Goal: Task Accomplishment & Management: Use online tool/utility

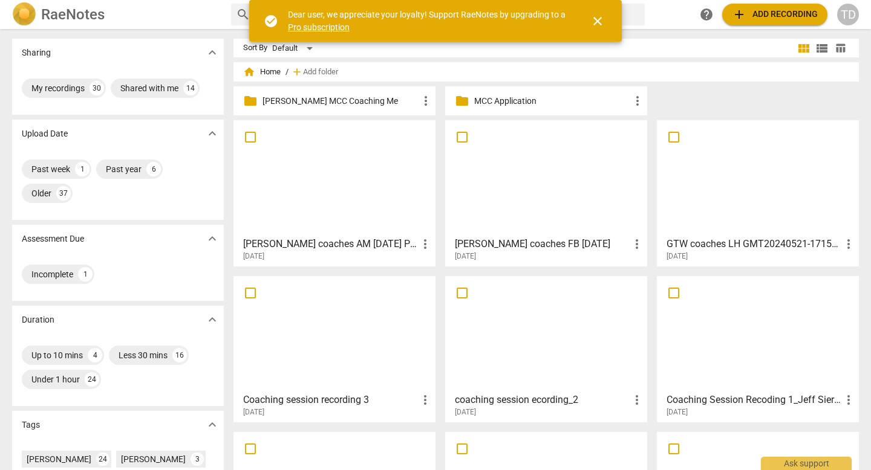
click at [300, 180] on div at bounding box center [335, 178] width 194 height 107
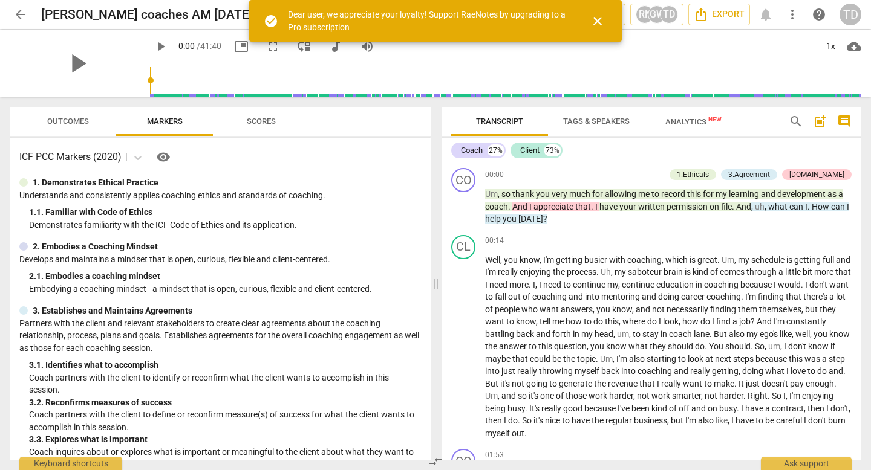
click at [594, 14] on span "close" at bounding box center [597, 21] width 15 height 15
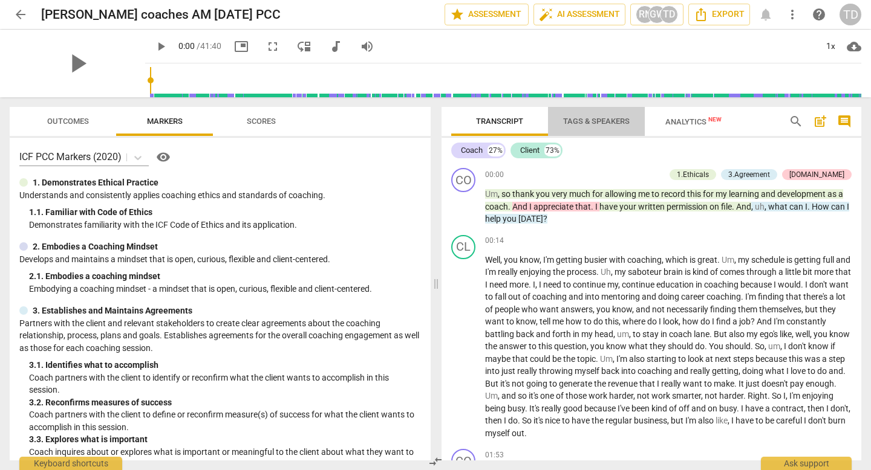
click at [593, 120] on span "Tags & Speakers" at bounding box center [596, 121] width 67 height 9
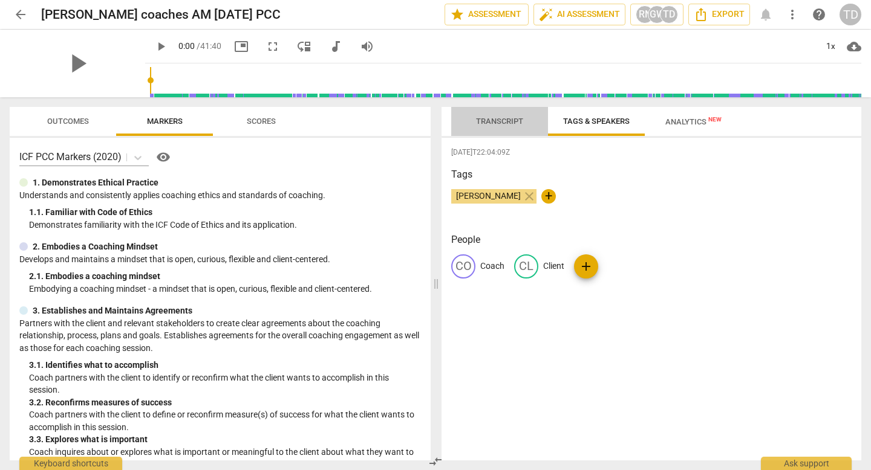
click at [513, 117] on span "Transcript" at bounding box center [499, 121] width 47 height 9
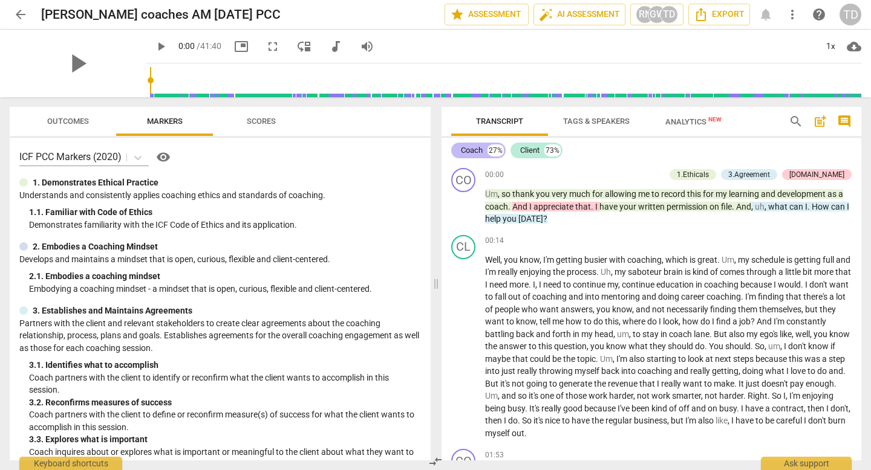
click at [479, 153] on div "Coach" at bounding box center [472, 151] width 22 height 12
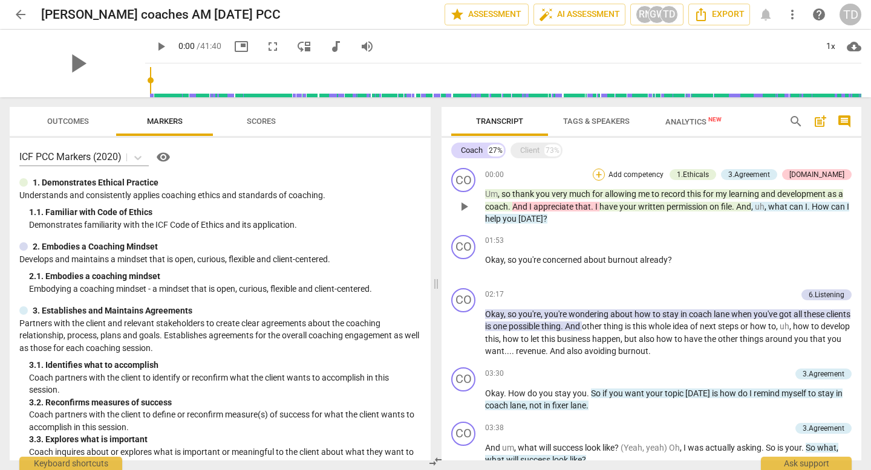
click at [605, 173] on div "+" at bounding box center [599, 175] width 12 height 12
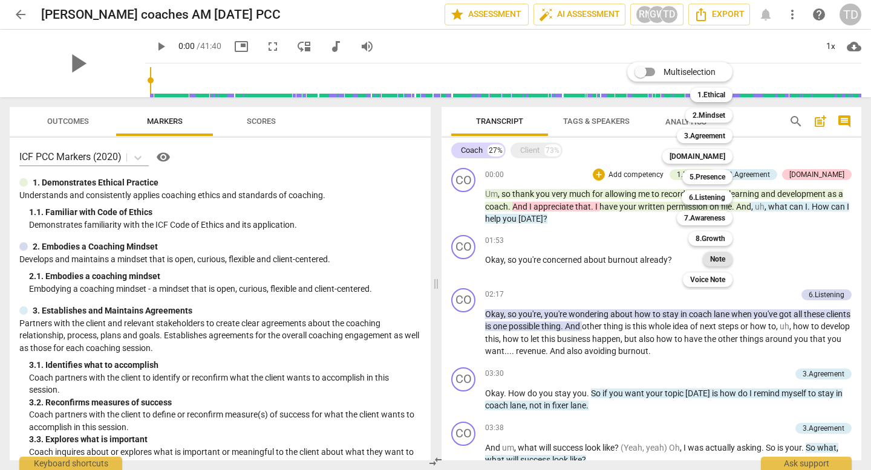
click at [723, 259] on b "Note" at bounding box center [717, 259] width 15 height 15
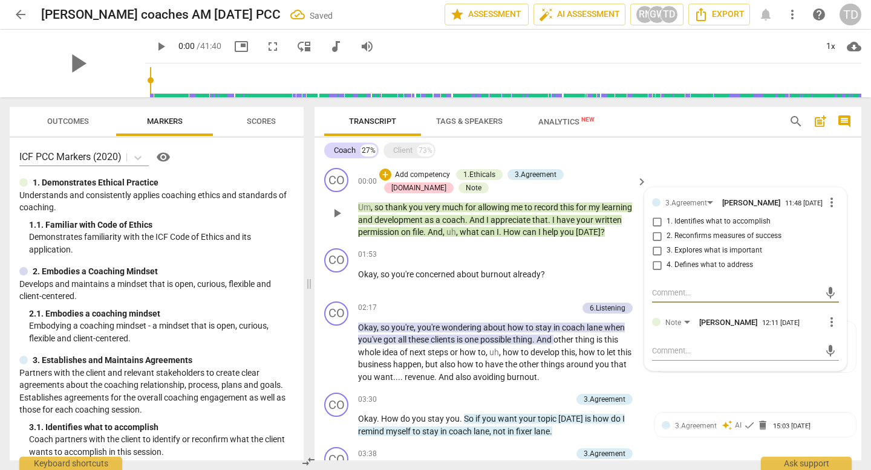
type textarea "H"
type textarea "Ho"
type textarea "How"
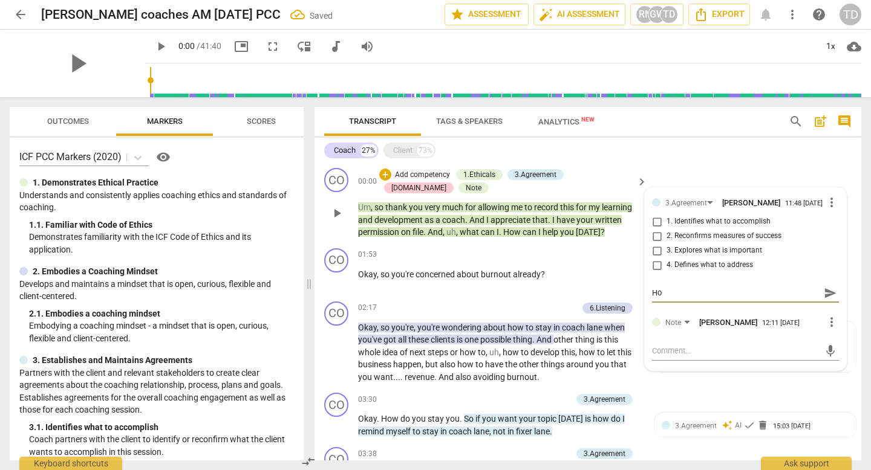
type textarea "How"
type textarea "How c"
type textarea "How ca"
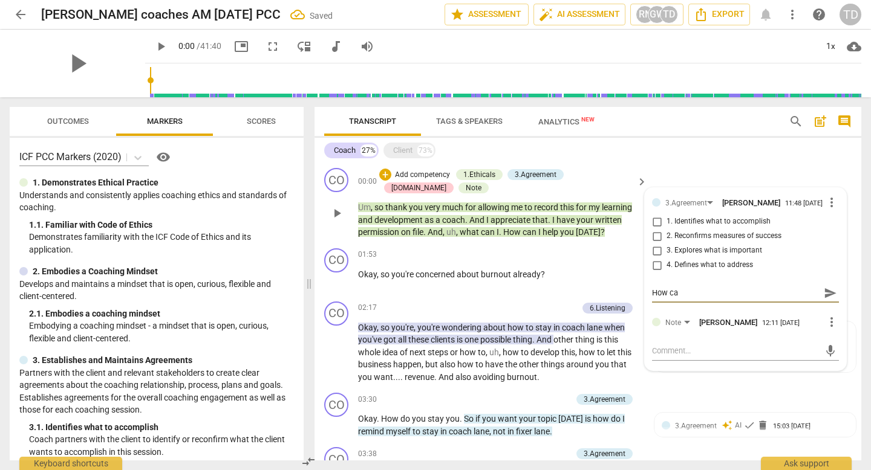
type textarea "How can"
type textarea "How can I"
type textarea "How can I h"
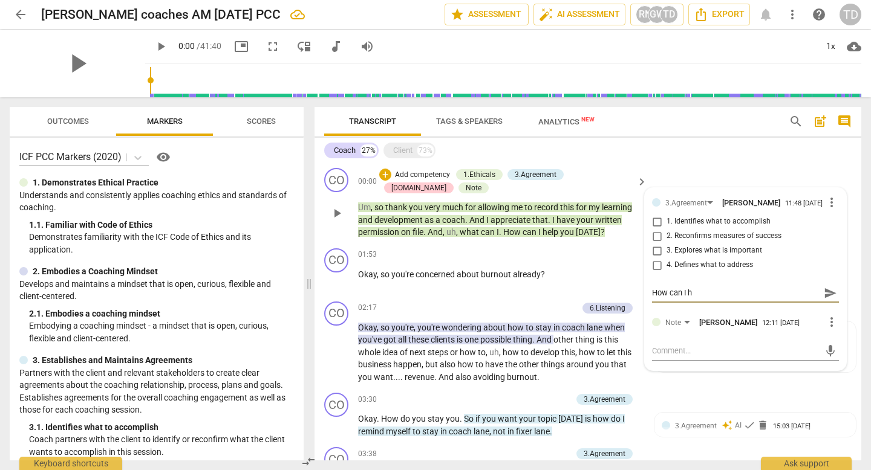
type textarea "How can I he"
type textarea "How can I hel"
type textarea "How can I help"
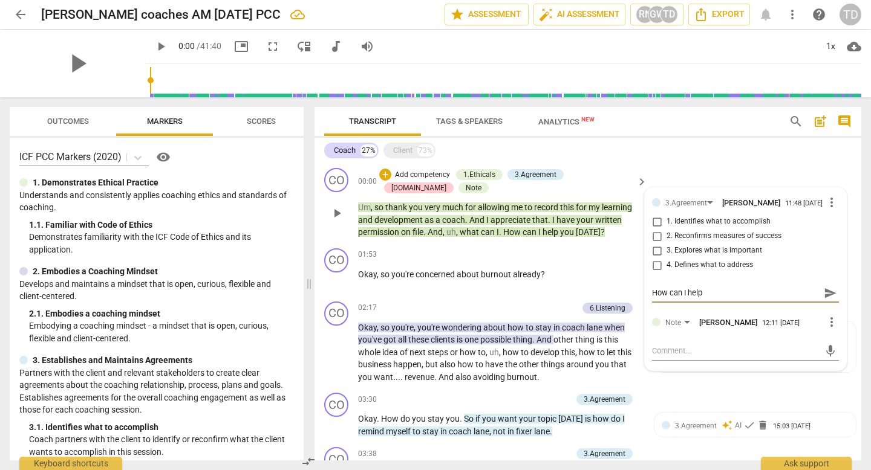
type textarea "How can I help."
type textarea "How can I help.."
type textarea "How can I help..."
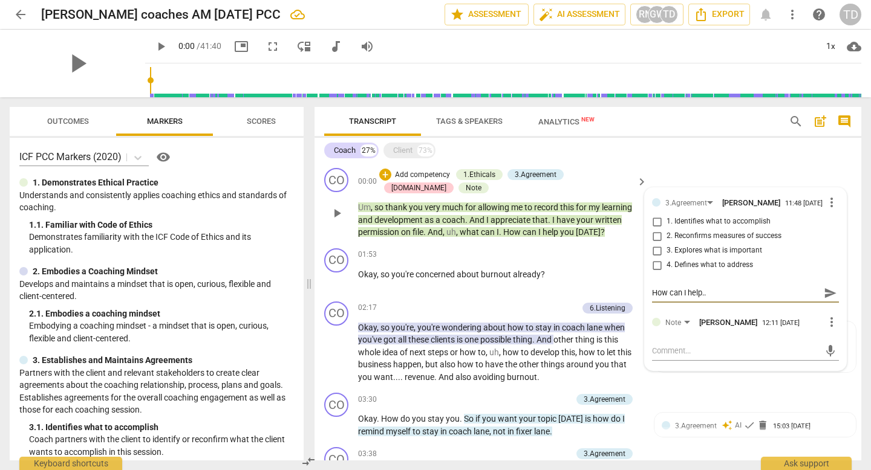
type textarea "How can I help..."
type textarea "How can I help... t"
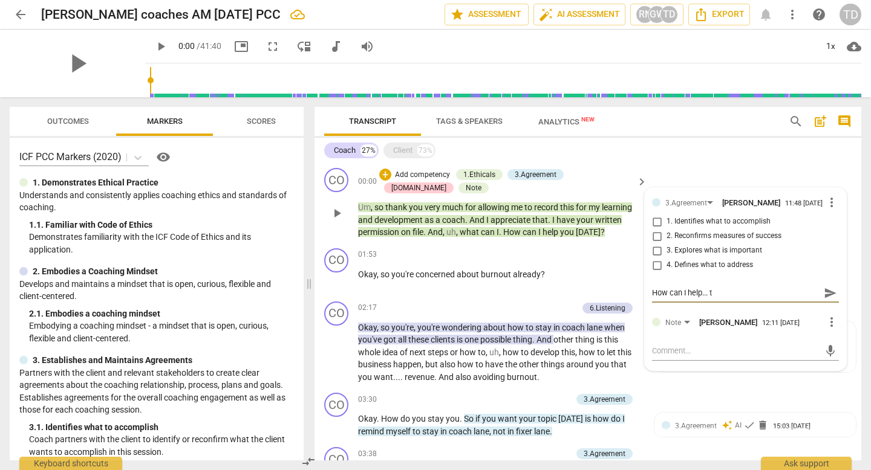
type textarea "How can I help... th"
type textarea "How can I help... tha"
type textarea "How can I help... that"
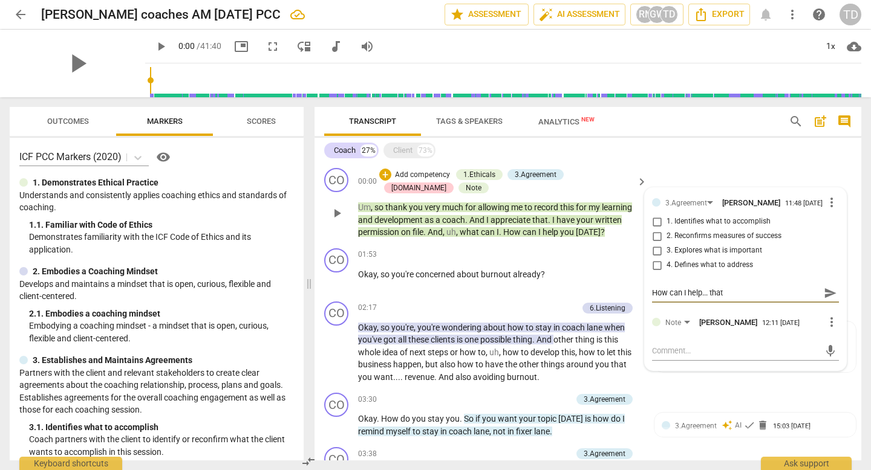
type textarea "How can I help... that"
type textarea "How can I help... that f"
type textarea "How can I help... that"
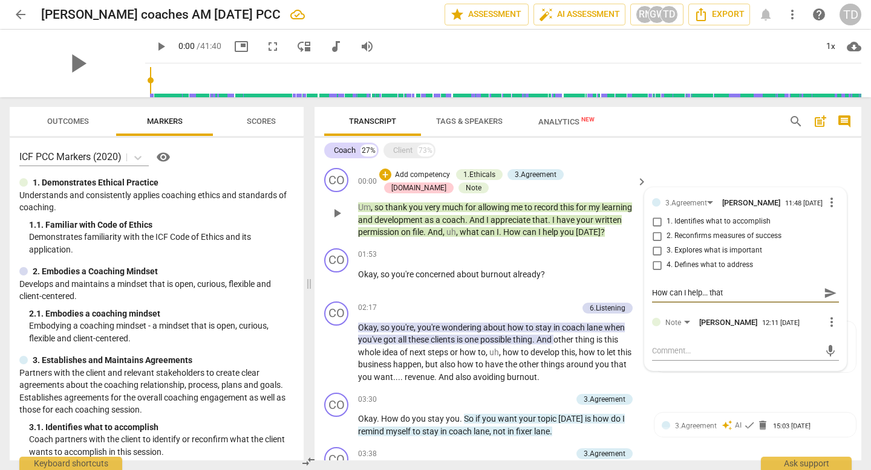
type textarea "How can I help... that p"
type textarea "How can I help... that ph"
type textarea "How can I help... that phr"
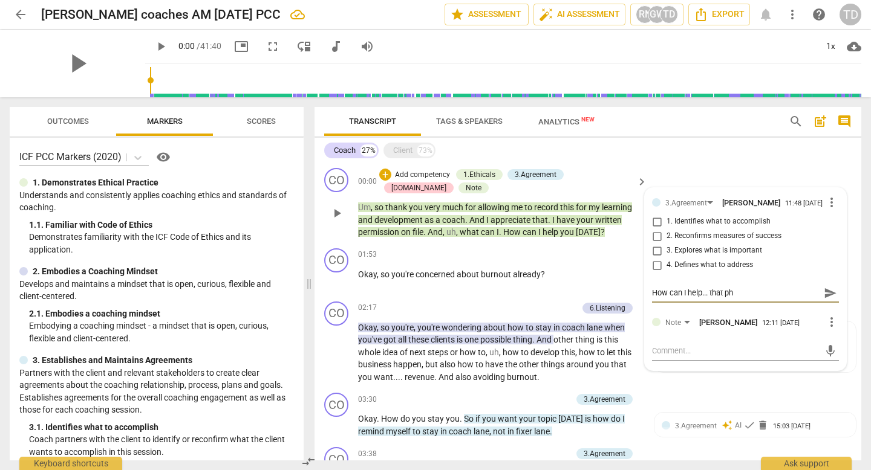
type textarea "How can I help... that phr"
type textarea "How can I help... that phra"
type textarea "How can I help... that phras"
type textarea "How can I help... that phrasi"
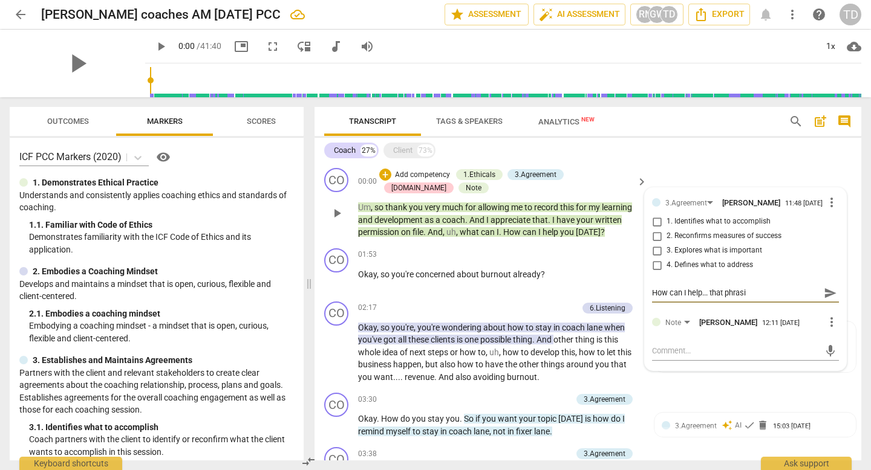
type textarea "How can I help... that phrasis"
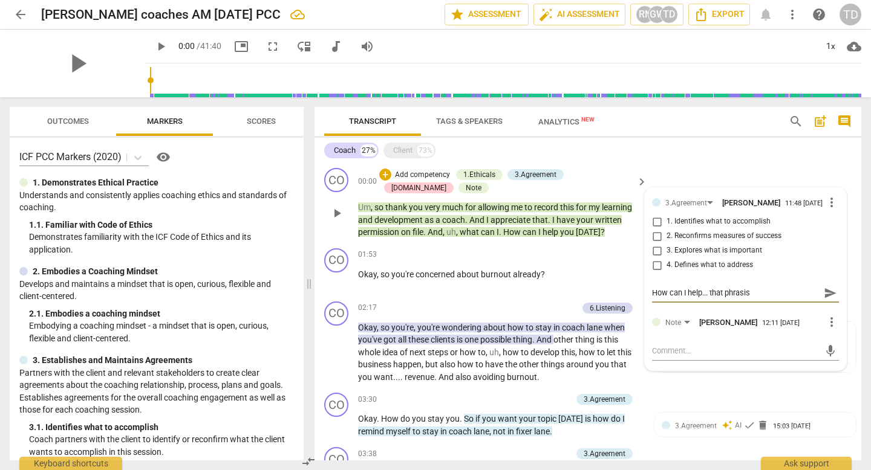
type textarea "How can I help... that phrasis"
type textarea "How can I help... that phrasi"
type textarea "How can I help... that phras"
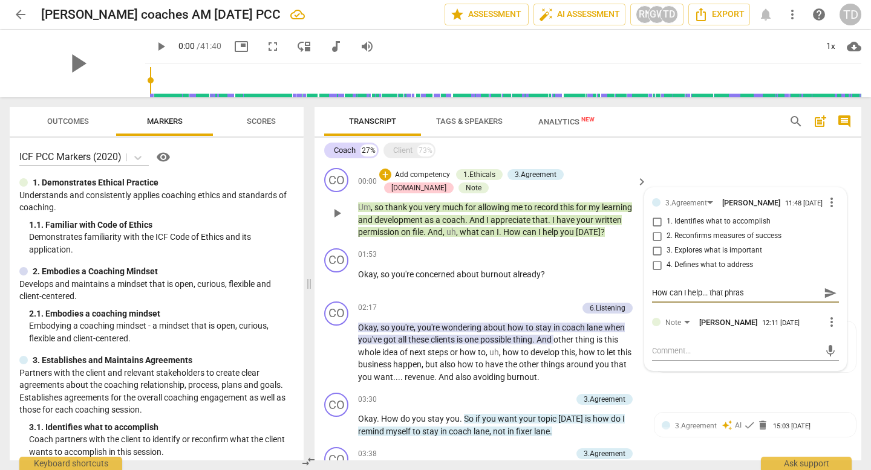
type textarea "How can I help... that phrasi"
type textarea "How can I help... that phrasin"
type textarea "How can I help... that phrasing"
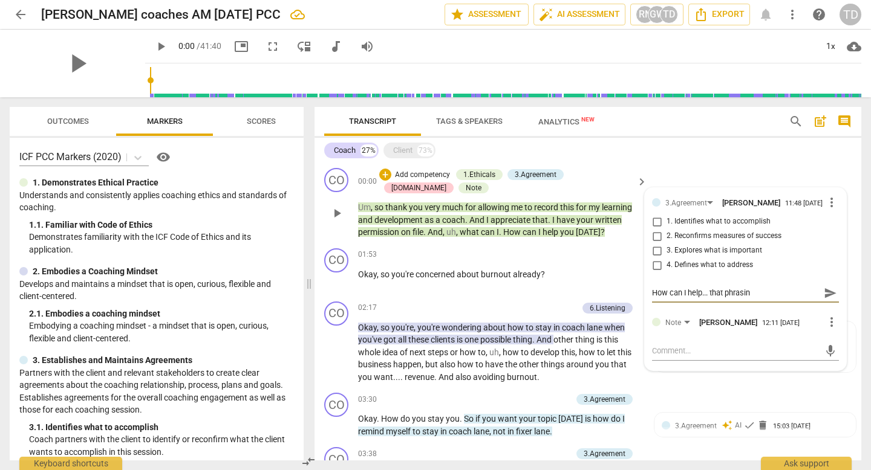
type textarea "How can I help... that phrasing"
type textarea "How can I help... that phrasing c"
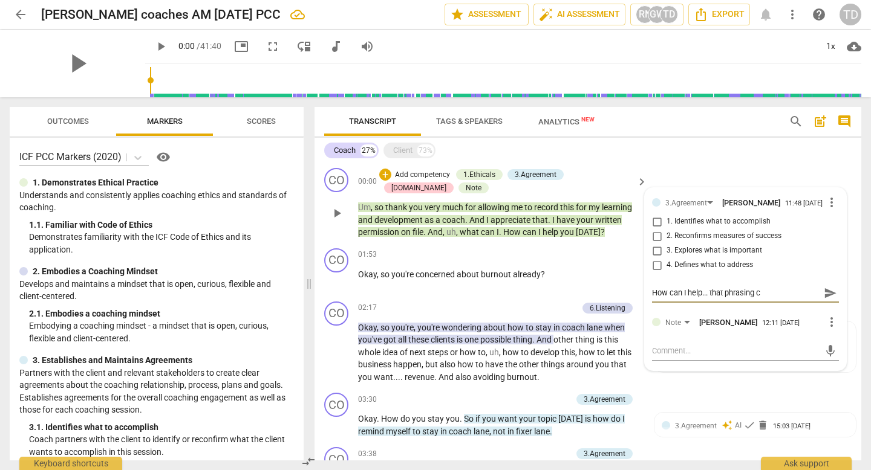
type textarea "How can I help... that phrasing co"
type textarea "How can I help... that phrasing cou"
type textarea "How can I help... that phrasing coul"
type textarea "How can I help... that phrasing could"
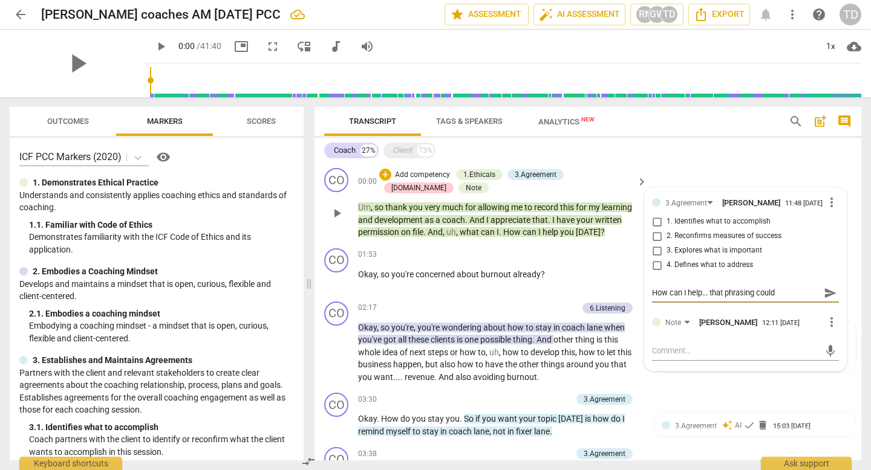
type textarea "How can I help... that phrasing could"
type textarea "How can I help... that phrasing could f"
type textarea "How can I help... that phrasing could fl"
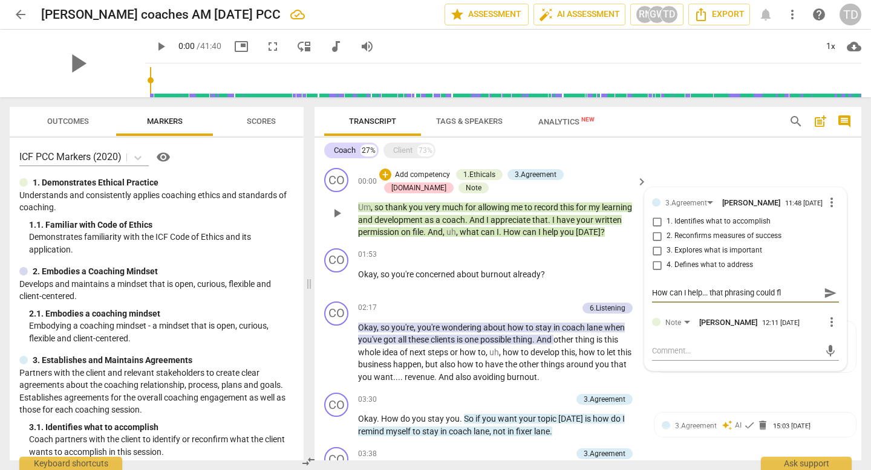
type textarea "How can I help... that phrasing could fla"
type textarea "How can I help... that phrasing could flag"
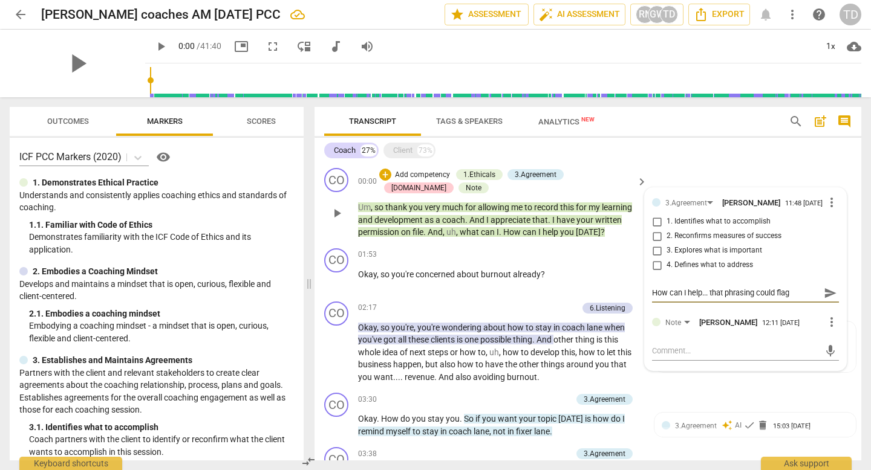
type textarea "How can I help... that phrasing could flag"
type textarea "How can I help... that phrasing could flag a"
type textarea "How can I help... that phrasing could flag an"
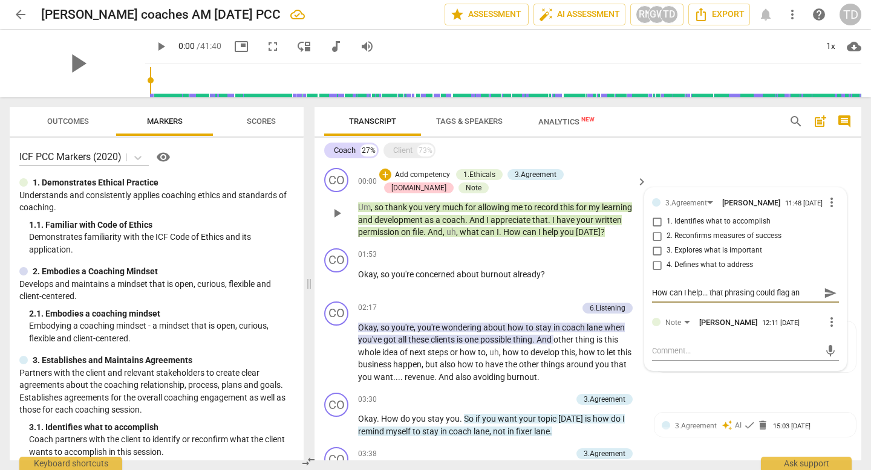
type textarea "How can I help... that phrasing could flag an"
type textarea "How can I help... that phrasing could flag a"
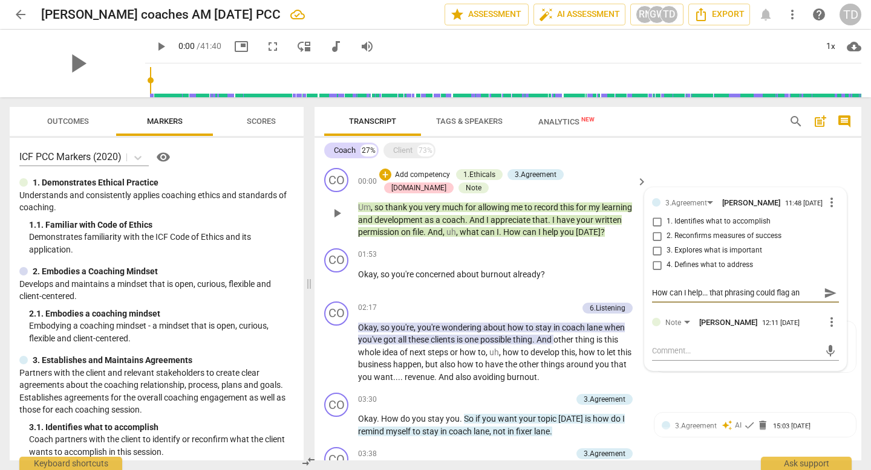
type textarea "How can I help... that phrasing could flag a"
type textarea "How can I help... that phrasing could flag"
type textarea "How can I help... that phrasing could flag a"
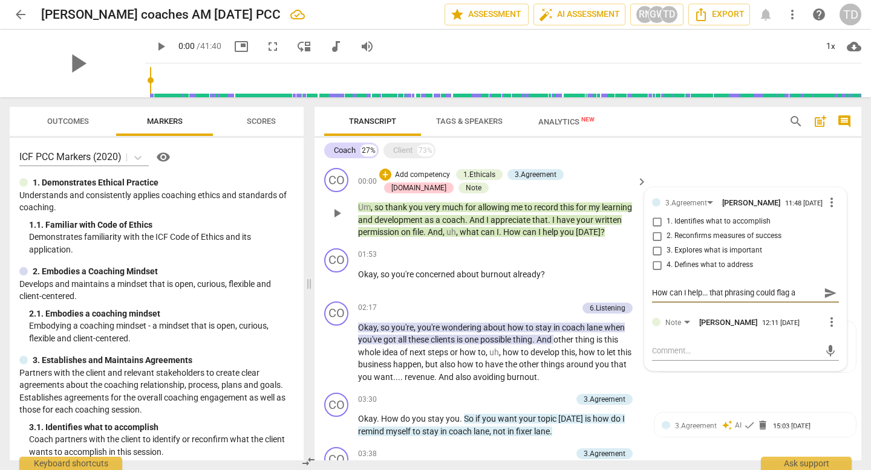
type textarea "How can I help... that phrasing could flag a"
type textarea "How can I help... that phrasing could flag a m"
type textarea "How can I help... that phrasing could flag a me"
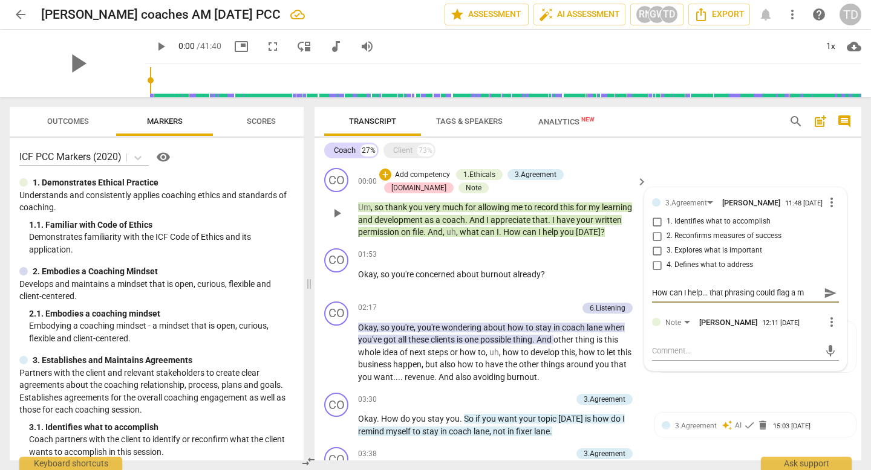
type textarea "How can I help... that phrasing could flag a me"
type textarea "How can I help... that phrasing could flag a men"
type textarea "How can I help... that phrasing could flag a [PERSON_NAME]"
type textarea "How can I help... that phrasing could flag a mentor"
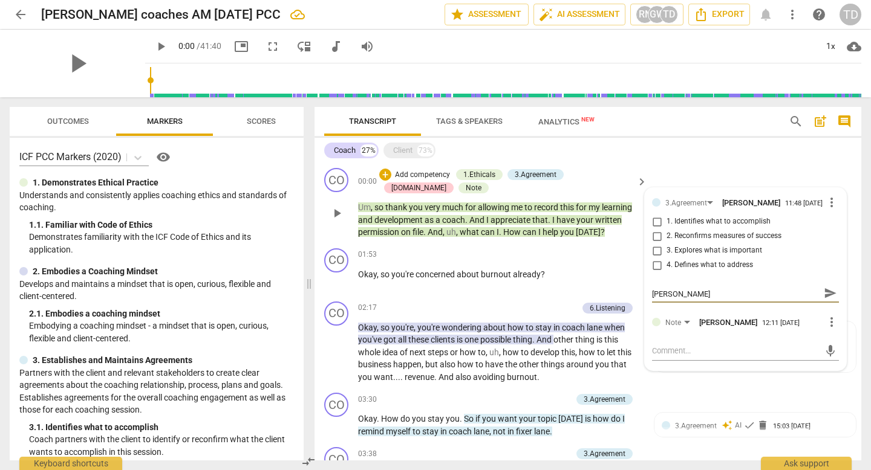
type textarea "How can I help... that phrasing could flag a mentor"
type textarea "How can I help... that phrasing could flag a mentor o"
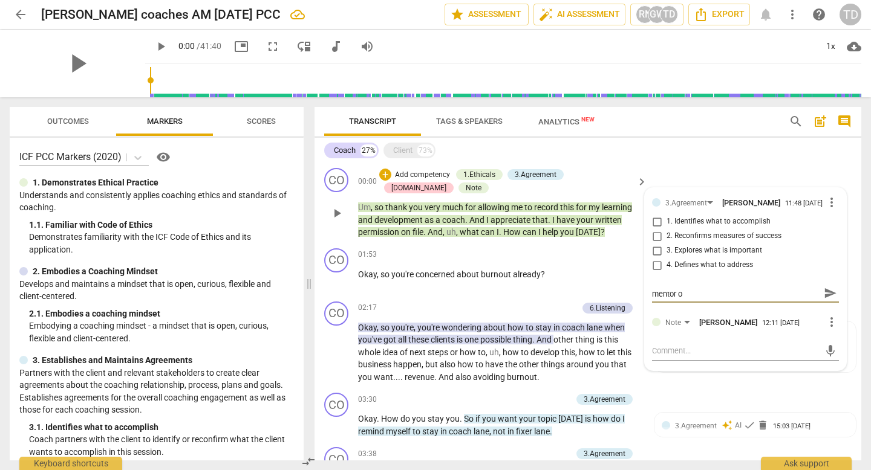
type textarea "How can I help... that phrasing could flag a mentor or"
type textarea "How can I help... that phrasing could flag a mentor or a"
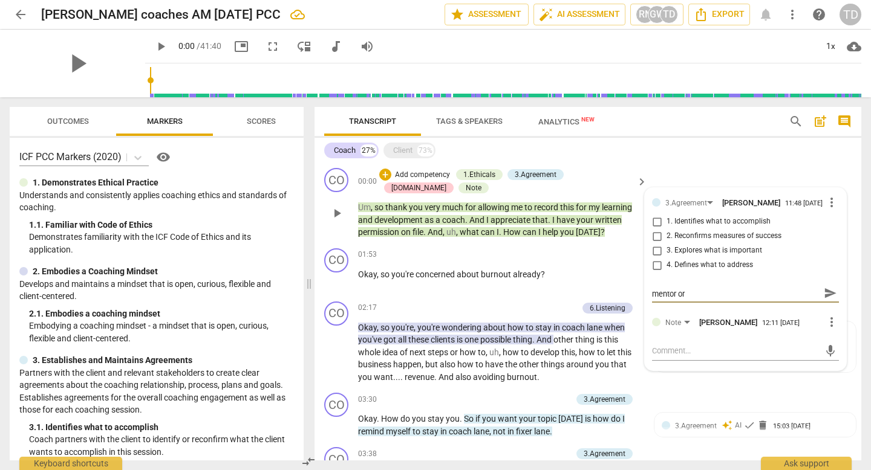
type textarea "How can I help... that phrasing could flag a mentor or a"
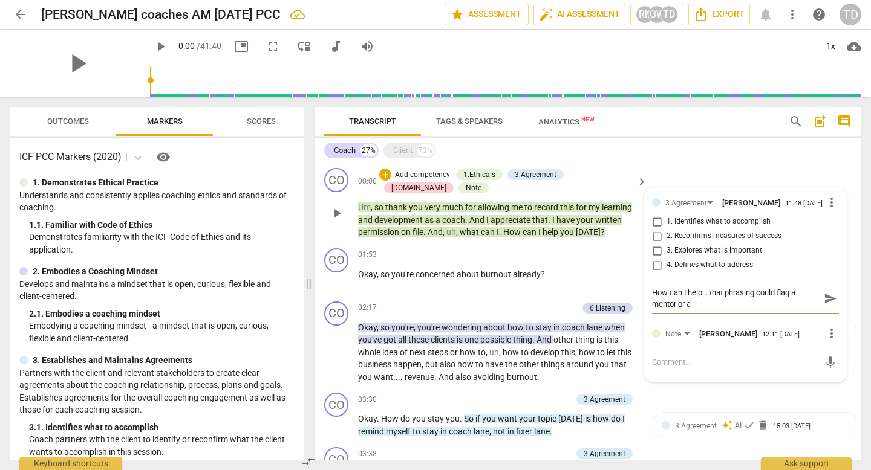
type textarea "How can I help... that phrasing could flag a mentor or as"
type textarea "How can I help... that phrasing could flag a mentor or ass"
type textarea "How can I help... that phrasing could flag a mentor or asse"
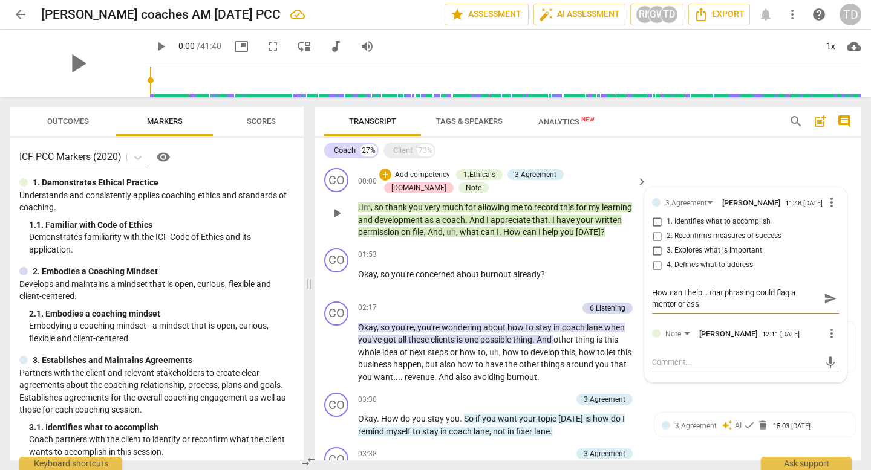
type textarea "How can I help... that phrasing could flag a mentor or asse"
type textarea "How can I help... that phrasing could flag a mentor or asses"
type textarea "How can I help... that phrasing could flag a mentor or assess"
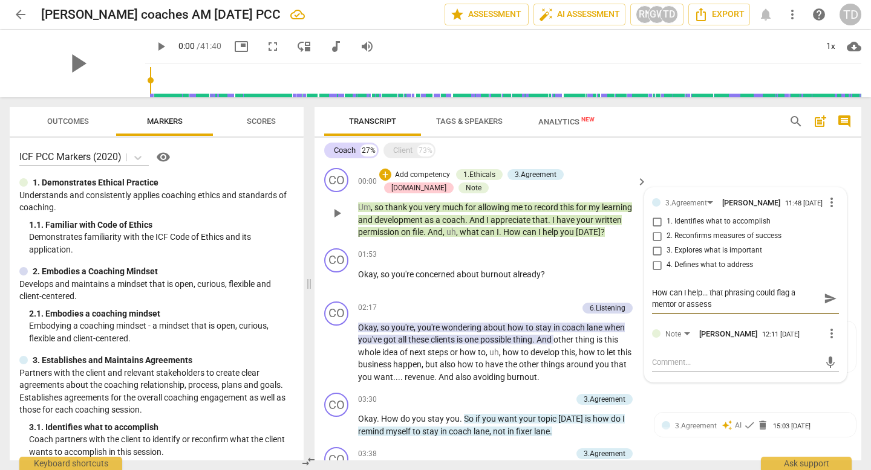
type textarea "How can I help... that phrasing could flag a mentor or assesso"
type textarea "How can I help... that phrasing could flag a mentor or assessor"
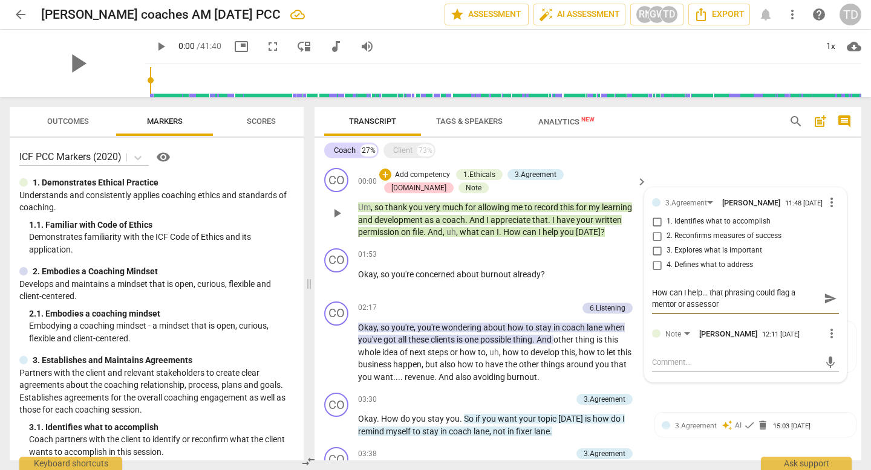
type textarea "How can I help... that phrasing could flag a mentor or assessor"
type textarea "How can I help... that phrasing could flag a mentor or assessor t"
type textarea "How can I help... that phrasing could flag a mentor or assessor"
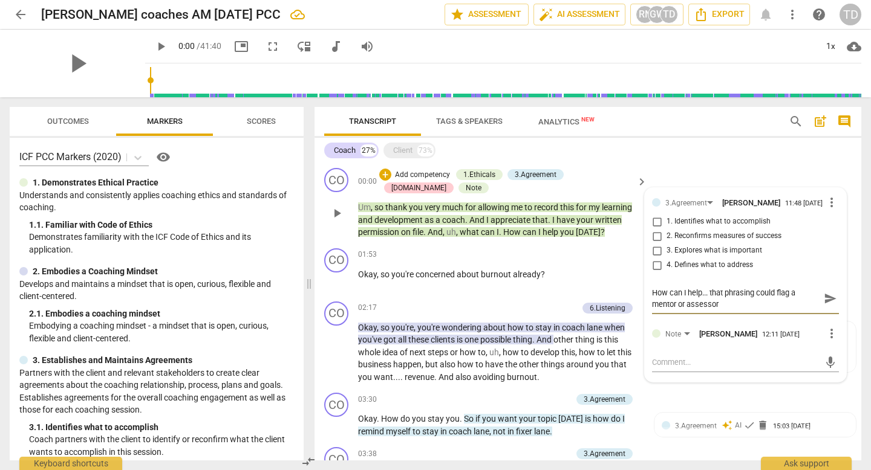
type textarea "How can I help... that phrasing could flag a mentor or assessor b"
type textarea "How can I help... that phrasing could flag a mentor or assessor bu"
type textarea "How can I help... that phrasing could flag a mentor or assessor but"
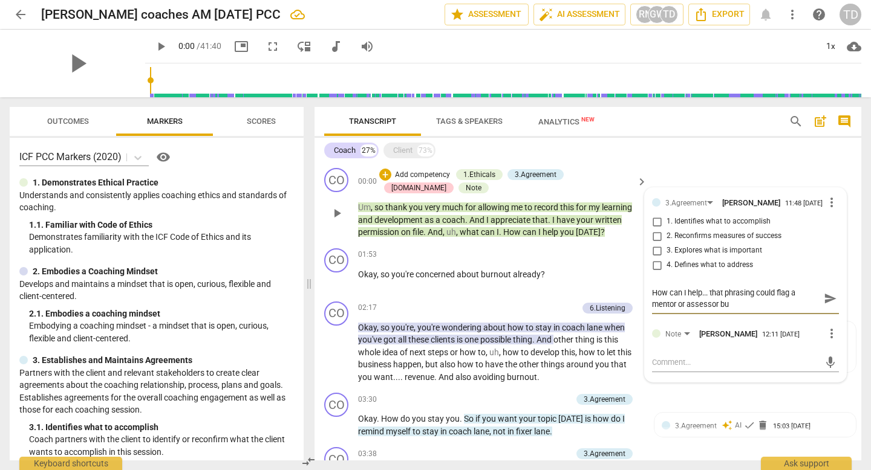
type textarea "How can I help... that phrasing could flag a mentor or assessor but"
type textarea "How can I help... that phrasing could flag a mentor or assessor but m"
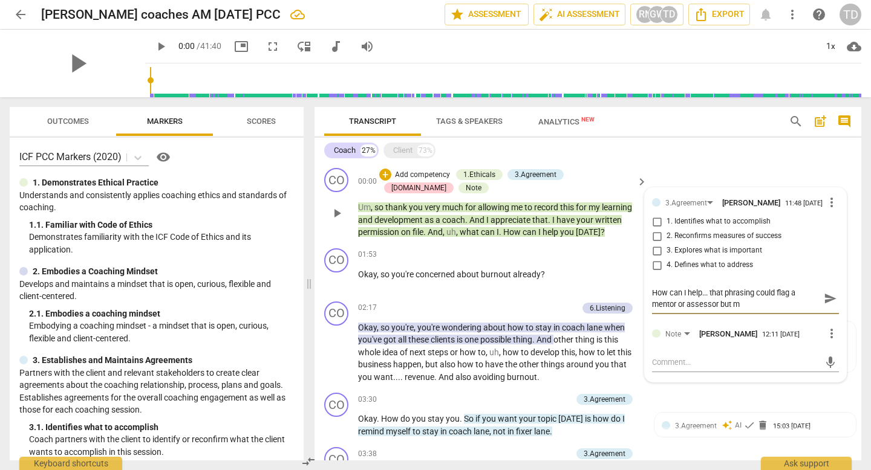
type textarea "How can I help... that phrasing could flag a mentor or assessor but [PERSON_NAM…"
type textarea "How can I help... that phrasing could flag a mentor or assessor but more"
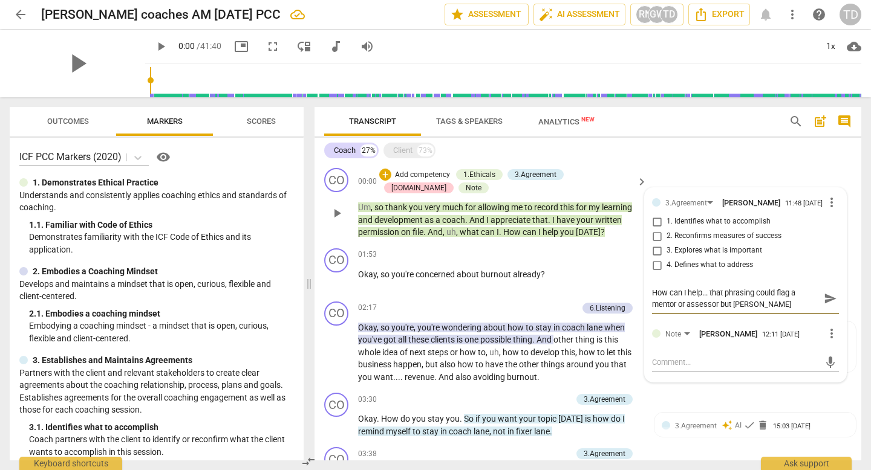
type textarea "How can I help... that phrasing could flag a mentor or assessor but more"
type textarea "How can I help... that phrasing could flag a mentor or assessor but more i"
type textarea "How can I help... that phrasing could flag a mentor or assessor but more im"
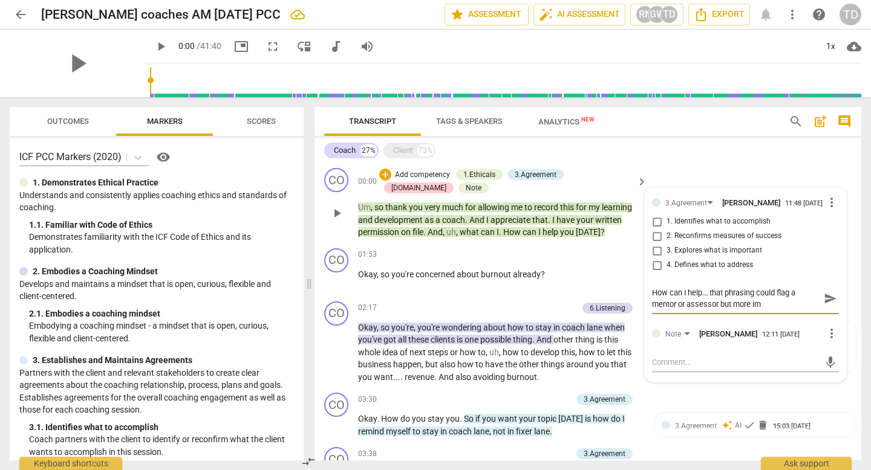
type textarea "How can I help... that phrasing could flag a mentor or assessor but more imp"
type textarea "How can I help... that phrasing could flag a mentor or assessor but more impo"
type textarea "How can I help... that phrasing could flag a mentor or assessor but more impor"
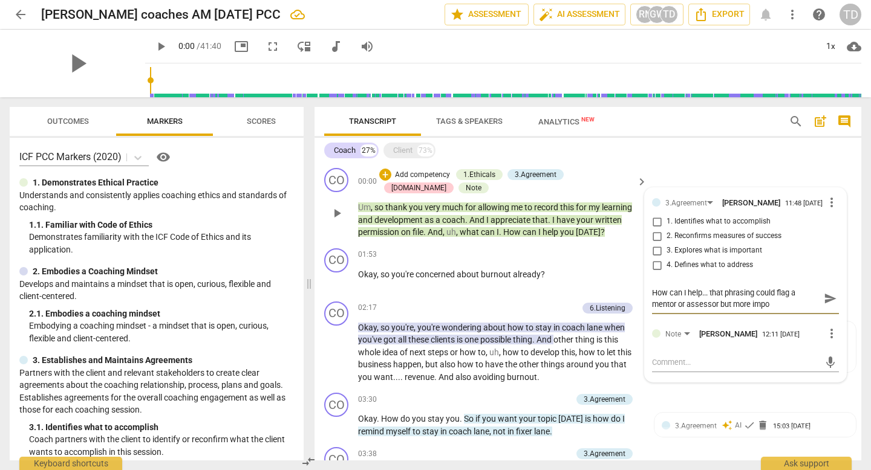
type textarea "How can I help... that phrasing could flag a mentor or assessor but more impor"
type textarea "How can I help... that phrasing could flag a mentor or assessor but more import"
type textarea "How can I help... that phrasing could flag a mentor or assessor but more importa"
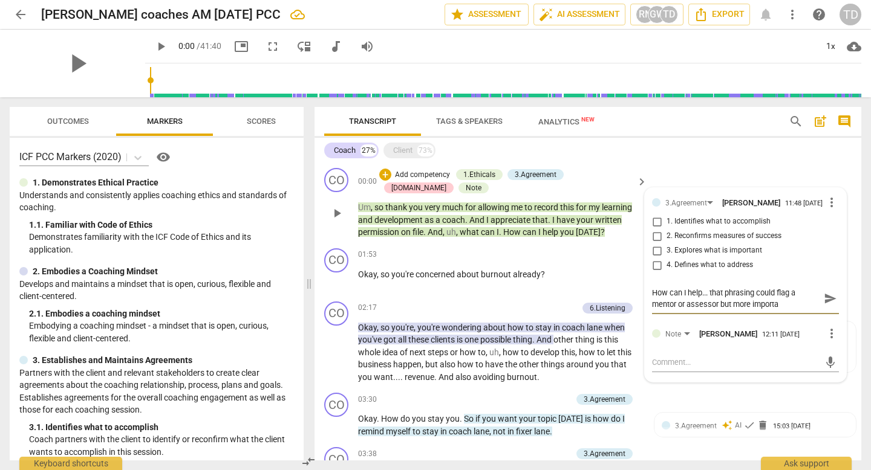
type textarea "How can I help... that phrasing could flag a mentor or assessor but more import…"
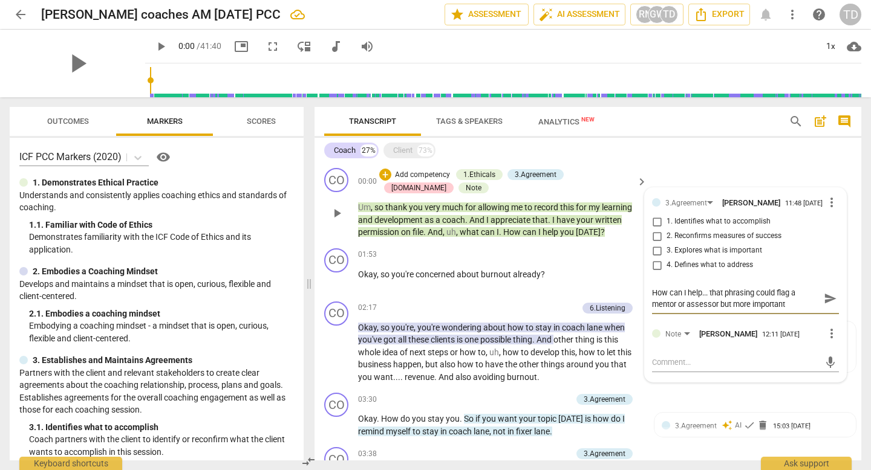
type textarea "How can I help... that phrasing could flag a mentor or assessor but more import…"
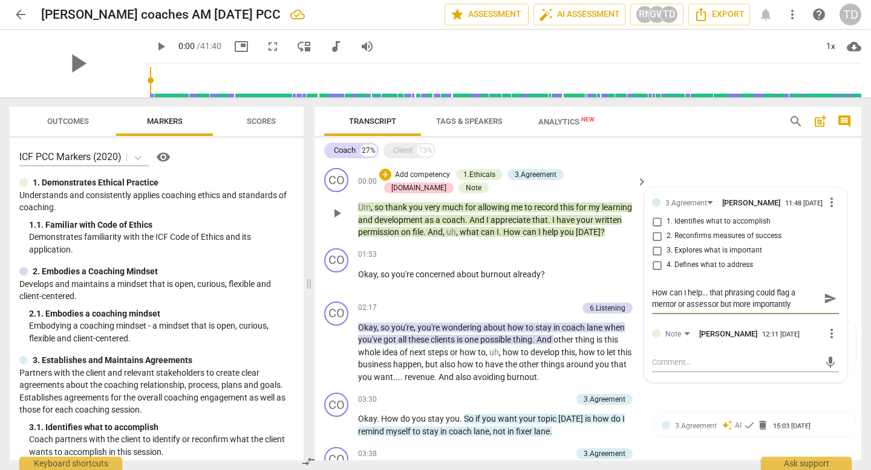
type textarea "How can I help... that phrasing could flag a mentor or assessor but more import…"
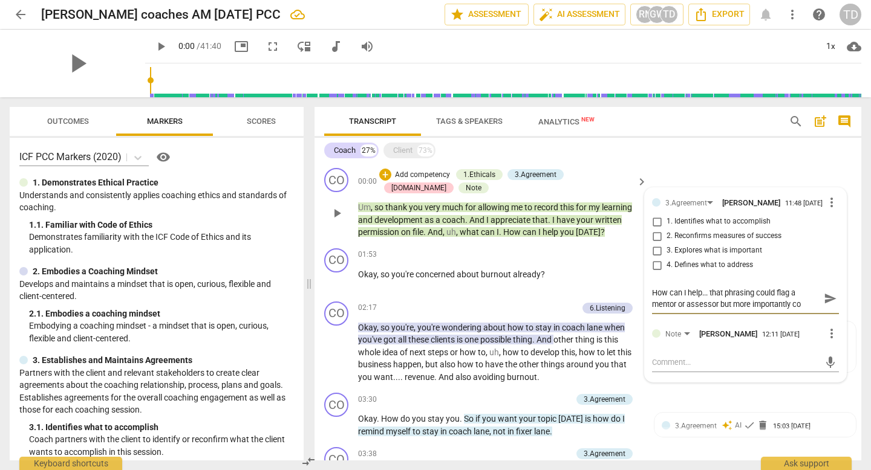
type textarea "How can I help... that phrasing could flag a mentor or assessor but more import…"
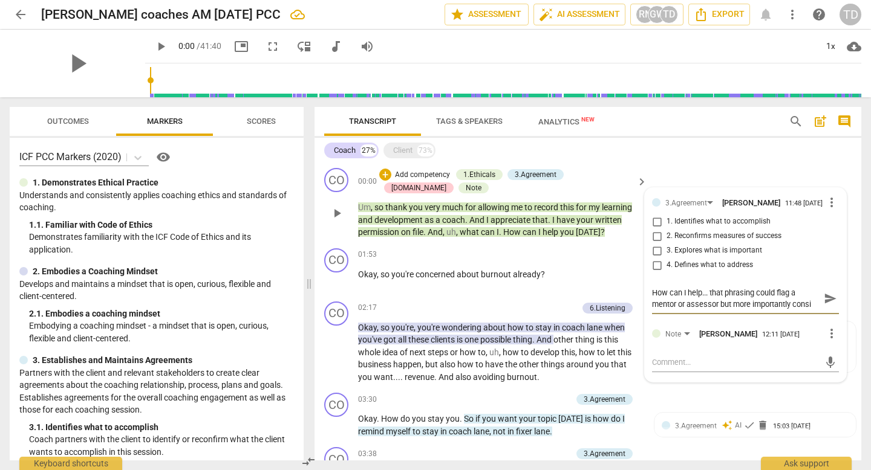
type textarea "How can I help... that phrasing could flag a mentor or assessor but more import…"
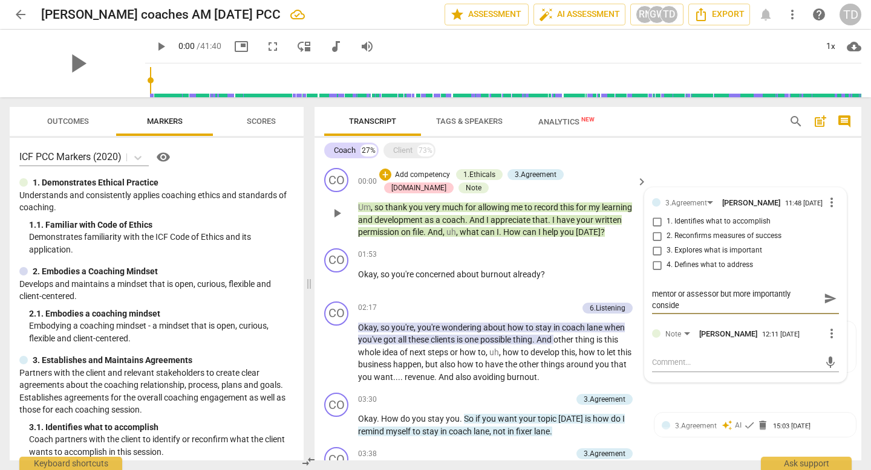
type textarea "How can I help... that phrasing could flag a mentor or assessor but more import…"
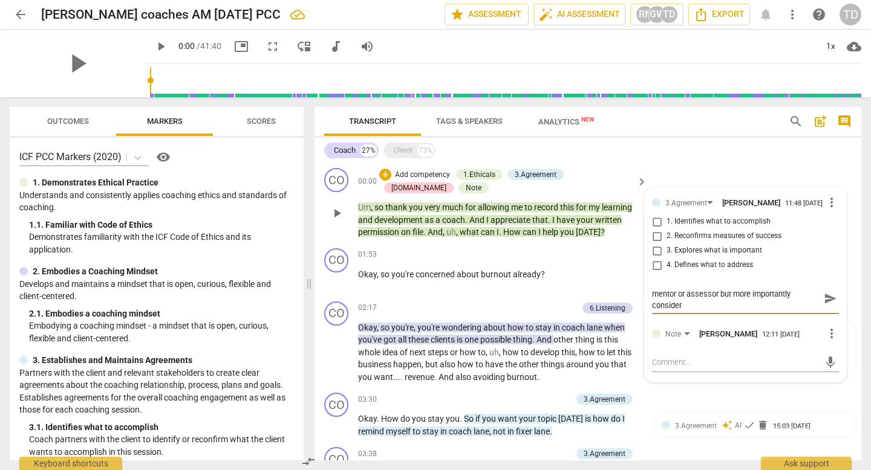
type textarea "How can I help... that phrasing could flag a mentor or assessor but more import…"
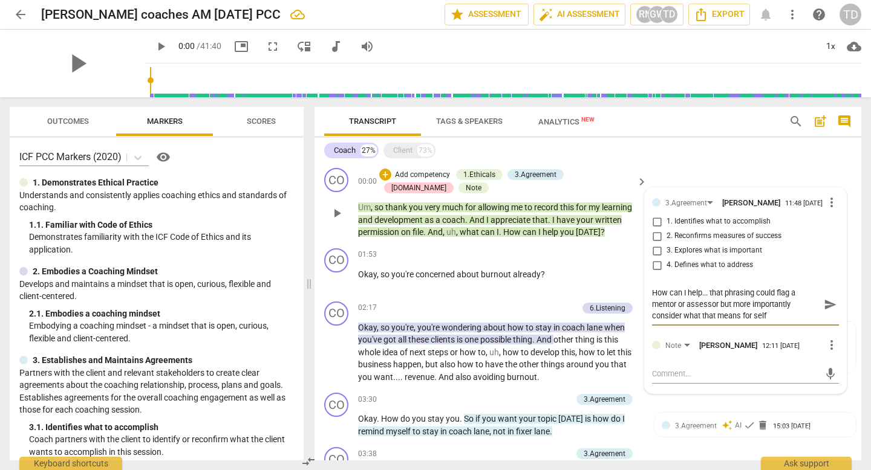
click at [718, 308] on textarea "How can I help... that phrasing could flag a mentor or assessor but more import…" at bounding box center [736, 304] width 168 height 34
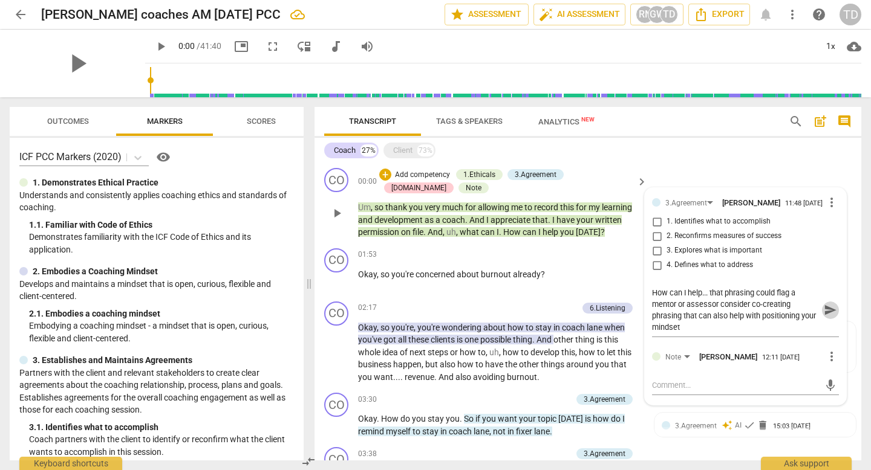
click at [825, 313] on span "send" at bounding box center [830, 310] width 13 height 13
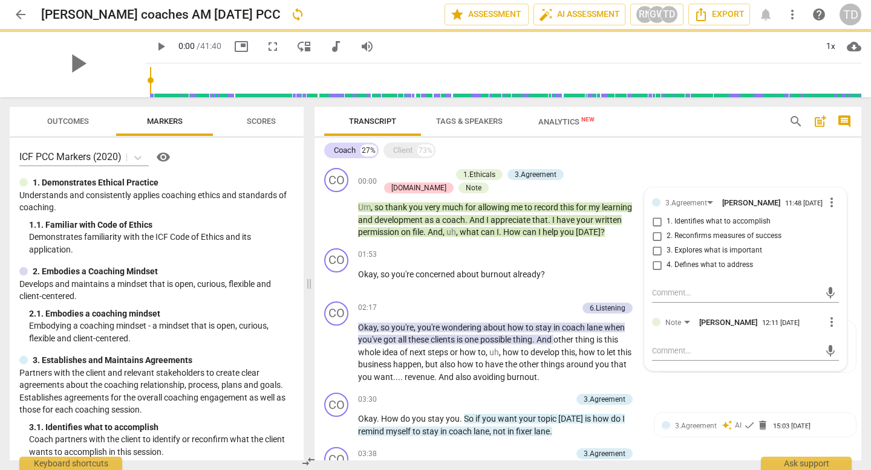
scroll to position [0, 0]
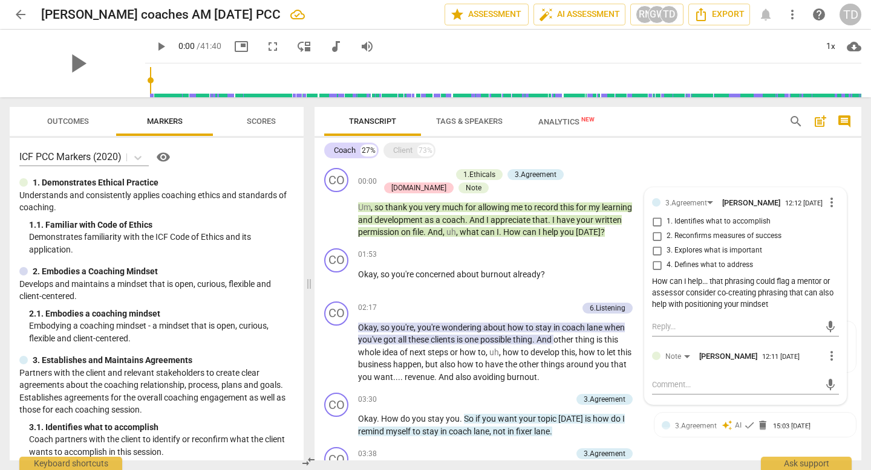
click at [638, 160] on div "Coach 27% Client 73%" at bounding box center [587, 150] width 527 height 21
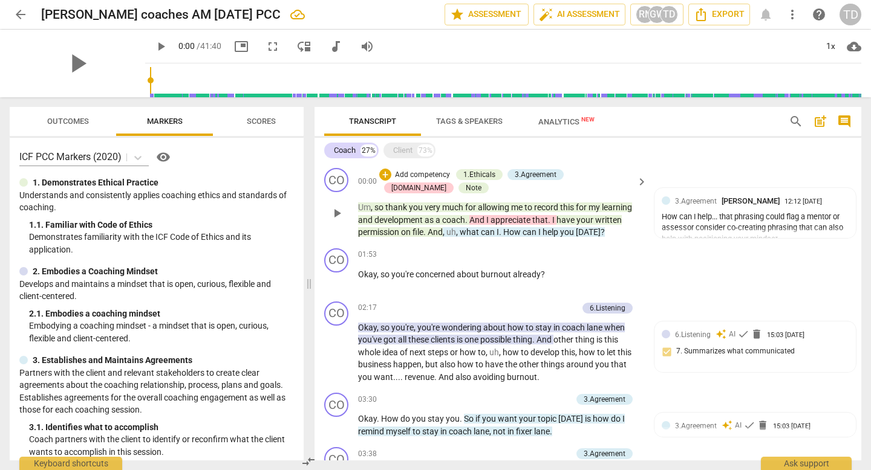
click at [856, 171] on div "CO play_arrow pause 00:00 + Add competency 1.Ethicals 3.Agreement [DOMAIN_NAME]…" at bounding box center [587, 203] width 547 height 80
click at [566, 255] on div "+" at bounding box center [567, 255] width 12 height 12
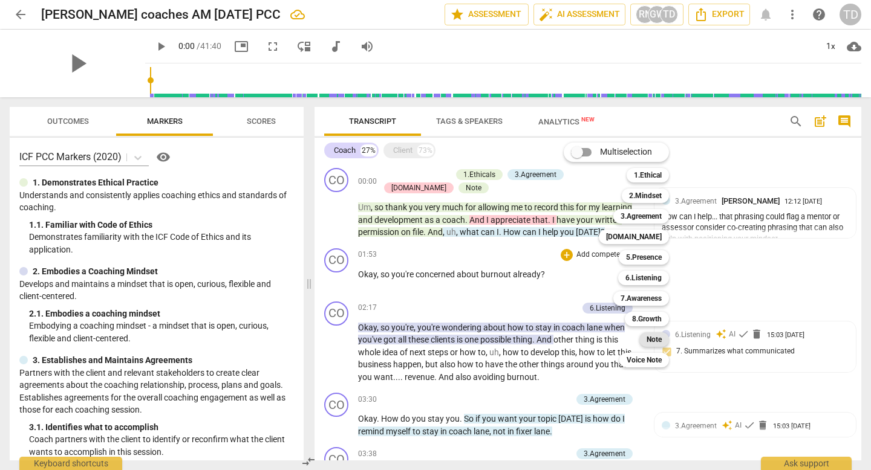
click at [653, 340] on b "Note" at bounding box center [653, 340] width 15 height 15
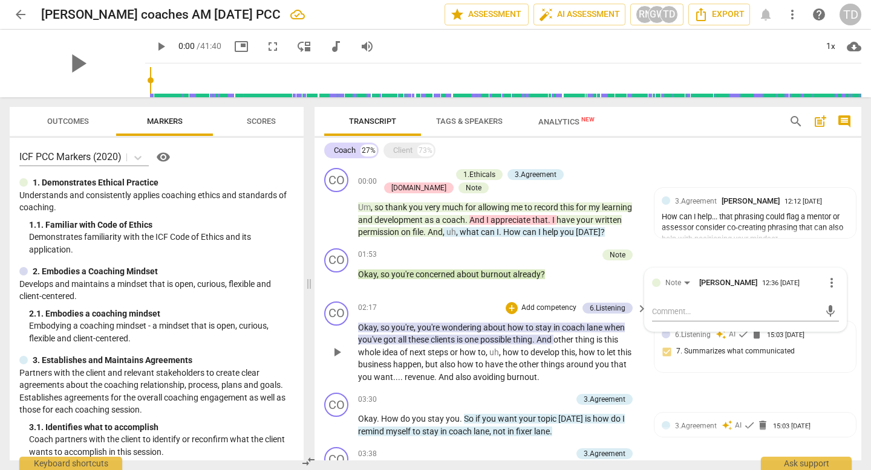
click at [458, 297] on div "CO play_arrow pause 02:17 + Add competency 6.Listening keyboard_arrow_right Oka…" at bounding box center [587, 343] width 547 height 92
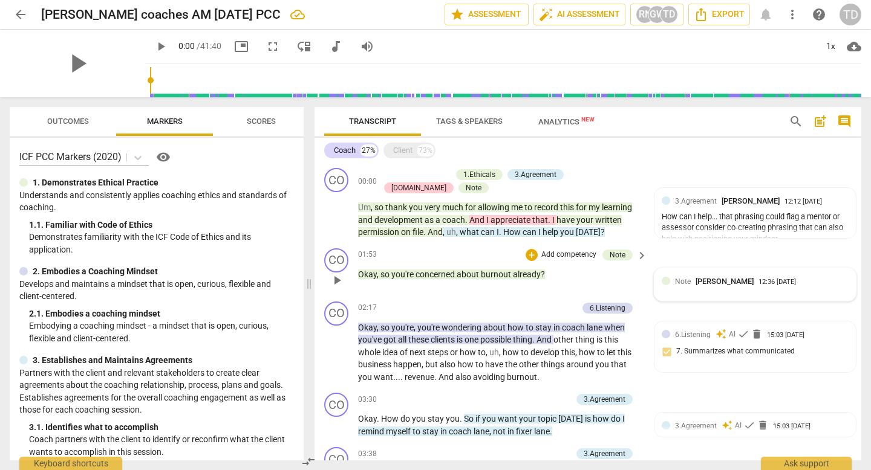
click at [692, 282] on div "Note [PERSON_NAME]" at bounding box center [716, 281] width 83 height 11
click at [697, 308] on textarea at bounding box center [736, 311] width 168 height 11
click at [824, 310] on span "send" at bounding box center [830, 311] width 13 height 13
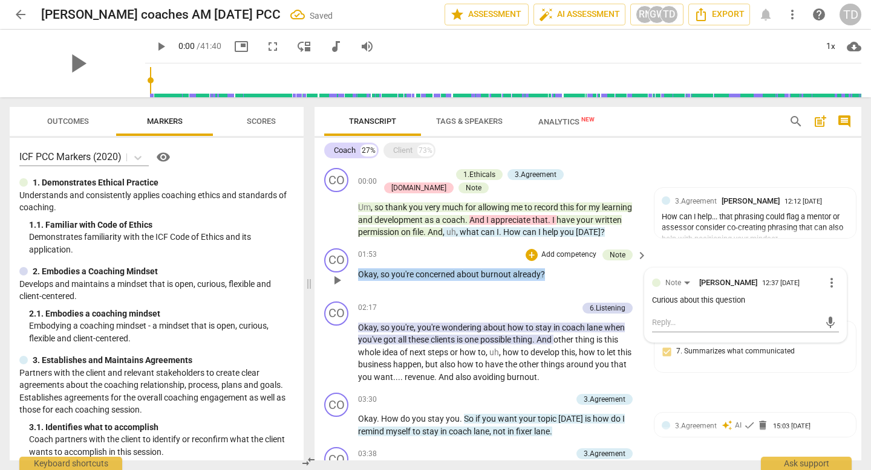
drag, startPoint x: 553, startPoint y: 276, endPoint x: 351, endPoint y: 268, distance: 202.1
click at [351, 268] on div "CO play_arrow pause 01:53 + Add competency Note keyboard_arrow_right Okay , so …" at bounding box center [587, 270] width 547 height 53
copy p "Okay , so you're concerned about burnout already ?"
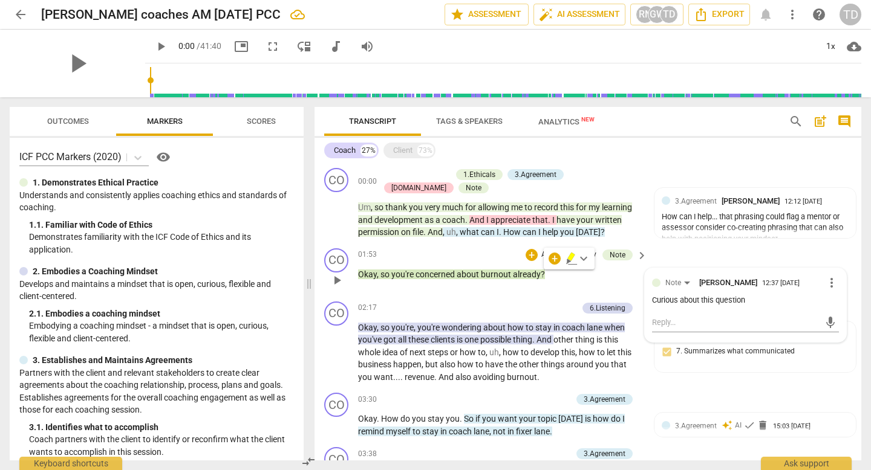
drag, startPoint x: 356, startPoint y: 250, endPoint x: 535, endPoint y: 278, distance: 181.1
click at [535, 278] on div "CO play_arrow pause 01:53 + Add competency Note keyboard_arrow_right Okay , so …" at bounding box center [587, 270] width 547 height 53
click at [827, 284] on span "more_vert" at bounding box center [831, 283] width 15 height 15
click at [833, 302] on li "Delete" at bounding box center [840, 305] width 42 height 23
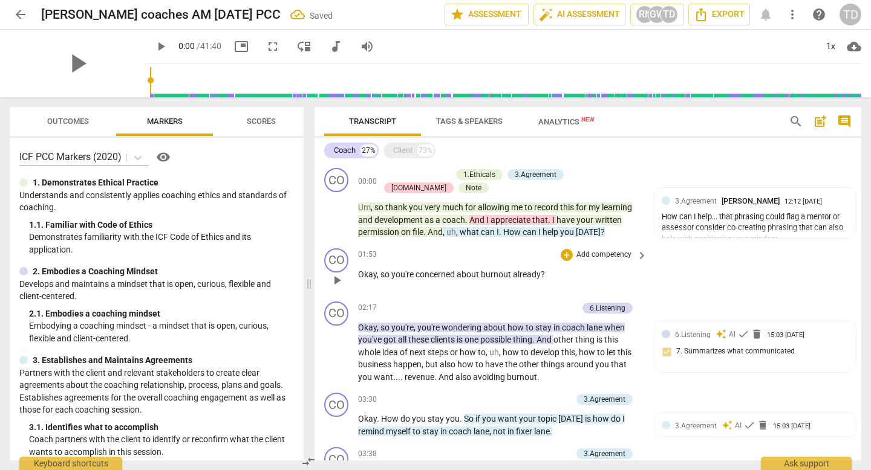
drag, startPoint x: 357, startPoint y: 251, endPoint x: 478, endPoint y: 272, distance: 122.7
click at [478, 272] on div "CO play_arrow pause 01:53 + Add competency keyboard_arrow_right Okay , so you'r…" at bounding box center [587, 270] width 547 height 53
drag, startPoint x: 558, startPoint y: 279, endPoint x: 365, endPoint y: 246, distance: 195.9
click at [365, 246] on div "CO play_arrow pause 01:53 + Add competency keyboard_arrow_right Okay , so you'r…" at bounding box center [587, 270] width 547 height 53
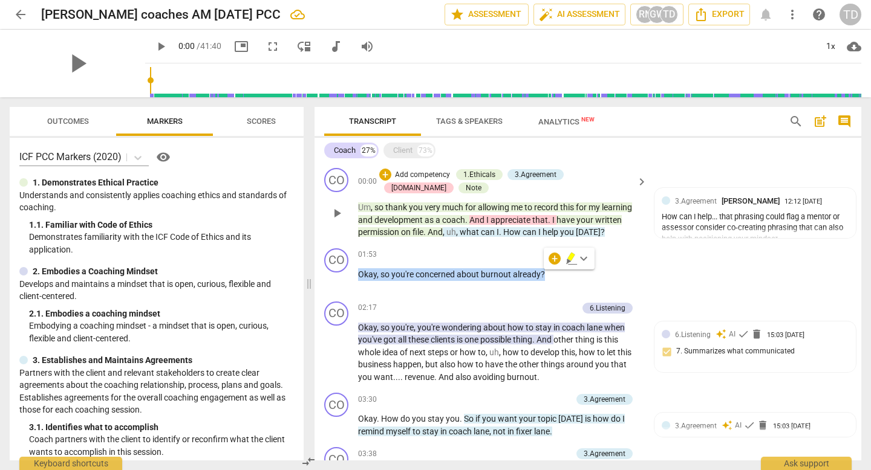
copy p "Okay , so you're concerned about burnout already ?"
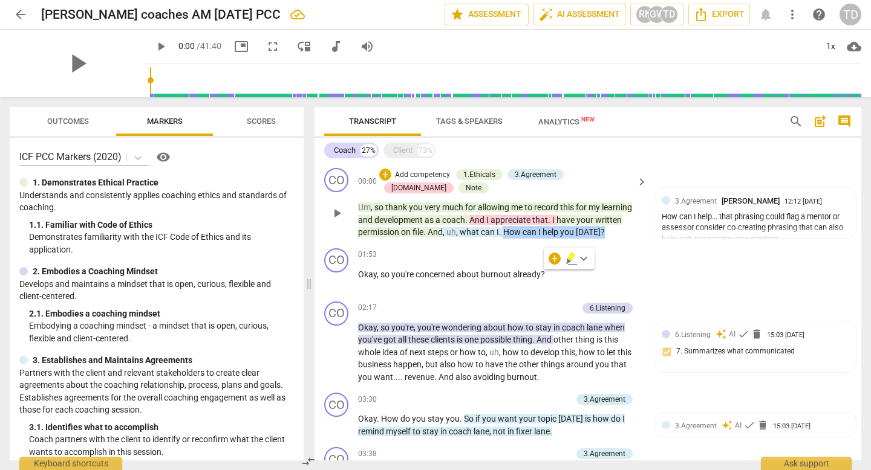
drag, startPoint x: 608, startPoint y: 236, endPoint x: 506, endPoint y: 232, distance: 102.9
click at [506, 232] on p "Um , so thank you very much for allowing me to record this for my learning and …" at bounding box center [499, 219] width 283 height 37
copy p "How can I help you [DATE] ?"
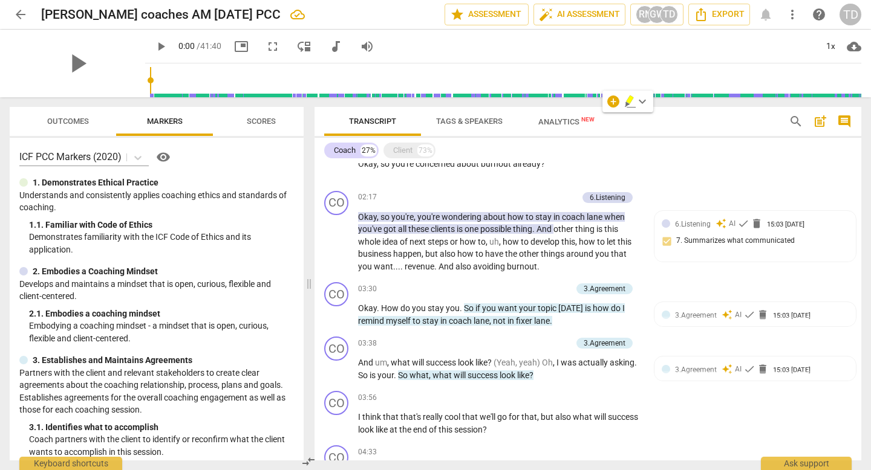
scroll to position [115, 0]
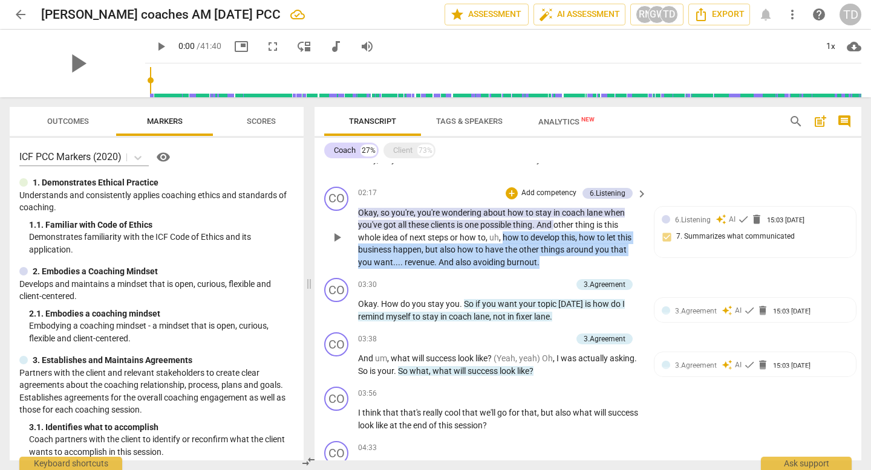
drag, startPoint x: 503, startPoint y: 238, endPoint x: 553, endPoint y: 259, distance: 54.2
click at [553, 259] on p "Okay , so you're , you're wondering about how to stay in coach [PERSON_NAME] wh…" at bounding box center [499, 238] width 283 height 62
copy p "how to develop this , how to let this business happen , but also how to have th…"
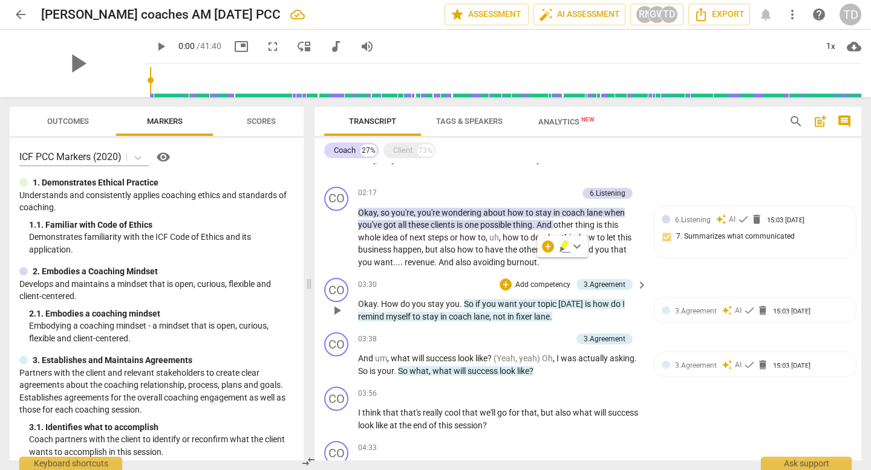
click at [567, 321] on p "Okay . How do you stay you . So if you want your topic [DATE] is how do I remin…" at bounding box center [499, 310] width 283 height 25
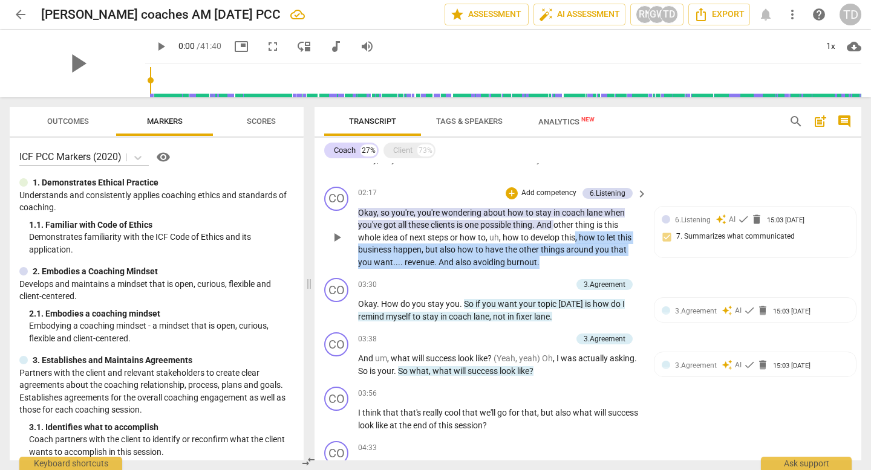
drag, startPoint x: 577, startPoint y: 238, endPoint x: 561, endPoint y: 262, distance: 29.2
click at [561, 262] on p "Okay , so you're , you're wondering about how to stay in coach [PERSON_NAME] wh…" at bounding box center [499, 238] width 283 height 62
click at [511, 191] on div "+" at bounding box center [512, 193] width 12 height 12
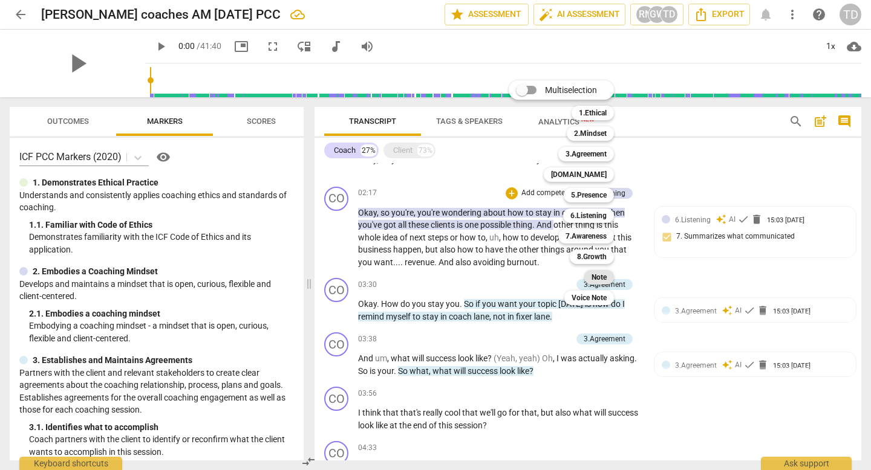
click at [598, 276] on b "Note" at bounding box center [598, 277] width 15 height 15
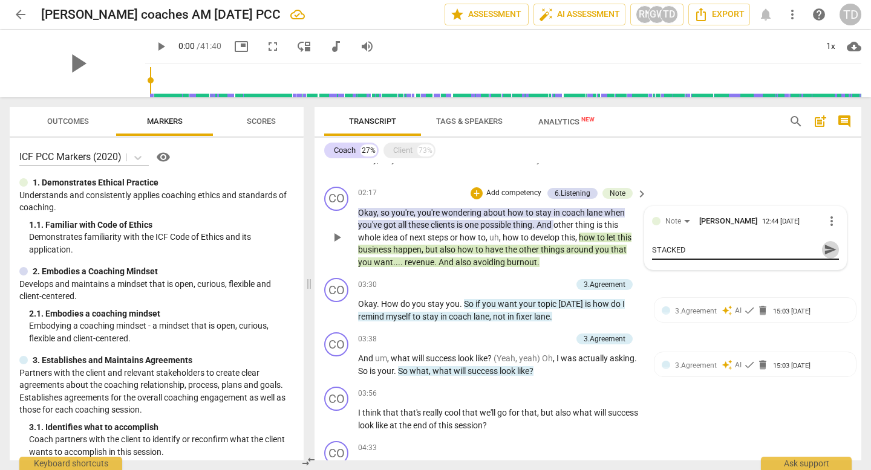
click at [825, 247] on span "send" at bounding box center [830, 249] width 13 height 13
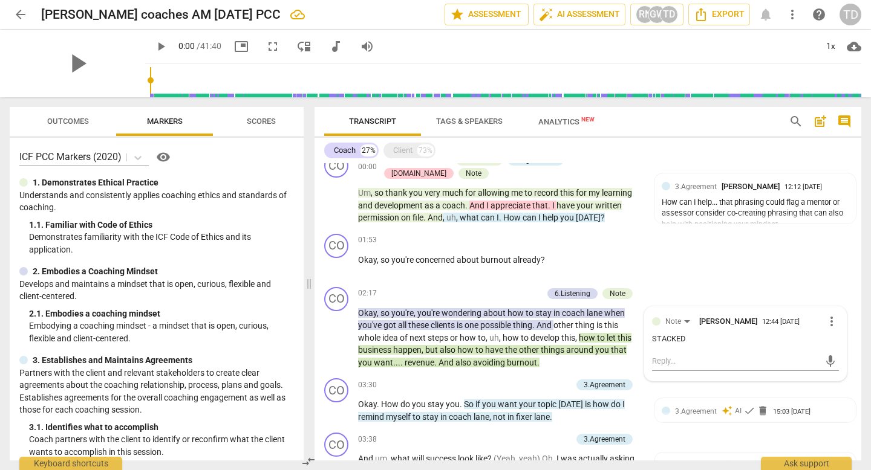
scroll to position [0, 0]
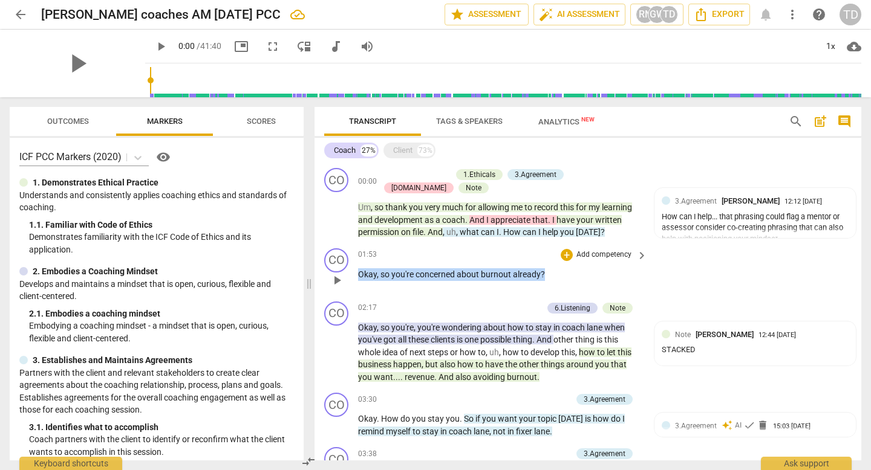
drag, startPoint x: 562, startPoint y: 270, endPoint x: 352, endPoint y: 273, distance: 210.5
click at [352, 273] on div "CO play_arrow pause 01:53 + Add competency keyboard_arrow_right Okay , so you'r…" at bounding box center [587, 270] width 547 height 53
click at [568, 260] on icon "button" at bounding box center [571, 259] width 12 height 15
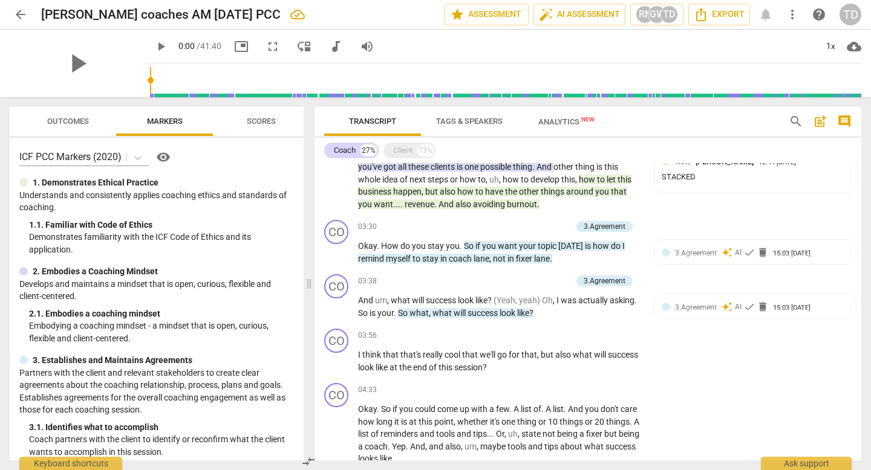
scroll to position [182, 0]
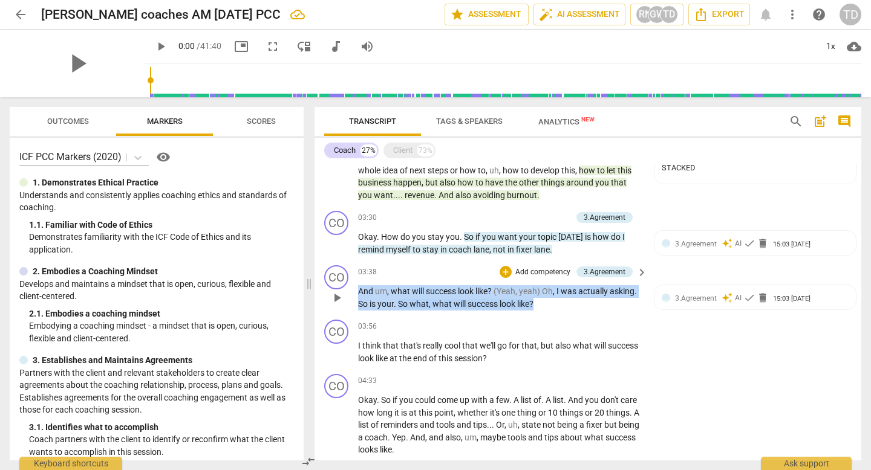
drag, startPoint x: 588, startPoint y: 303, endPoint x: 345, endPoint y: 294, distance: 242.7
click at [345, 294] on div "CO play_arrow pause 03:38 + Add competency 3.Agreement keyboard_arrow_right And…" at bounding box center [587, 288] width 547 height 54
click at [576, 289] on div "+" at bounding box center [576, 288] width 12 height 12
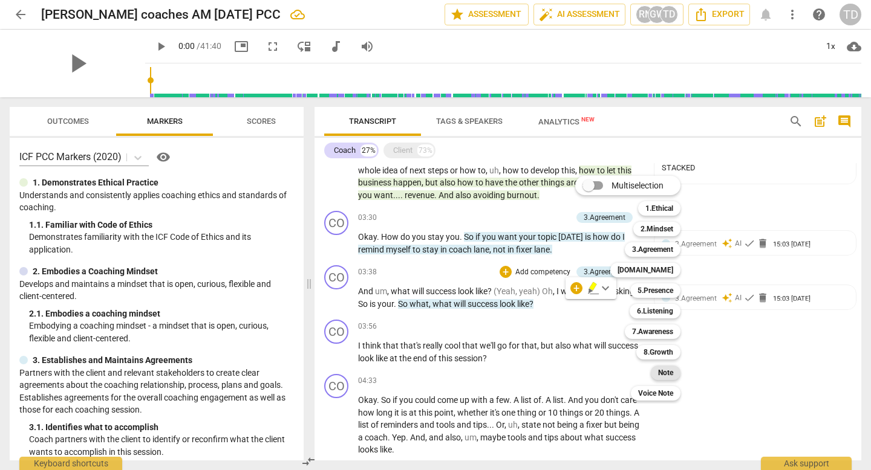
click at [668, 369] on b "Note" at bounding box center [665, 373] width 15 height 15
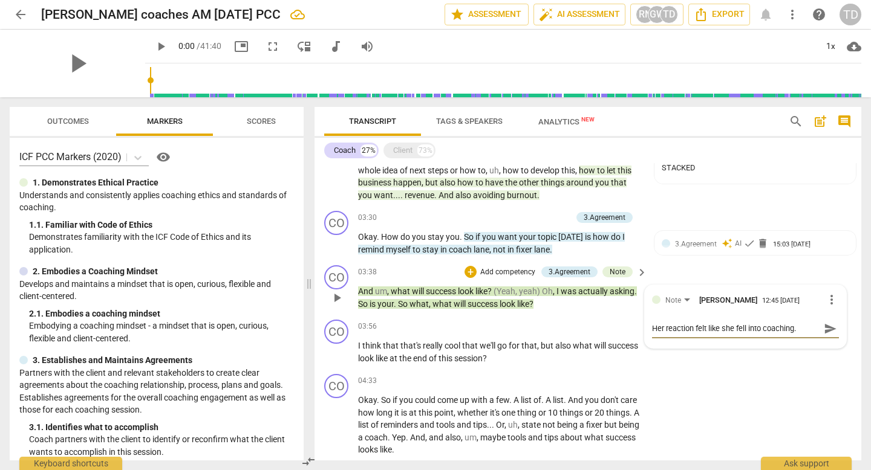
click at [824, 327] on span "send" at bounding box center [830, 328] width 13 height 13
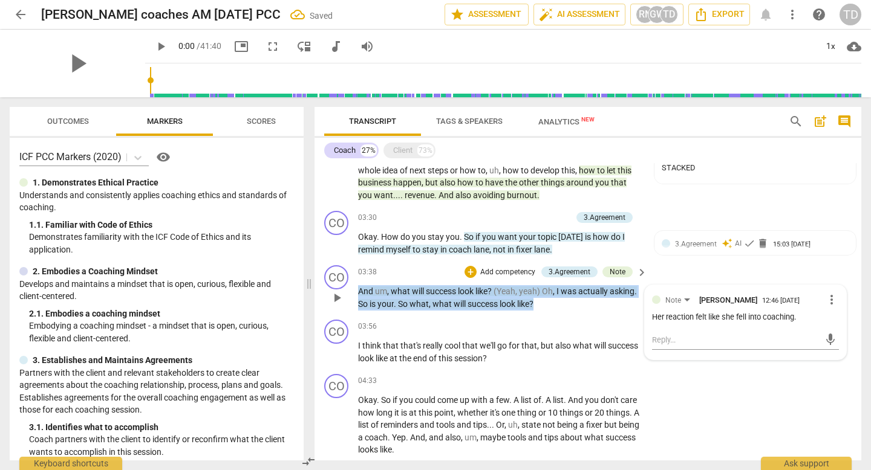
drag, startPoint x: 571, startPoint y: 306, endPoint x: 350, endPoint y: 286, distance: 222.8
click at [350, 286] on div "CO play_arrow pause 03:38 + Add competency 3.Agreement Note keyboard_arrow_righ…" at bounding box center [587, 288] width 547 height 54
click at [592, 291] on icon "button" at bounding box center [593, 288] width 12 height 15
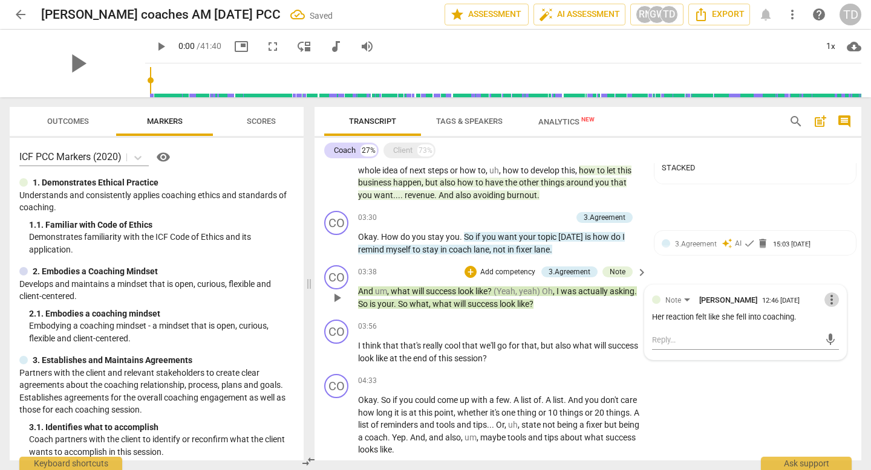
click at [826, 299] on span "more_vert" at bounding box center [831, 300] width 15 height 15
click at [834, 323] on li "Delete" at bounding box center [840, 322] width 42 height 23
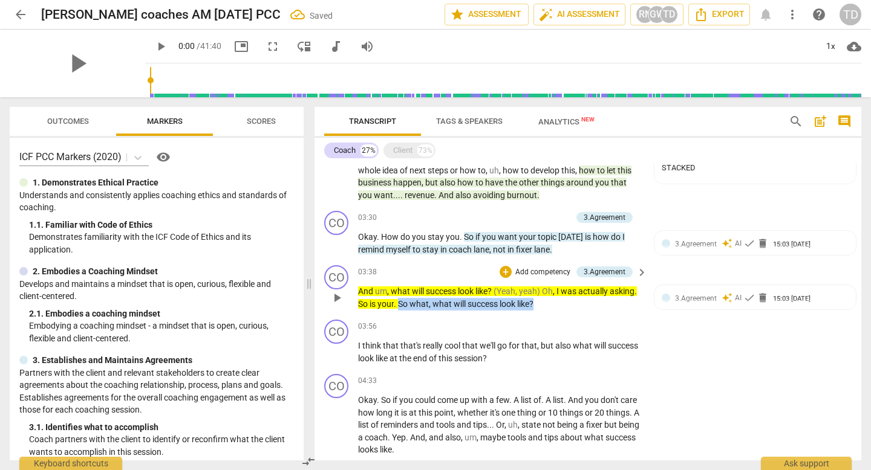
drag, startPoint x: 573, startPoint y: 303, endPoint x: 428, endPoint y: 299, distance: 144.6
click at [428, 299] on p "And um , what will success look like ? (Yeah , yeah) Oh , I was actually asking…" at bounding box center [499, 297] width 283 height 25
click at [573, 289] on div "+" at bounding box center [576, 288] width 12 height 12
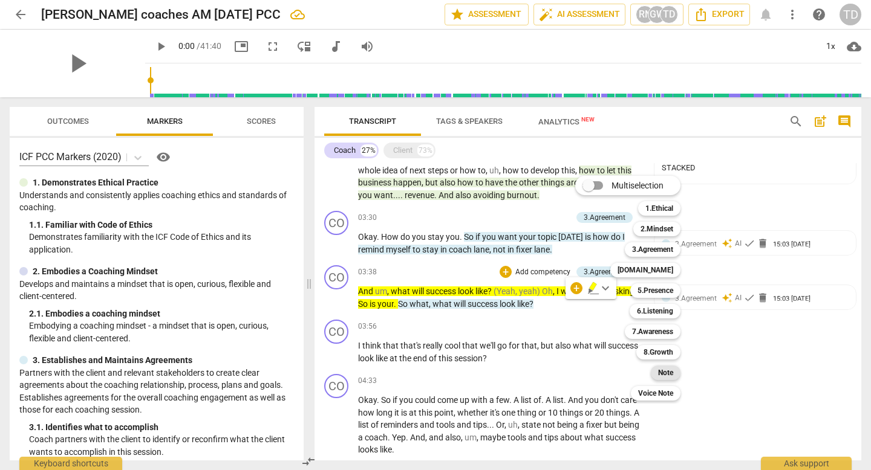
click at [663, 375] on b "Note" at bounding box center [665, 373] width 15 height 15
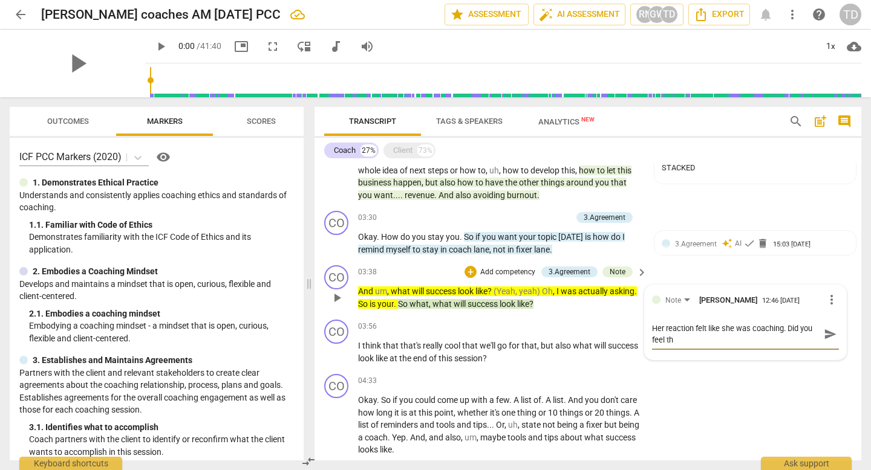
scroll to position [0, 0]
click at [825, 333] on span "send" at bounding box center [830, 334] width 13 height 13
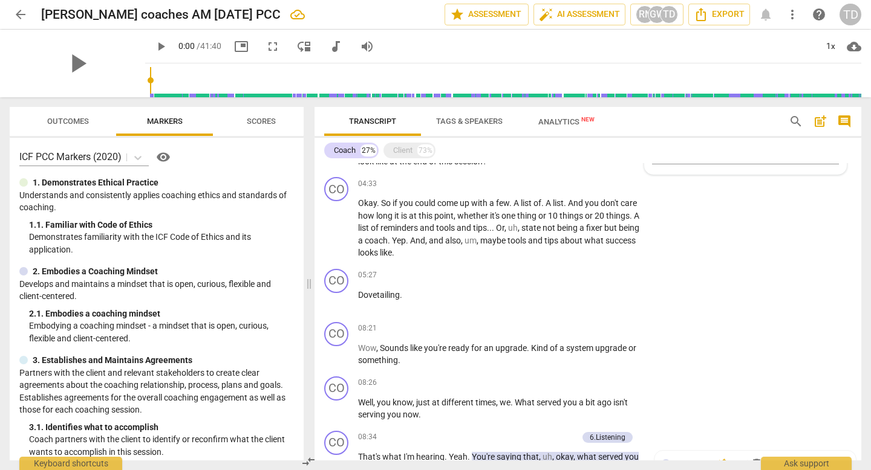
scroll to position [384, 0]
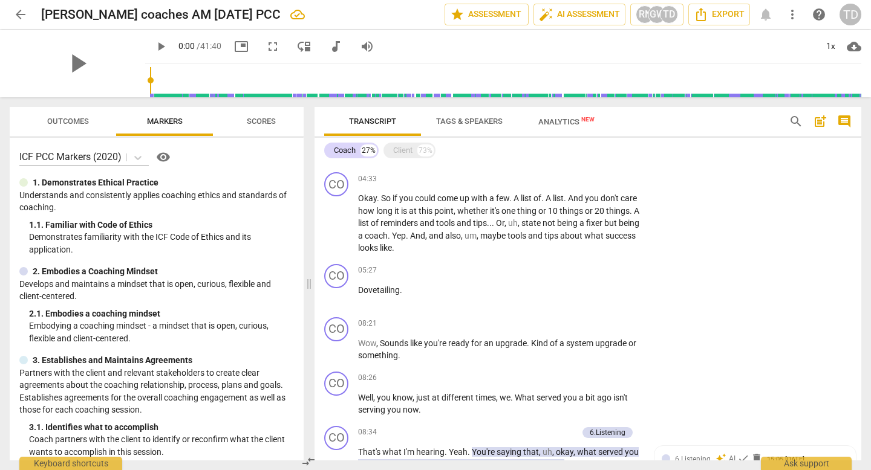
click at [853, 49] on span "cloud_download" at bounding box center [854, 46] width 15 height 15
click at [740, 129] on div at bounding box center [435, 235] width 871 height 470
click at [559, 124] on span "Analytics New" at bounding box center [566, 121] width 56 height 9
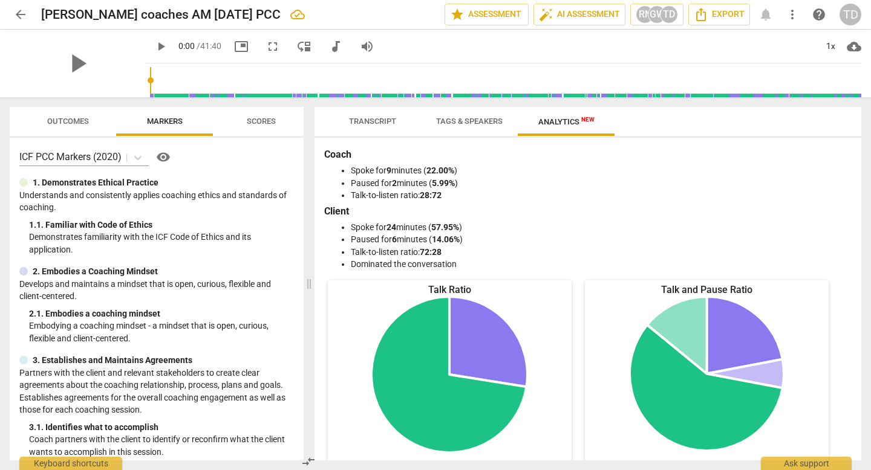
click at [368, 123] on span "Transcript" at bounding box center [372, 121] width 47 height 9
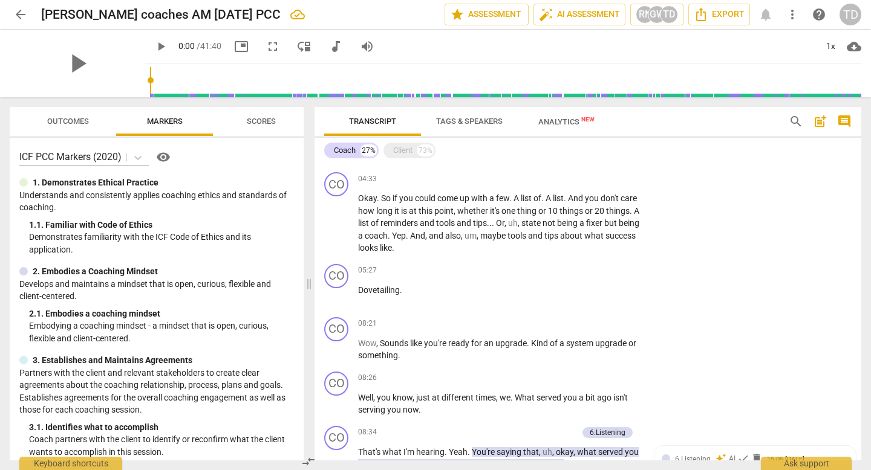
click at [791, 13] on span "more_vert" at bounding box center [792, 14] width 15 height 15
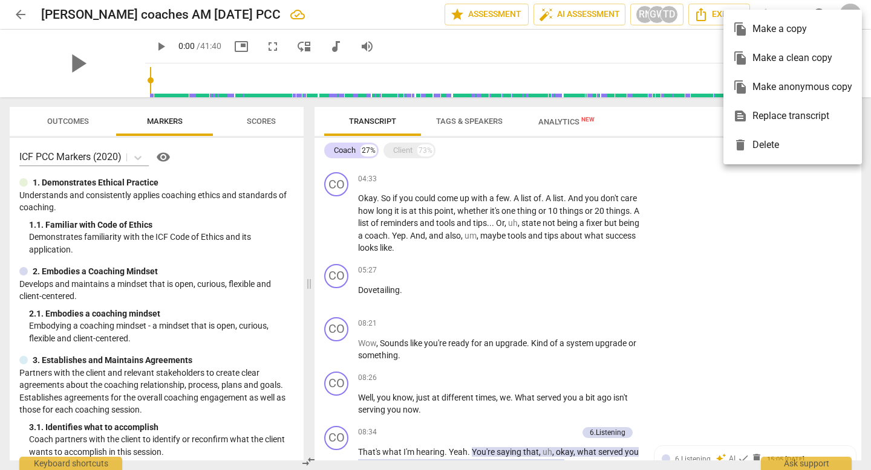
click at [616, 52] on div at bounding box center [435, 235] width 871 height 470
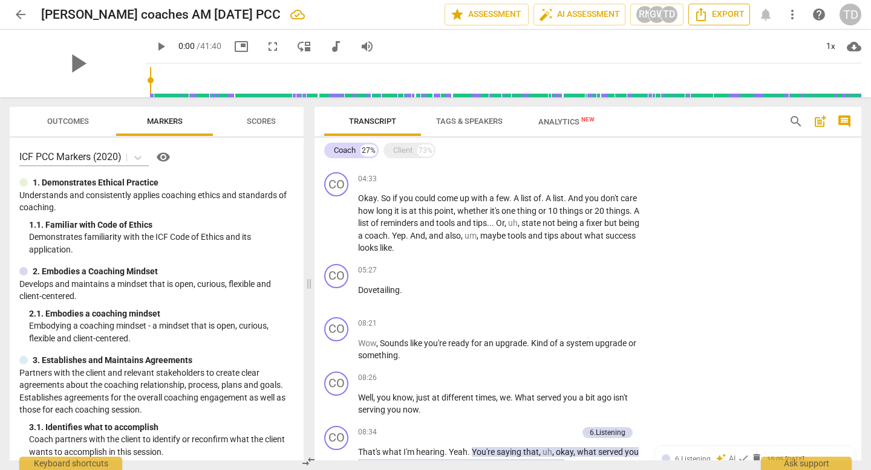
click at [726, 18] on span "Export" at bounding box center [719, 14] width 51 height 15
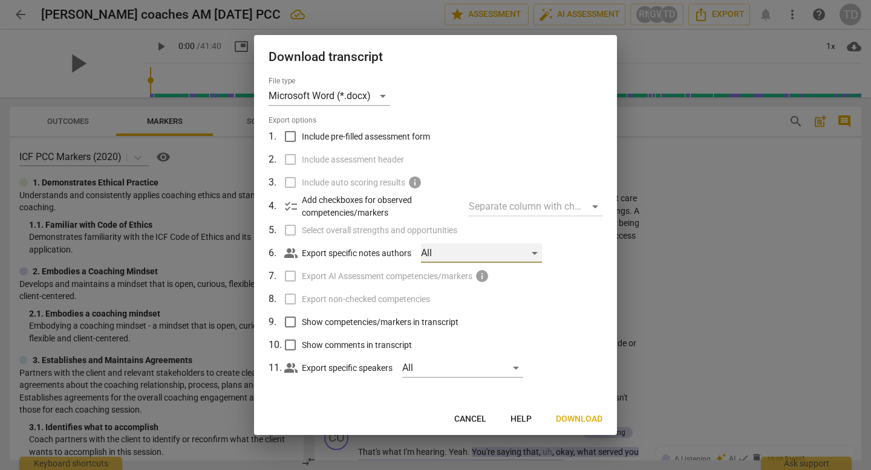
click at [492, 252] on div "All" at bounding box center [481, 253] width 121 height 19
click at [493, 154] on div at bounding box center [435, 235] width 871 height 470
click at [602, 303] on div "File type Microsoft Word (*.docx) Export options 1 . Include pre-filled assessm…" at bounding box center [435, 241] width 363 height 328
click at [444, 375] on div "All" at bounding box center [462, 368] width 121 height 19
click at [433, 373] on input "checkbox" at bounding box center [422, 368] width 29 height 29
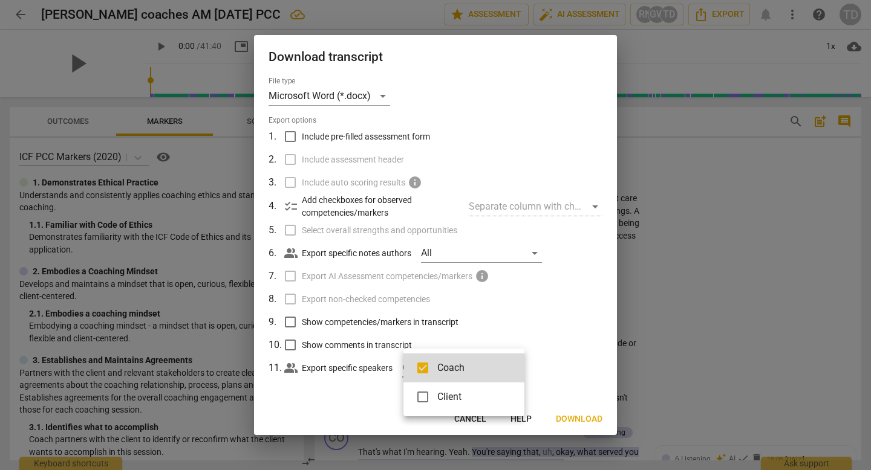
click at [579, 376] on div at bounding box center [435, 235] width 871 height 470
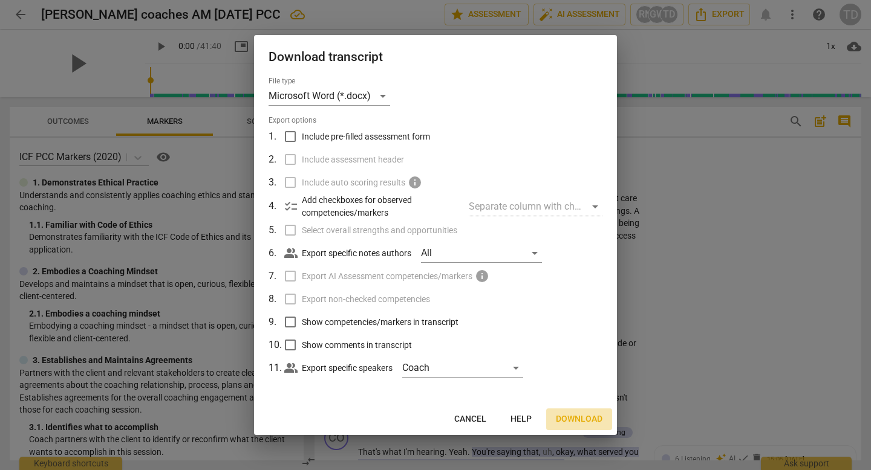
click at [576, 418] on span "Download" at bounding box center [579, 420] width 47 height 12
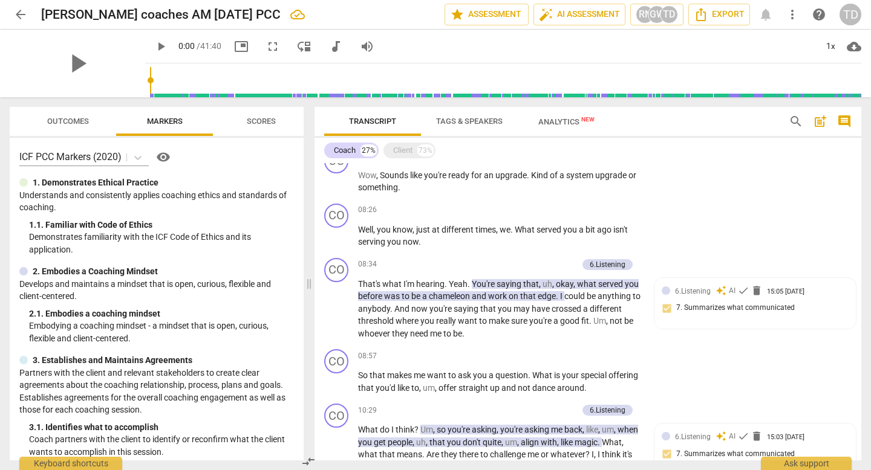
scroll to position [538, 0]
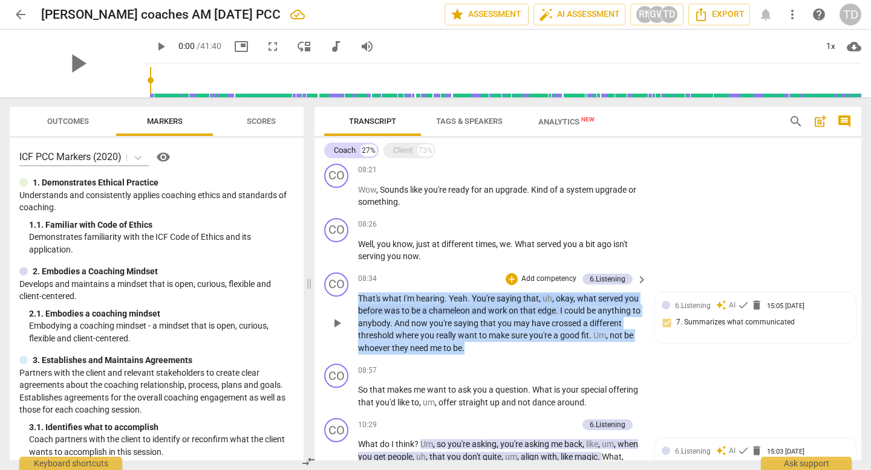
drag, startPoint x: 478, startPoint y: 349, endPoint x: 352, endPoint y: 298, distance: 135.9
click at [352, 298] on div "CO play_arrow pause 08:34 + Add competency 6.Listening keyboard_arrow_right Tha…" at bounding box center [587, 314] width 547 height 92
click at [507, 334] on span "keyboard_arrow_down" at bounding box center [505, 332] width 15 height 15
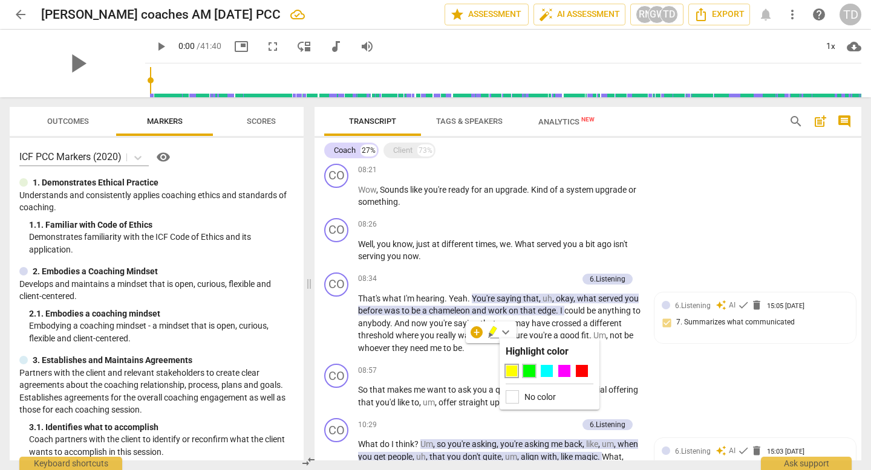
click at [533, 372] on div at bounding box center [529, 371] width 12 height 12
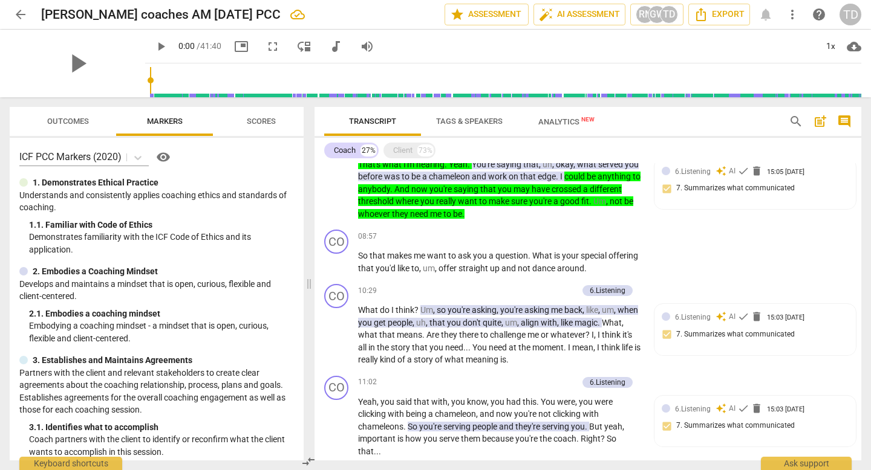
scroll to position [691, 0]
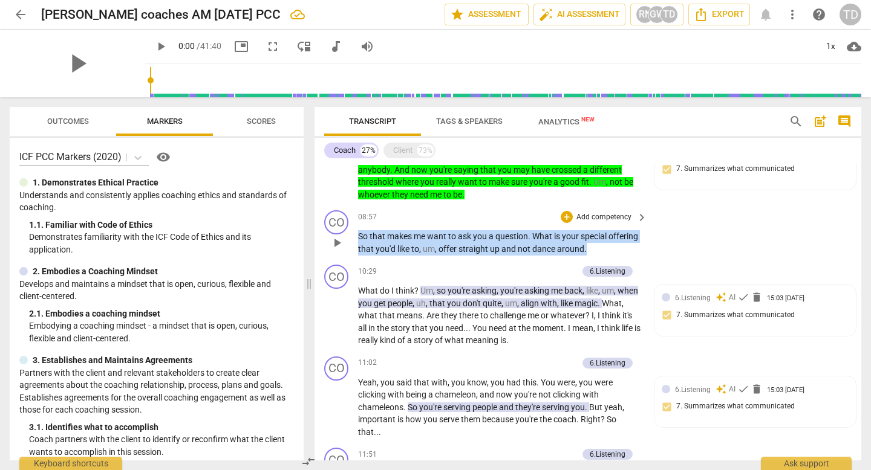
drag, startPoint x: 619, startPoint y: 247, endPoint x: 352, endPoint y: 240, distance: 267.4
click at [352, 240] on div "CO play_arrow pause 08:57 + Add competency keyboard_arrow_right So that makes m…" at bounding box center [587, 233] width 547 height 54
click at [657, 235] on span "keyboard_arrow_down" at bounding box center [656, 233] width 15 height 15
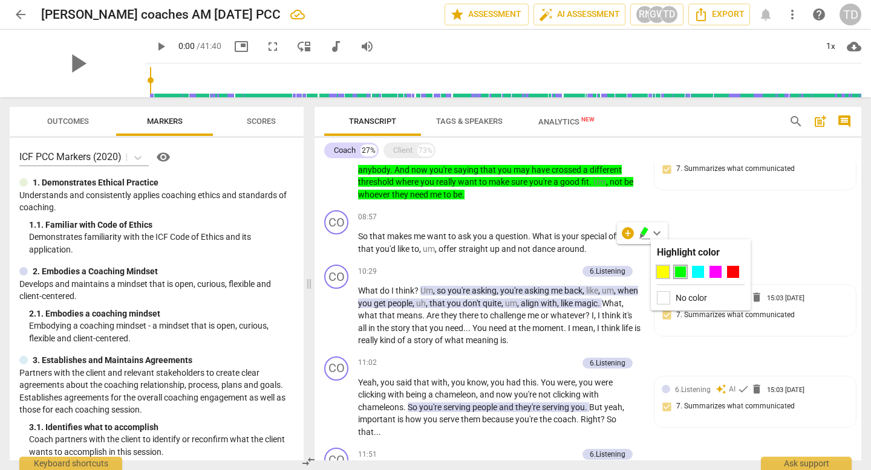
click at [665, 270] on div at bounding box center [663, 272] width 12 height 12
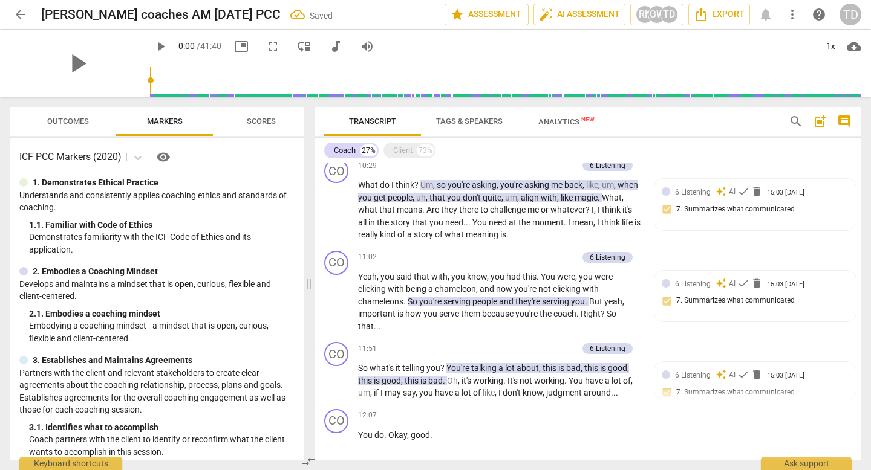
scroll to position [787, 0]
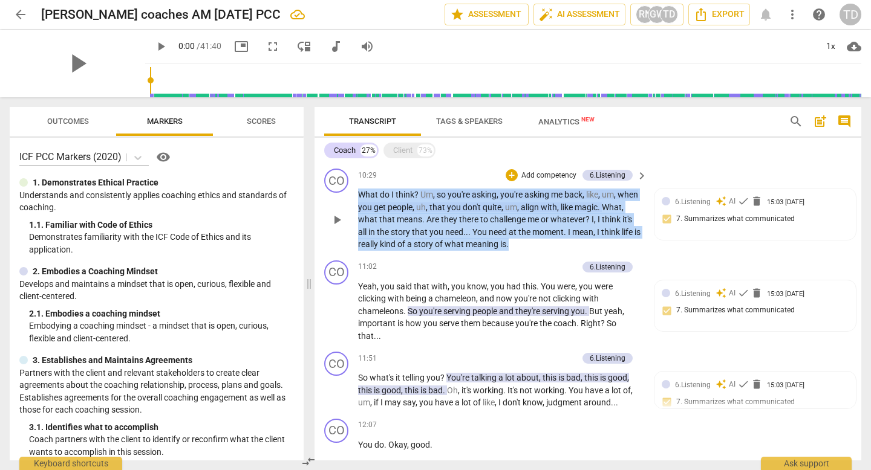
drag, startPoint x: 560, startPoint y: 244, endPoint x: 356, endPoint y: 193, distance: 210.6
click at [356, 193] on div "CO play_arrow pause 10:29 + Add competency 6.Listening keyboard_arrow_right Wha…" at bounding box center [587, 210] width 547 height 92
click at [578, 232] on icon "button" at bounding box center [580, 228] width 12 height 15
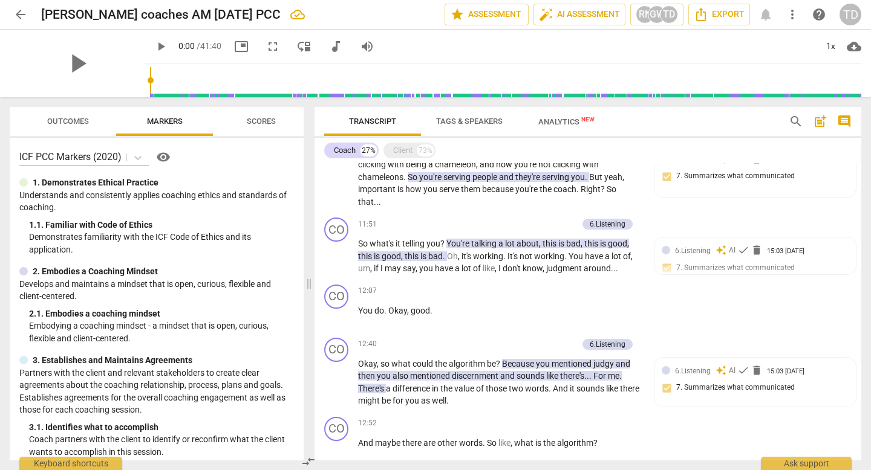
scroll to position [931, 0]
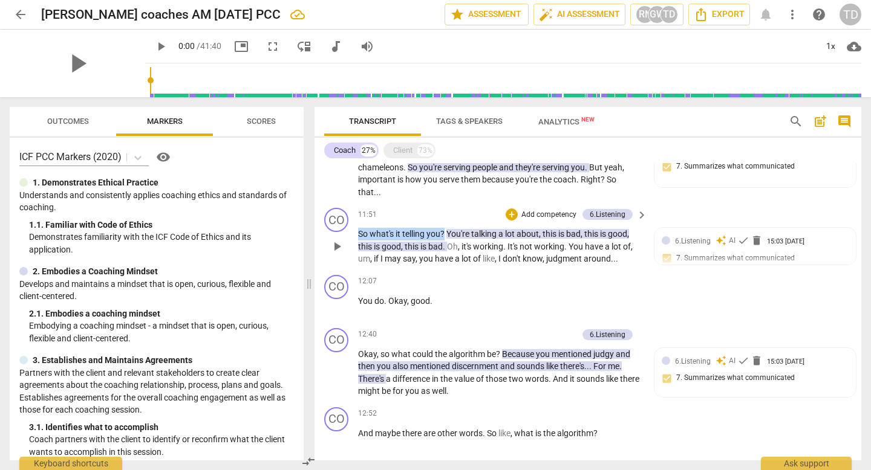
drag, startPoint x: 359, startPoint y: 234, endPoint x: 445, endPoint y: 230, distance: 86.6
click at [445, 230] on p "So what's it telling you ? You're talking a lot about , this is bad , this is g…" at bounding box center [499, 246] width 283 height 37
click at [489, 218] on span "keyboard_arrow_down" at bounding box center [487, 218] width 15 height 15
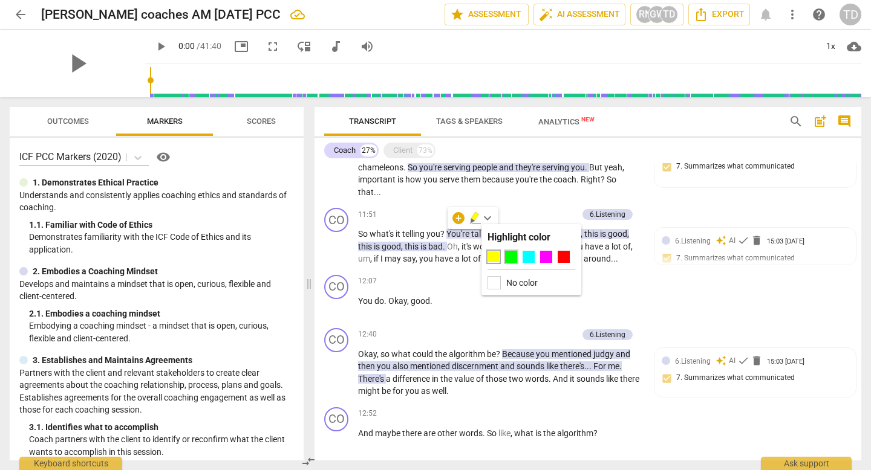
click at [512, 256] on div at bounding box center [511, 257] width 12 height 12
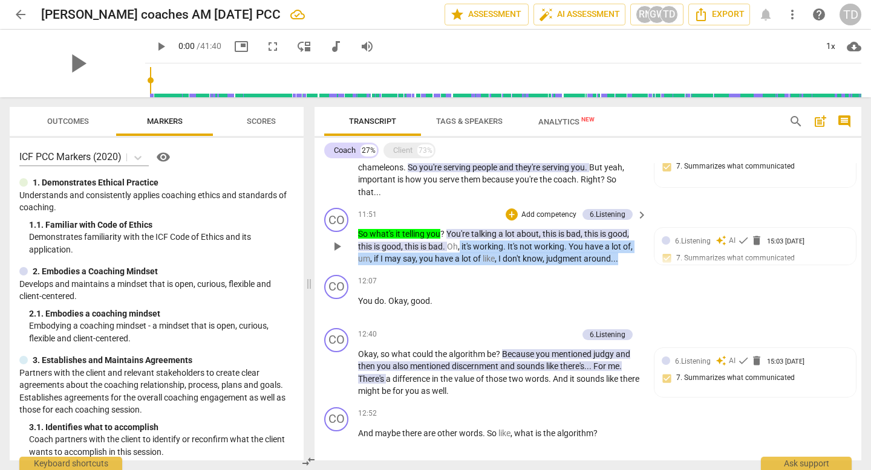
drag, startPoint x: 461, startPoint y: 248, endPoint x: 639, endPoint y: 255, distance: 178.5
click at [639, 255] on div "So what's it telling you ? You're talking a lot about , this is bad , this is g…" at bounding box center [503, 246] width 290 height 37
click at [645, 241] on icon "button" at bounding box center [645, 241] width 7 height 8
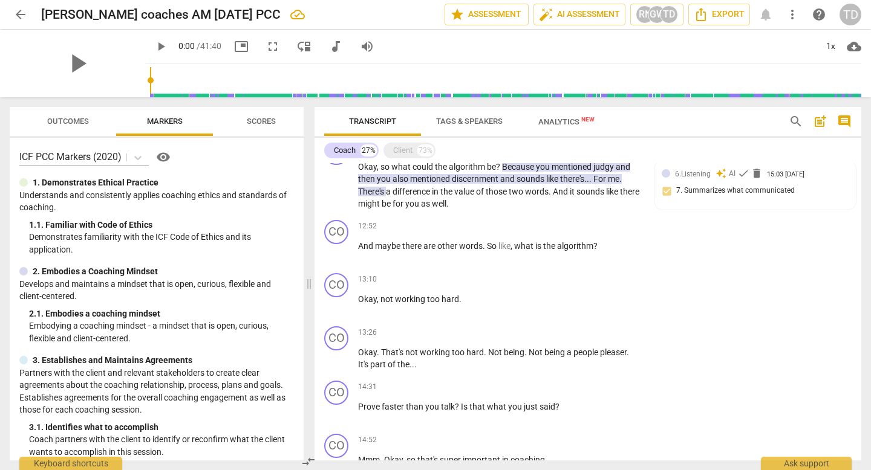
scroll to position [1119, 0]
drag, startPoint x: 571, startPoint y: 189, endPoint x: 541, endPoint y: 207, distance: 35.5
click at [541, 207] on p "Okay , so what could the algorithm be ? Because you mentioned judgy and then yo…" at bounding box center [499, 186] width 283 height 50
click at [498, 190] on icon "button" at bounding box center [499, 188] width 12 height 15
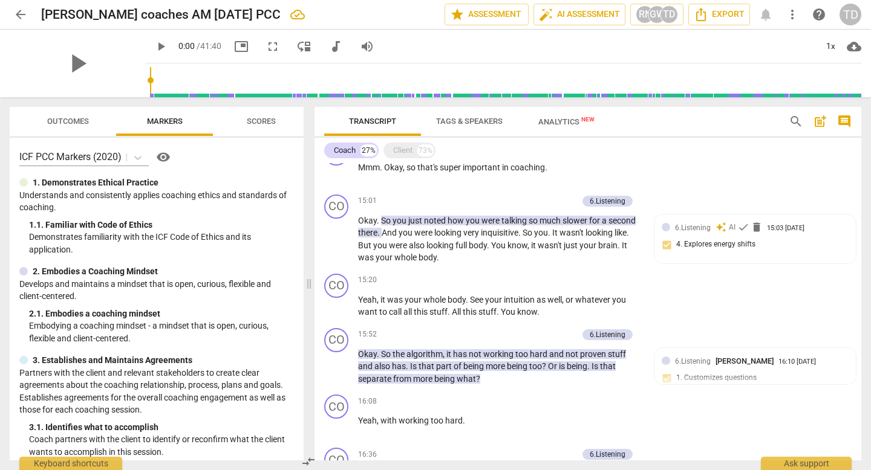
scroll to position [1416, 0]
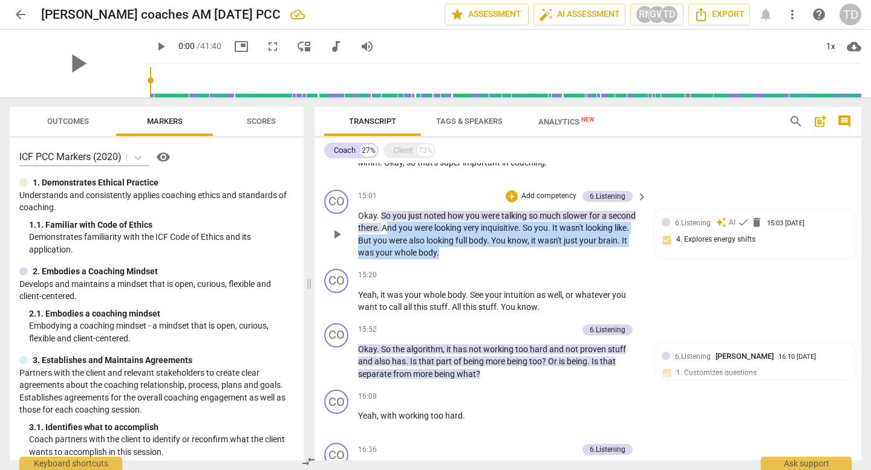
drag, startPoint x: 385, startPoint y: 227, endPoint x: 451, endPoint y: 248, distance: 69.0
click at [451, 248] on p "Okay . So you just noted how you were talking so much slower for a second there…" at bounding box center [499, 235] width 283 height 50
click at [478, 241] on span "keyboard_arrow_down" at bounding box center [478, 237] width 15 height 15
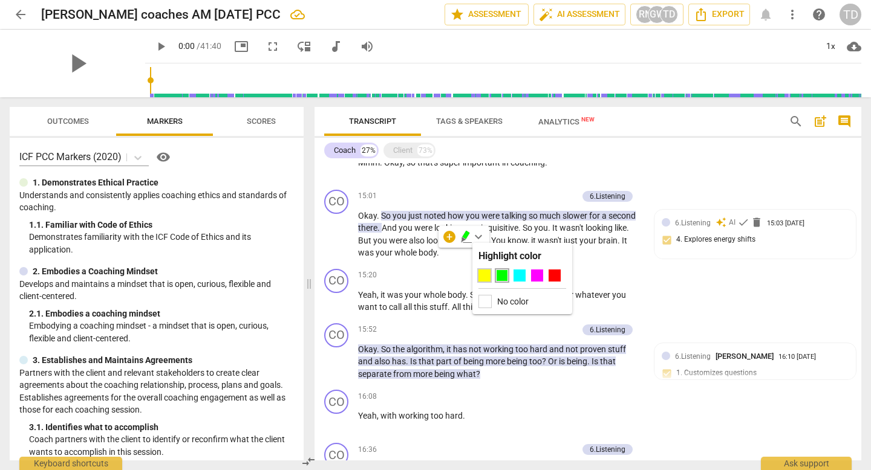
click at [486, 272] on div at bounding box center [484, 276] width 12 height 12
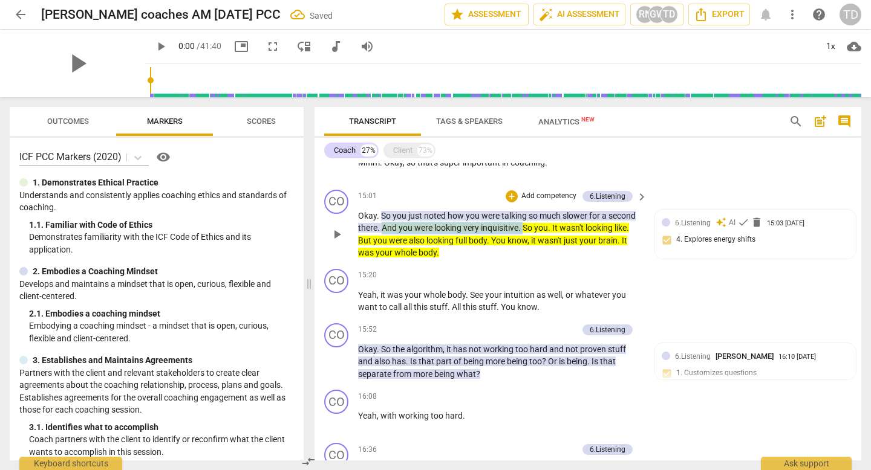
drag, startPoint x: 523, startPoint y: 227, endPoint x: 383, endPoint y: 222, distance: 139.8
click at [383, 222] on p "Okay . So you just noted how you were talking so much slower for a second there…" at bounding box center [499, 235] width 283 height 50
click at [565, 212] on span "keyboard_arrow_down" at bounding box center [563, 212] width 15 height 15
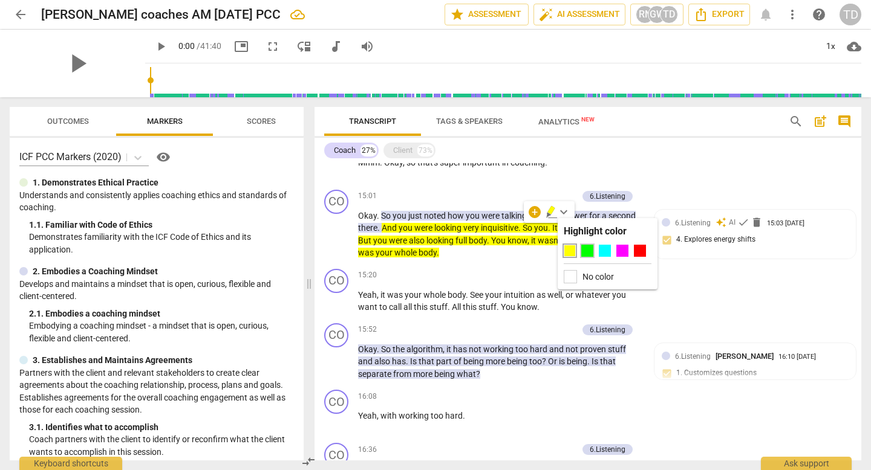
click at [590, 253] on div at bounding box center [587, 251] width 12 height 12
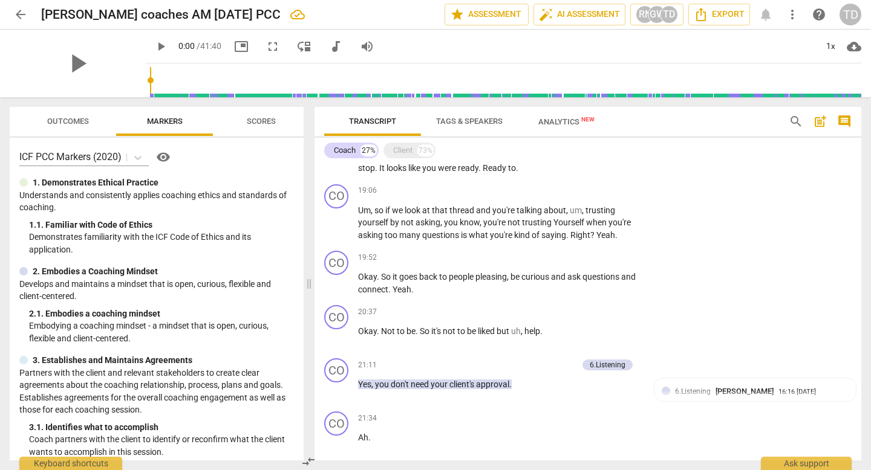
scroll to position [1959, 0]
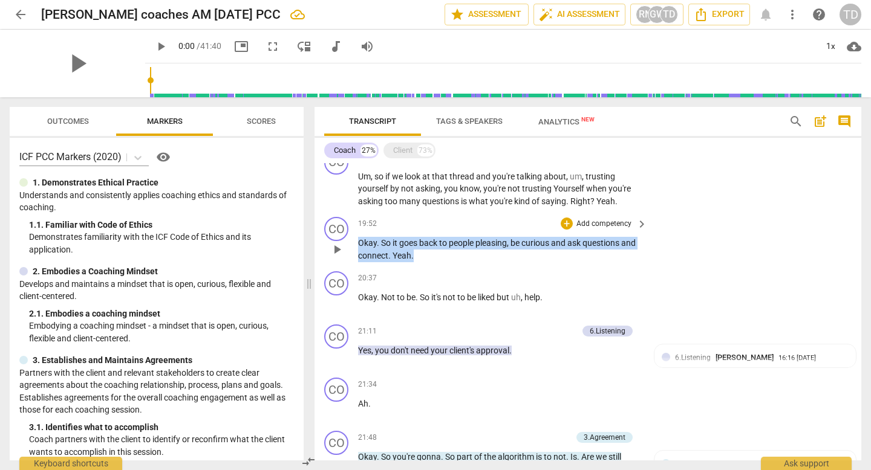
drag, startPoint x: 445, startPoint y: 254, endPoint x: 350, endPoint y: 244, distance: 95.4
click at [350, 244] on div "CO play_arrow pause 19:52 + Add competency keyboard_arrow_right Okay . So it go…" at bounding box center [587, 239] width 547 height 54
click at [456, 239] on icon "button" at bounding box center [456, 238] width 7 height 8
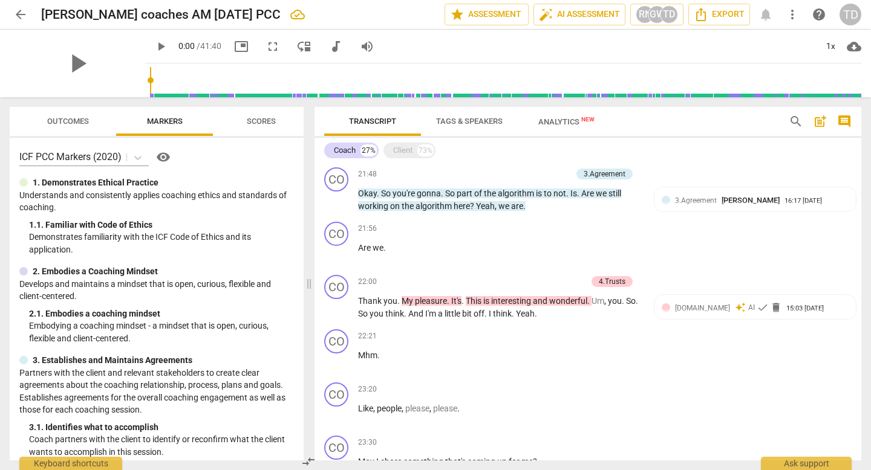
scroll to position [2228, 0]
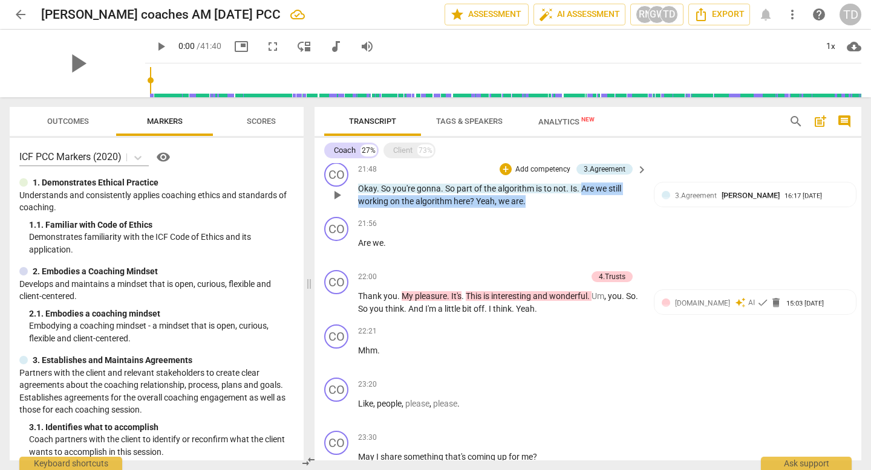
drag, startPoint x: 582, startPoint y: 199, endPoint x: 581, endPoint y: 187, distance: 11.5
click at [581, 187] on p "Okay . So you're gonna . So part of the algorithm is to not . Is . Are we still…" at bounding box center [499, 195] width 283 height 25
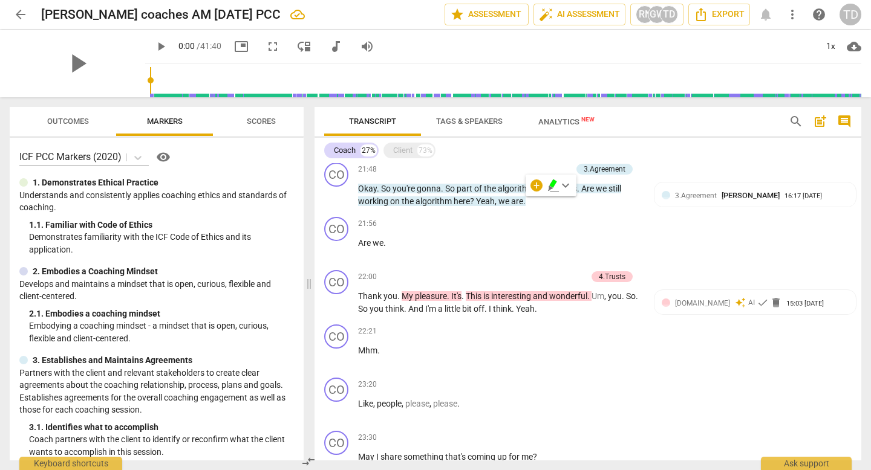
click at [545, 181] on div "+ keyboard_arrow_down" at bounding box center [551, 186] width 51 height 22
click at [550, 186] on icon "button" at bounding box center [552, 184] width 7 height 8
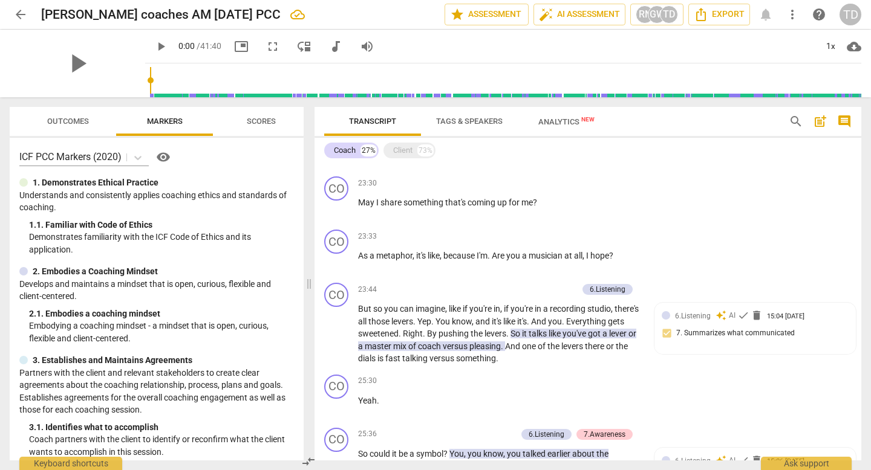
scroll to position [2497, 0]
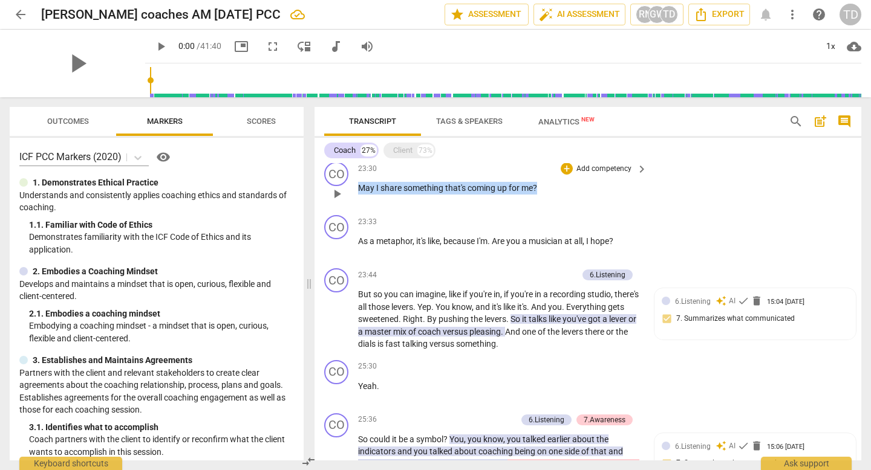
drag, startPoint x: 554, startPoint y: 189, endPoint x: 353, endPoint y: 180, distance: 201.6
click at [353, 180] on div "CO play_arrow pause 23:30 + Add competency keyboard_arrow_right May I share som…" at bounding box center [587, 183] width 547 height 53
click at [583, 173] on span "keyboard_arrow_down" at bounding box center [578, 173] width 15 height 15
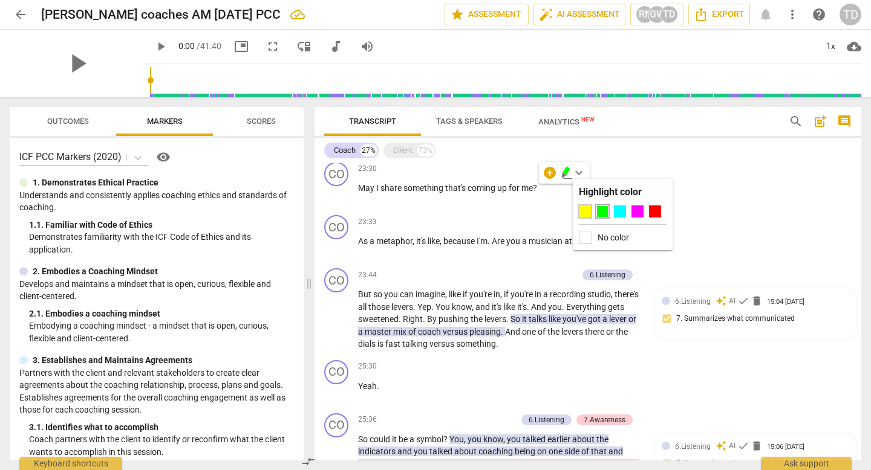
click at [586, 215] on div at bounding box center [585, 212] width 12 height 12
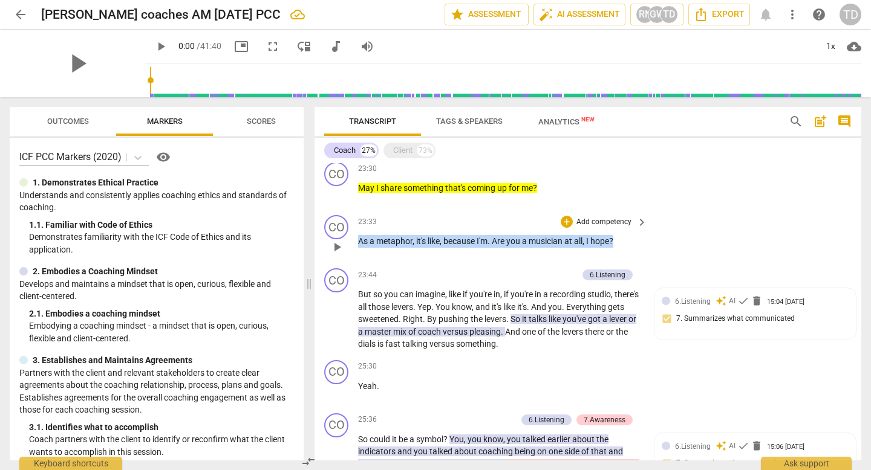
drag, startPoint x: 359, startPoint y: 241, endPoint x: 640, endPoint y: 247, distance: 281.3
click at [640, 247] on div "As a metaphor , it's like , because I'm . Are you a musician at all , I hope ?" at bounding box center [503, 241] width 290 height 13
click at [641, 229] on icon "button" at bounding box center [642, 229] width 4 height 5
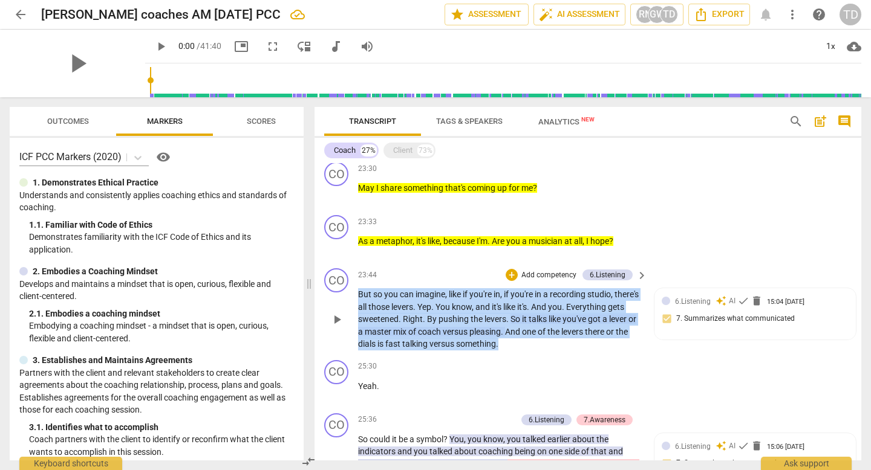
drag, startPoint x: 360, startPoint y: 291, endPoint x: 539, endPoint y: 346, distance: 187.3
click at [539, 346] on p "But so you can imagine , like if you're in , if you're in a recording studio , …" at bounding box center [499, 319] width 283 height 62
click at [550, 329] on icon "button" at bounding box center [550, 327] width 7 height 8
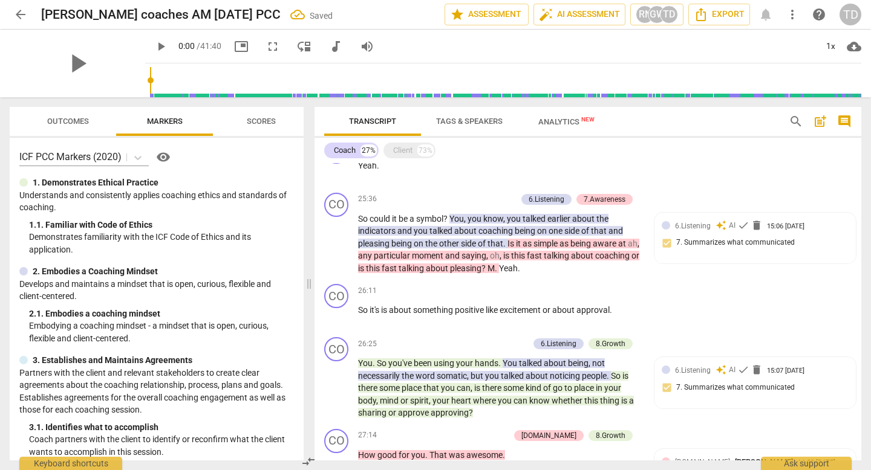
scroll to position [2727, 0]
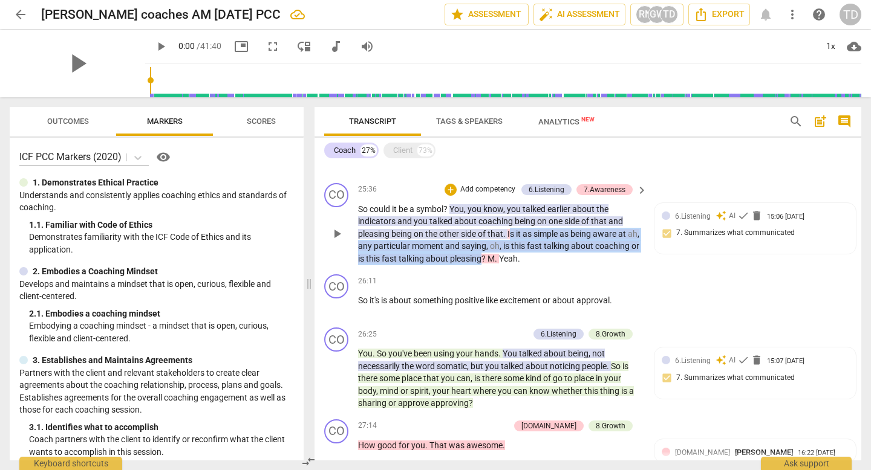
drag, startPoint x: 511, startPoint y: 229, endPoint x: 529, endPoint y: 253, distance: 29.9
click at [529, 253] on p "So could it be a symbol ? You , you know , you talked earlier about the indicat…" at bounding box center [499, 234] width 283 height 62
click at [501, 275] on div "26:11 + Add competency keyboard_arrow_right" at bounding box center [503, 281] width 290 height 13
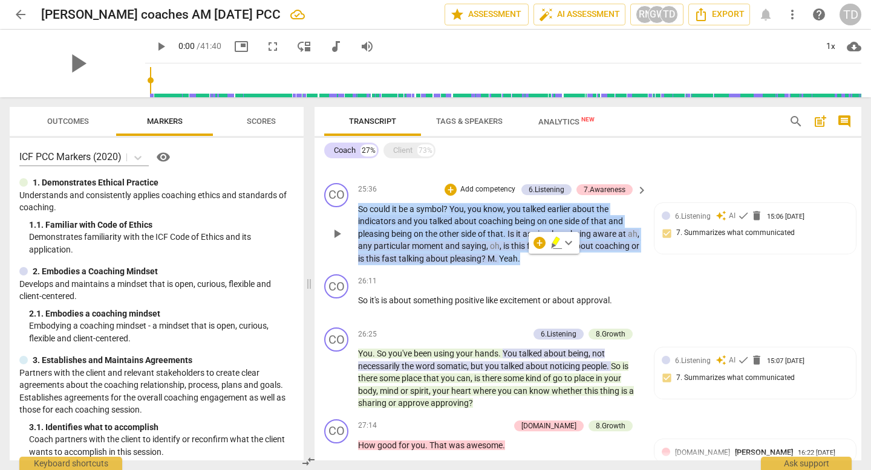
drag, startPoint x: 532, startPoint y: 265, endPoint x: 517, endPoint y: 242, distance: 27.5
click at [517, 242] on div "CO play_arrow pause 25:36 + Add competency 6.Listening 7.Awareness keyboard_arr…" at bounding box center [587, 224] width 547 height 92
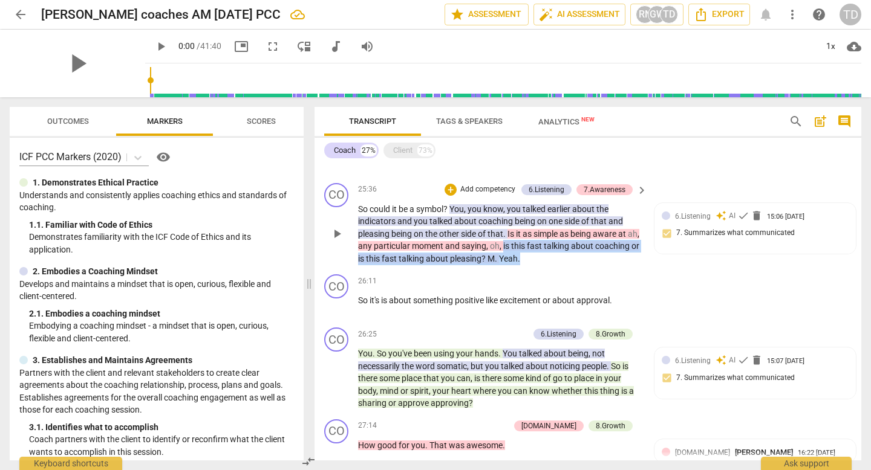
drag, startPoint x: 569, startPoint y: 259, endPoint x: 515, endPoint y: 247, distance: 55.8
click at [515, 247] on p "So could it be a symbol ? You , you know , you talked earlier about the indicat…" at bounding box center [499, 234] width 283 height 62
click at [607, 245] on span "keyboard_arrow_down" at bounding box center [607, 243] width 15 height 15
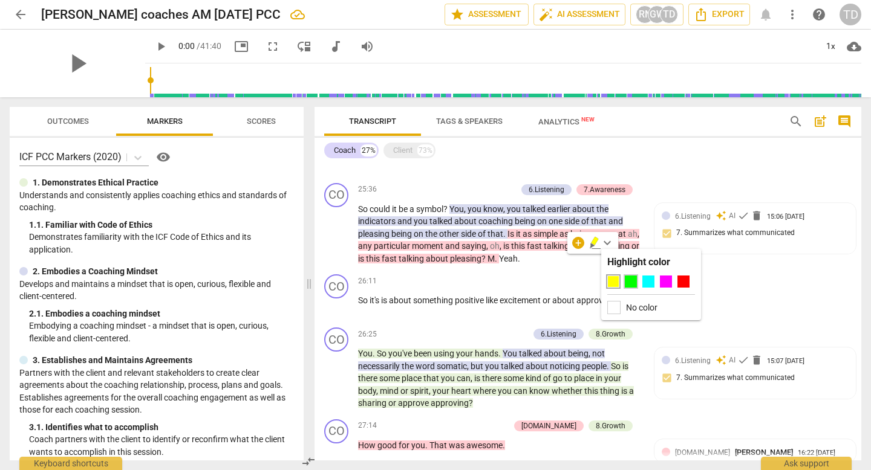
click at [631, 279] on div at bounding box center [631, 282] width 12 height 12
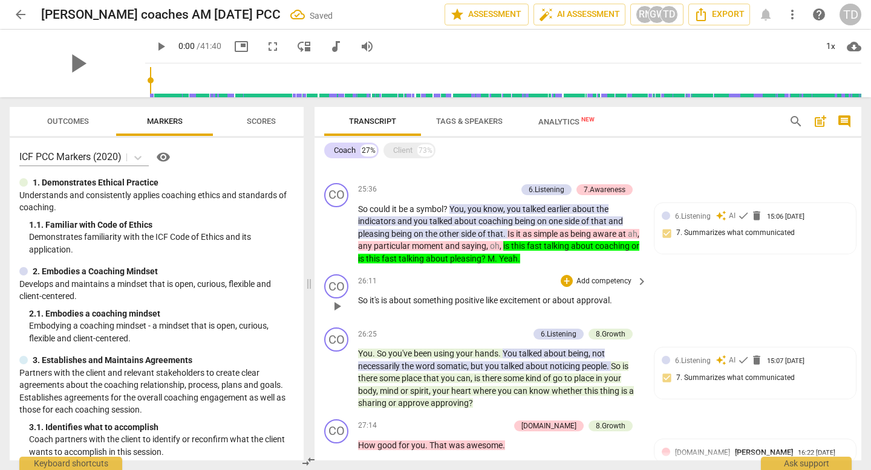
click at [666, 317] on div "CO play_arrow pause 26:11 + Add competency keyboard_arrow_right So it's is abou…" at bounding box center [587, 296] width 547 height 53
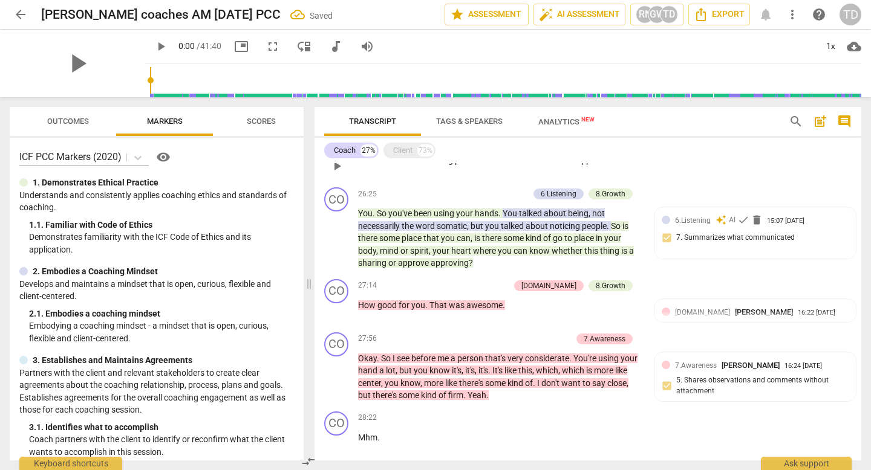
scroll to position [2872, 0]
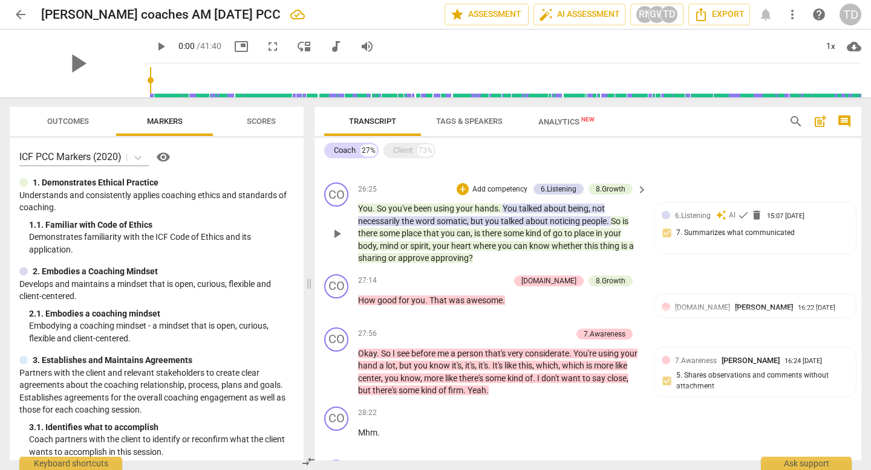
drag, startPoint x: 355, startPoint y: 204, endPoint x: 531, endPoint y: 210, distance: 176.1
click at [532, 210] on div "CO play_arrow pause 26:25 + Add competency 6.Listening 8.Growth keyboard_arrow_…" at bounding box center [587, 224] width 547 height 92
drag, startPoint x: 350, startPoint y: 204, endPoint x: 488, endPoint y: 205, distance: 137.9
click at [488, 205] on div "CO play_arrow pause 26:25 + Add competency 6.Listening 8.Growth keyboard_arrow_…" at bounding box center [587, 224] width 547 height 92
drag, startPoint x: 359, startPoint y: 203, endPoint x: 500, endPoint y: 209, distance: 141.6
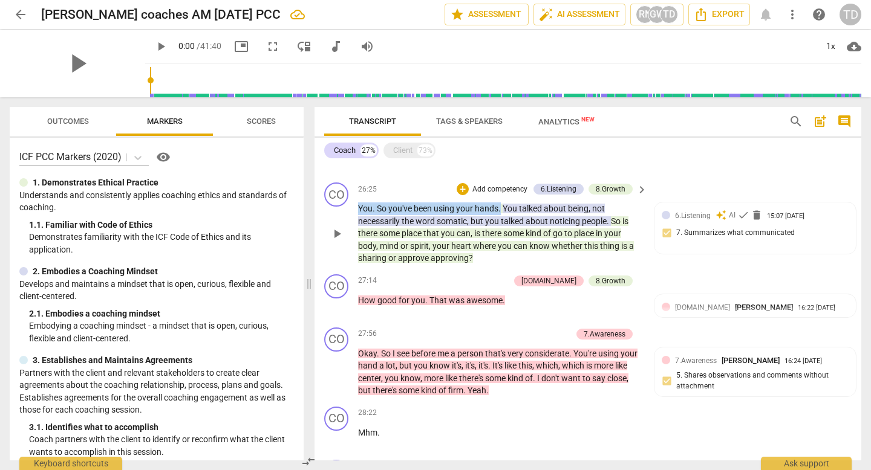
click at [500, 209] on p "You . So you've been using your hands . You talked about being , not necessaril…" at bounding box center [499, 234] width 283 height 62
click at [531, 191] on icon "button" at bounding box center [530, 191] width 7 height 8
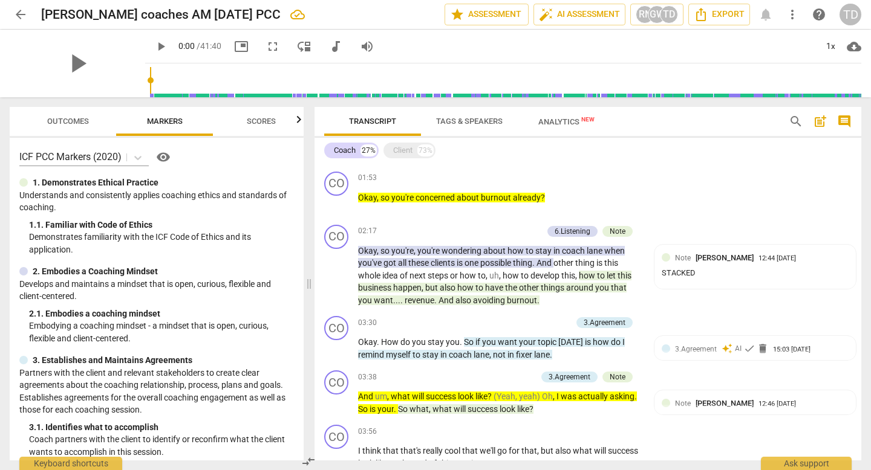
scroll to position [0, 0]
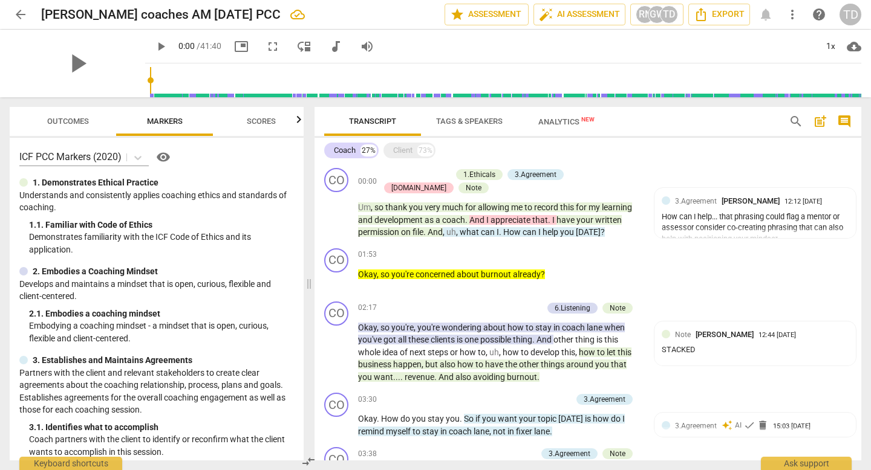
click at [623, 48] on div "play_arrow 0:00 / 41:40 picture_in_picture fullscreen move_down audiotrack volu…" at bounding box center [503, 47] width 716 height 34
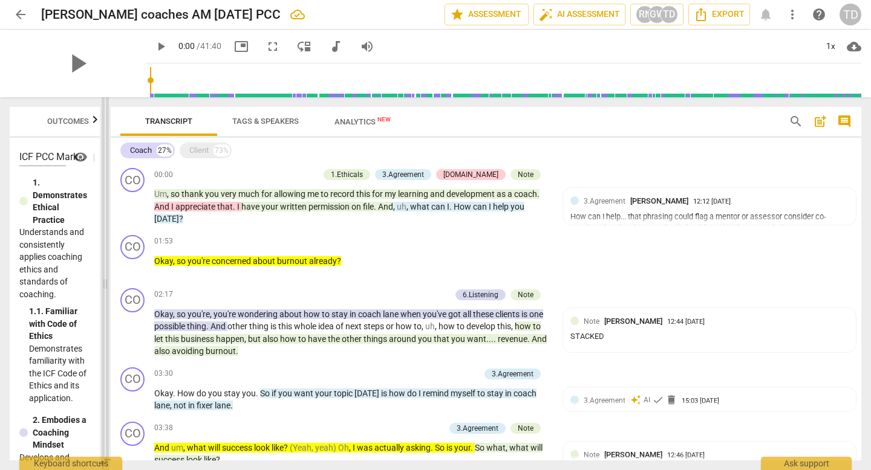
drag, startPoint x: 308, startPoint y: 285, endPoint x: 104, endPoint y: 280, distance: 203.9
click at [104, 280] on span at bounding box center [105, 283] width 7 height 373
click at [309, 261] on span "already" at bounding box center [323, 261] width 28 height 10
click at [345, 261] on p "Okay , so you're concerned about burnout already ?" at bounding box center [351, 261] width 395 height 13
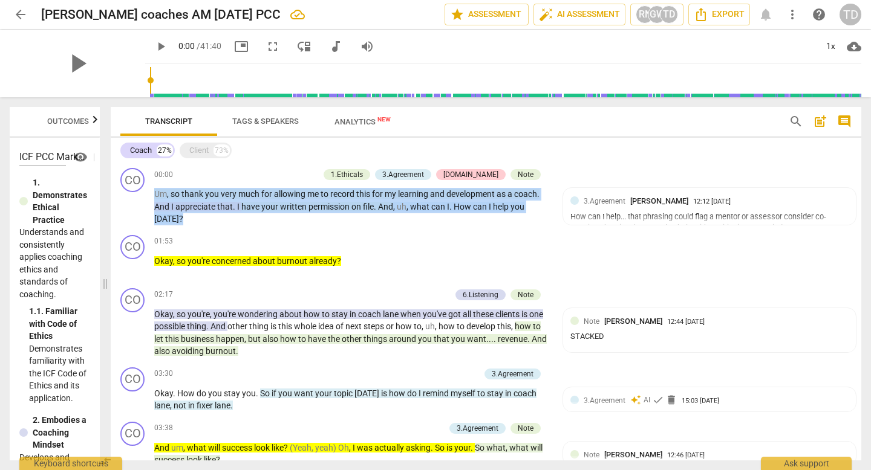
drag, startPoint x: 861, startPoint y: 169, endPoint x: 861, endPoint y: 200, distance: 31.4
click at [861, 200] on div "Transcript Tags & Speakers Analytics New search post_add comment Coach 27% Clie…" at bounding box center [488, 283] width 765 height 373
click at [844, 168] on div "CO play_arrow pause 00:00 + Add competency 1.Ethicals 3.Agreement [DOMAIN_NAME]…" at bounding box center [486, 196] width 750 height 67
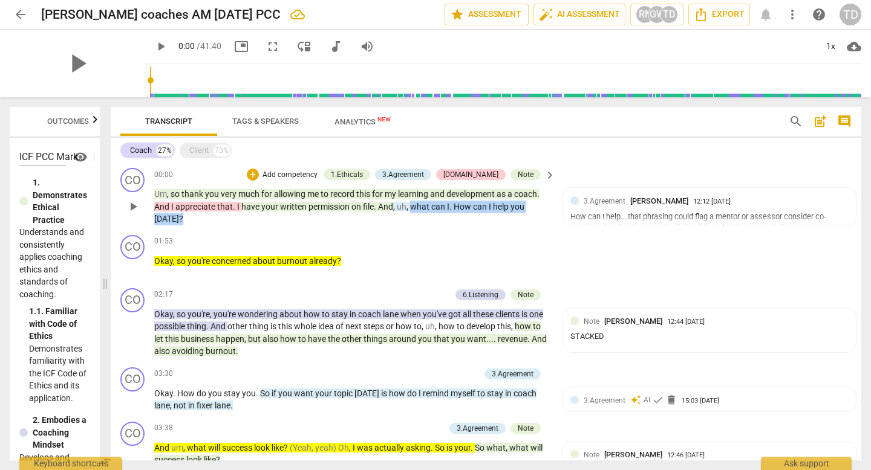
drag, startPoint x: 409, startPoint y: 205, endPoint x: 420, endPoint y: 222, distance: 20.1
click at [420, 222] on p "Um , so thank you very much for allowing me to record this for my learning and …" at bounding box center [351, 206] width 395 height 37
click at [221, 206] on span "keyboard_arrow_down" at bounding box center [219, 204] width 15 height 15
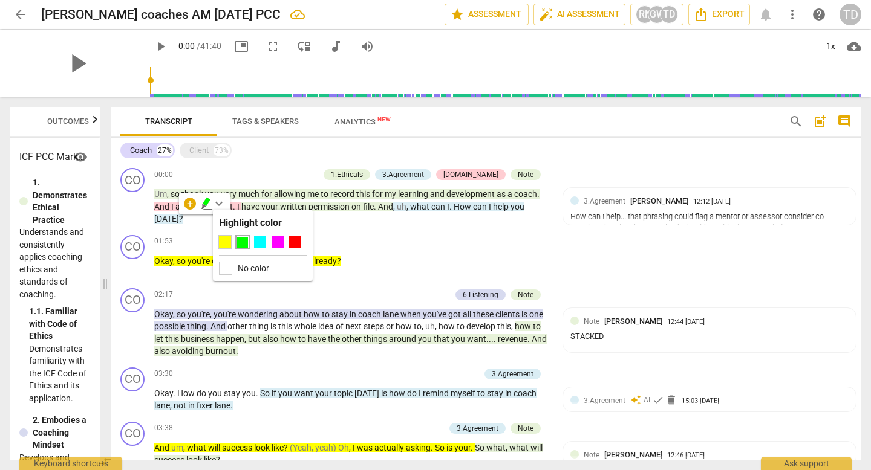
click at [224, 242] on div at bounding box center [225, 242] width 12 height 12
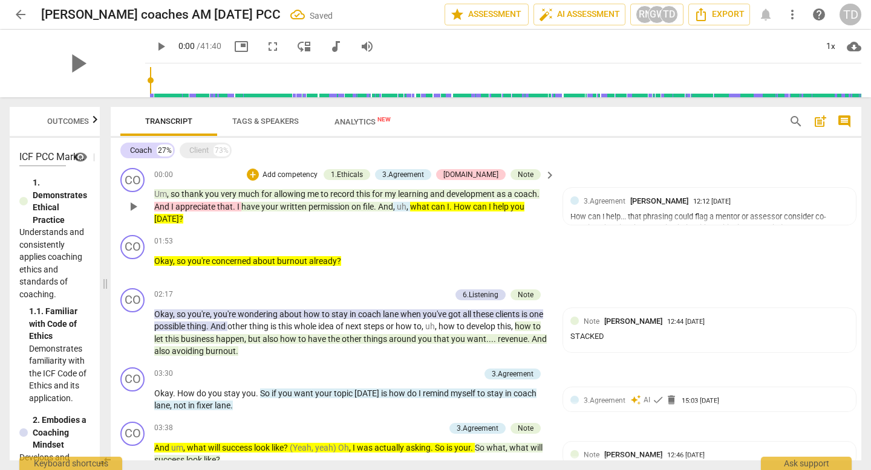
click at [470, 212] on p "Um , so thank you very much for allowing me to record this for my learning and …" at bounding box center [351, 206] width 395 height 37
drag, startPoint x: 354, startPoint y: 262, endPoint x: 379, endPoint y: 261, distance: 24.8
click at [379, 261] on p "Okay , so you're concerned about burnout already ?" at bounding box center [351, 261] width 395 height 13
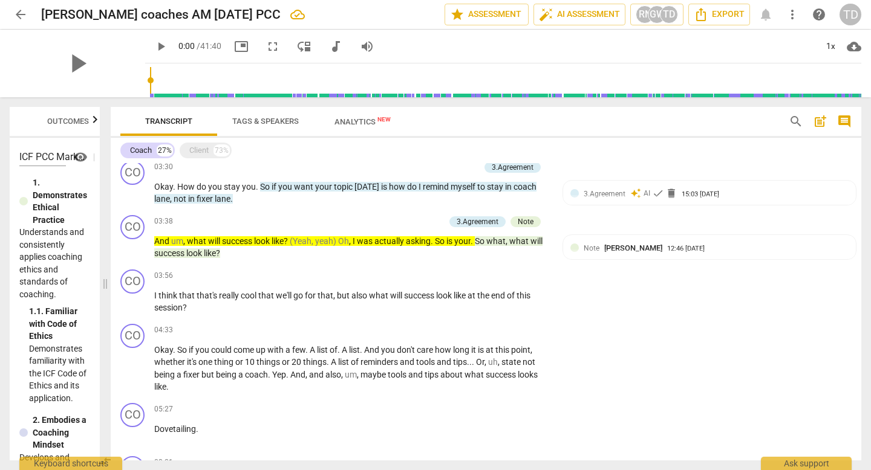
scroll to position [221, 0]
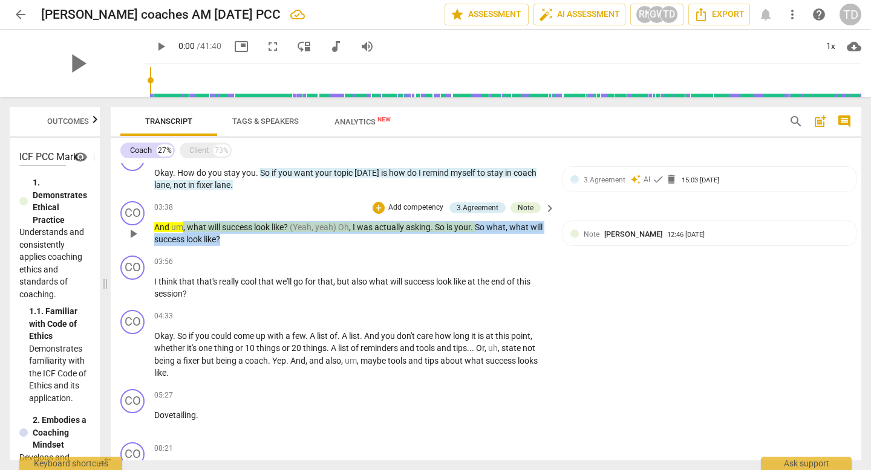
drag, startPoint x: 180, startPoint y: 227, endPoint x: 338, endPoint y: 230, distance: 157.9
click at [338, 231] on p "And um , what will success look like ? (Yeah , yeah) Oh , I was actually asking…" at bounding box center [351, 233] width 395 height 25
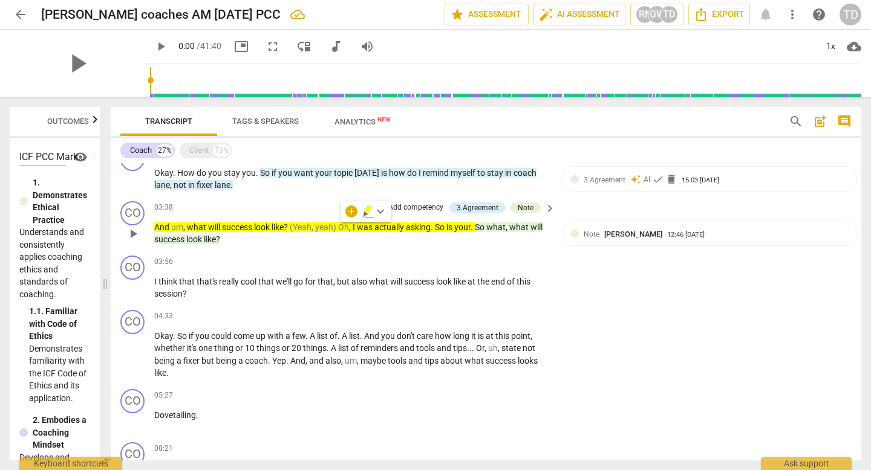
click at [335, 249] on div "CO play_arrow pause 03:38 + Add competency 3.Agreement Note keyboard_arrow_righ…" at bounding box center [486, 224] width 750 height 54
drag, startPoint x: 856, startPoint y: 189, endPoint x: 860, endPoint y: 201, distance: 12.6
click at [860, 203] on div "CO play_arrow pause 00:00 + Add competency 1.Ethicals 3.Agreement [DOMAIN_NAME]…" at bounding box center [486, 312] width 750 height 298
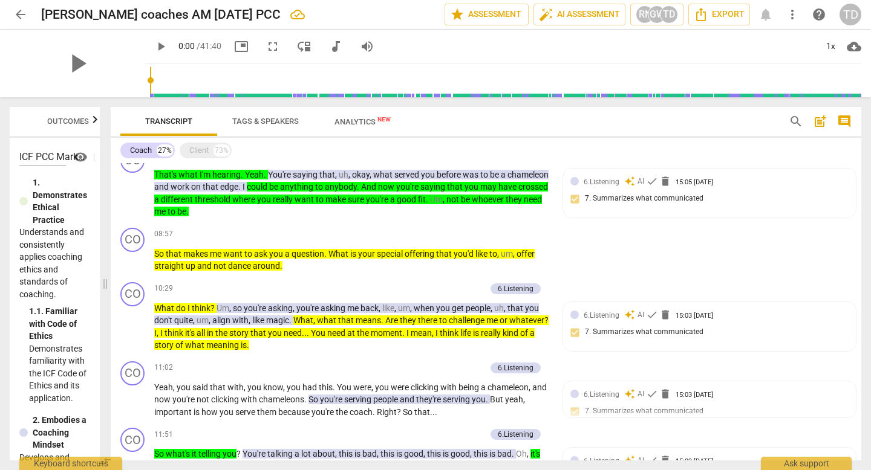
scroll to position [626, 0]
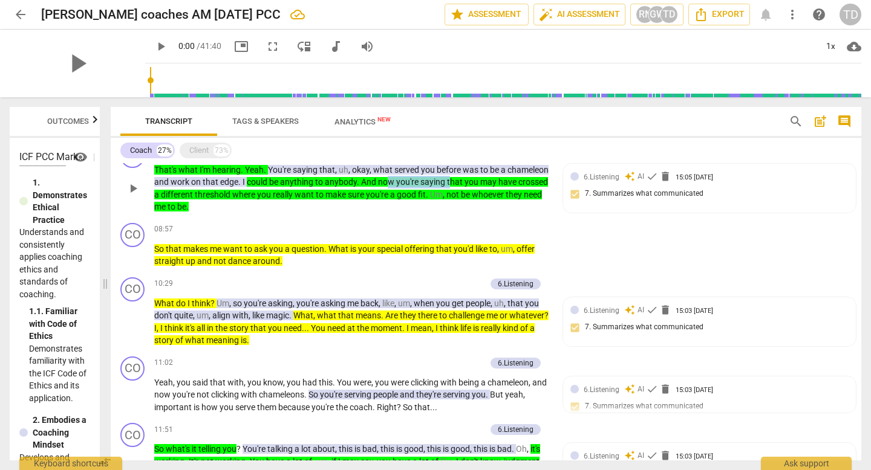
drag, startPoint x: 431, startPoint y: 181, endPoint x: 493, endPoint y: 177, distance: 62.4
click at [493, 177] on p "That's what I'm hearing . Yeah . You're saying that , uh , okay , what served y…" at bounding box center [351, 189] width 395 height 50
click at [324, 201] on p "That's what I'm hearing . Yeah . You're saying that , uh , okay , what served y…" at bounding box center [351, 189] width 395 height 50
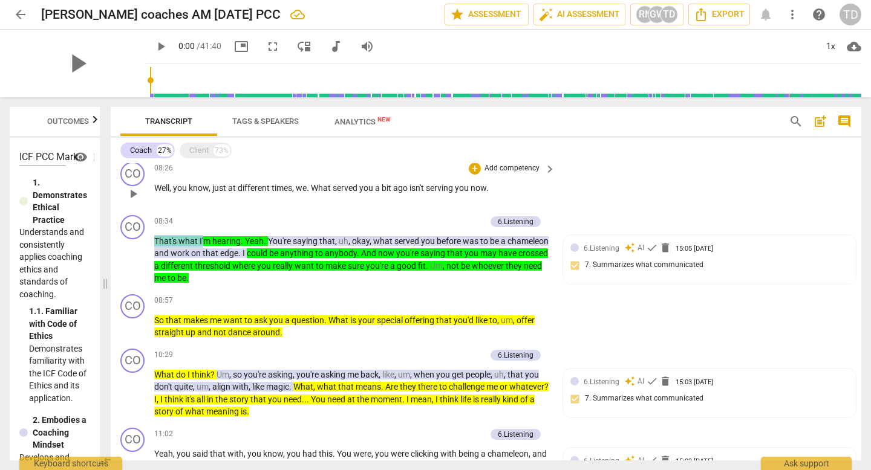
drag, startPoint x: 205, startPoint y: 166, endPoint x: 232, endPoint y: 175, distance: 28.7
click at [232, 174] on div "CO play_arrow pause 00:00 + Add competency 1.Ethicals 3.Agreement [DOMAIN_NAME]…" at bounding box center [486, 312] width 750 height 298
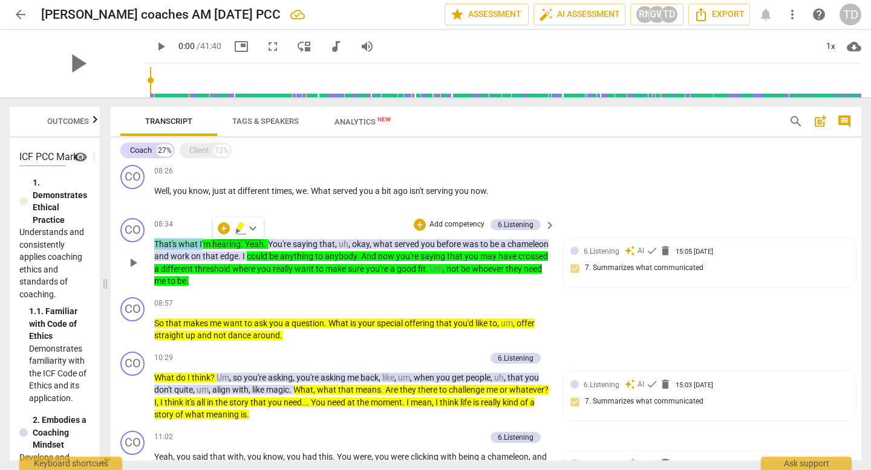
click at [175, 227] on div "08:34 + Add competency 6.Listening keyboard_arrow_right" at bounding box center [355, 224] width 402 height 13
click at [181, 238] on p "That's what I'm hearing . Yeah . You're saying that , uh , okay , what served y…" at bounding box center [351, 263] width 395 height 50
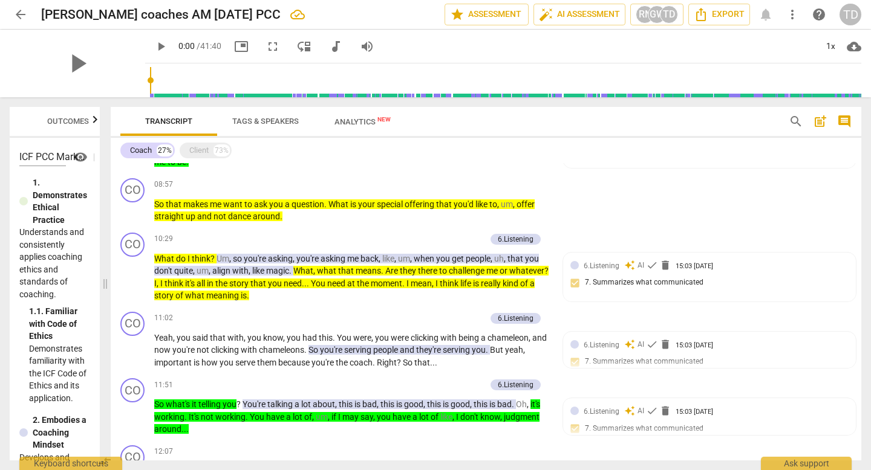
scroll to position [604, 0]
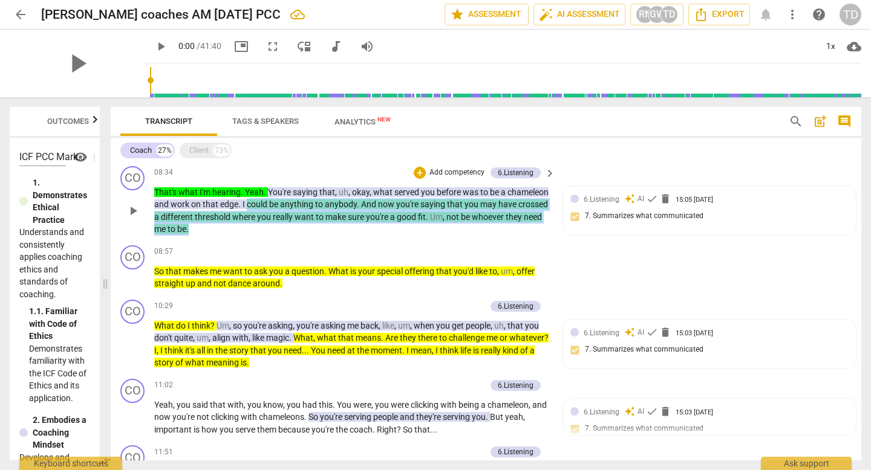
drag, startPoint x: 292, startPoint y: 204, endPoint x: 280, endPoint y: 229, distance: 27.0
click at [280, 229] on p "That's what I'm hearing . Yeah . You're saying that , uh , okay , what served y…" at bounding box center [351, 211] width 395 height 50
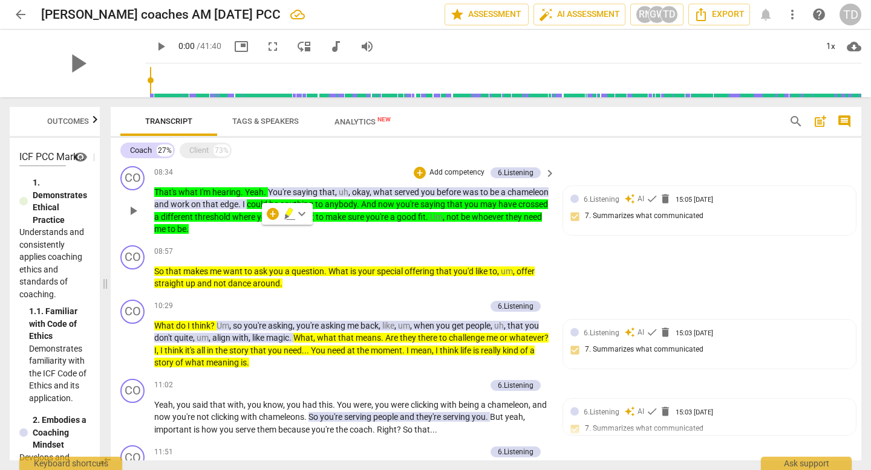
click at [374, 236] on div "CO play_arrow pause 08:34 + Add competency 6.Listening keyboard_arrow_right Tha…" at bounding box center [486, 200] width 750 height 79
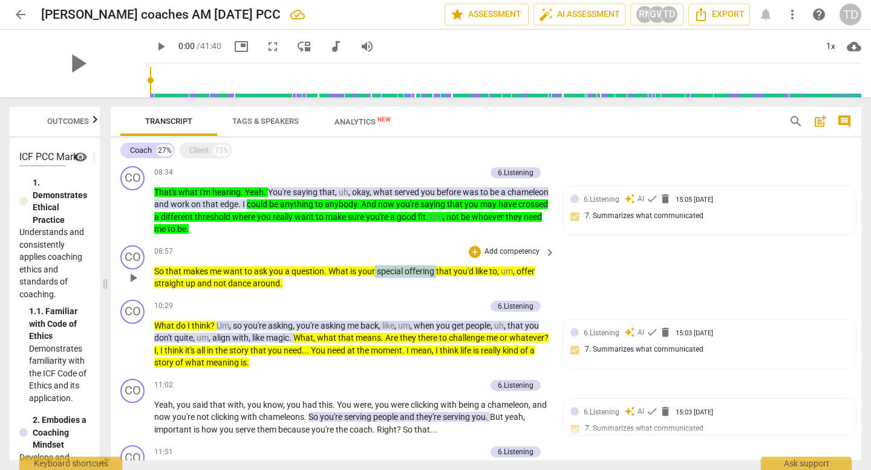
drag, startPoint x: 376, startPoint y: 274, endPoint x: 438, endPoint y: 273, distance: 62.3
click at [438, 273] on p "So that makes me want to ask you a question . What is your special offering tha…" at bounding box center [351, 277] width 395 height 25
click at [383, 285] on p "So that makes me want to ask you a question . What is your special offering tha…" at bounding box center [351, 277] width 395 height 25
drag, startPoint x: 298, startPoint y: 288, endPoint x: 193, endPoint y: 285, distance: 105.3
click at [193, 285] on p "So that makes me want to ask you a question . What is your special offering tha…" at bounding box center [351, 277] width 395 height 25
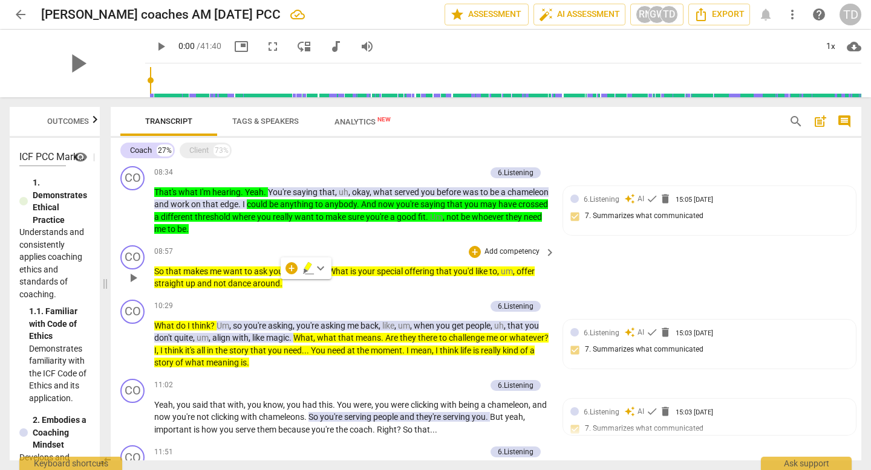
click at [305, 290] on div "CO play_arrow pause 08:57 + Add competency keyboard_arrow_right So that makes m…" at bounding box center [486, 268] width 750 height 54
drag, startPoint x: 378, startPoint y: 274, endPoint x: 438, endPoint y: 275, distance: 59.9
click at [438, 275] on p "So that makes me want to ask you a question . What is your special offering tha…" at bounding box center [351, 277] width 395 height 25
click at [391, 370] on div "CO play_arrow pause 10:29 + Add competency 6.Listening keyboard_arrow_right Wha…" at bounding box center [486, 334] width 750 height 79
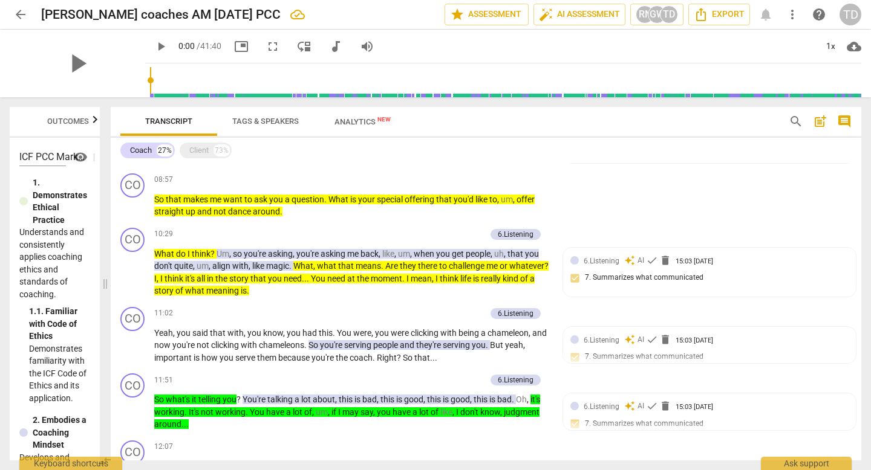
scroll to position [680, 0]
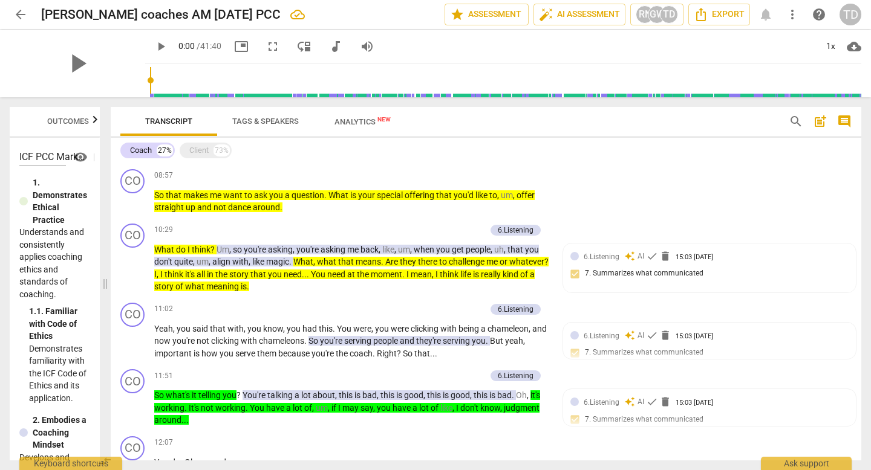
drag, startPoint x: 856, startPoint y: 216, endPoint x: 857, endPoint y: 229, distance: 12.8
click at [857, 229] on div "CO play_arrow pause 00:00 + Add competency 1.Ethicals 3.Agreement [DOMAIN_NAME]…" at bounding box center [486, 312] width 750 height 298
drag, startPoint x: 856, startPoint y: 220, endPoint x: 856, endPoint y: 235, distance: 15.7
click at [856, 235] on div "CO play_arrow pause 10:29 + Add competency 6.Listening keyboard_arrow_right Wha…" at bounding box center [486, 258] width 750 height 79
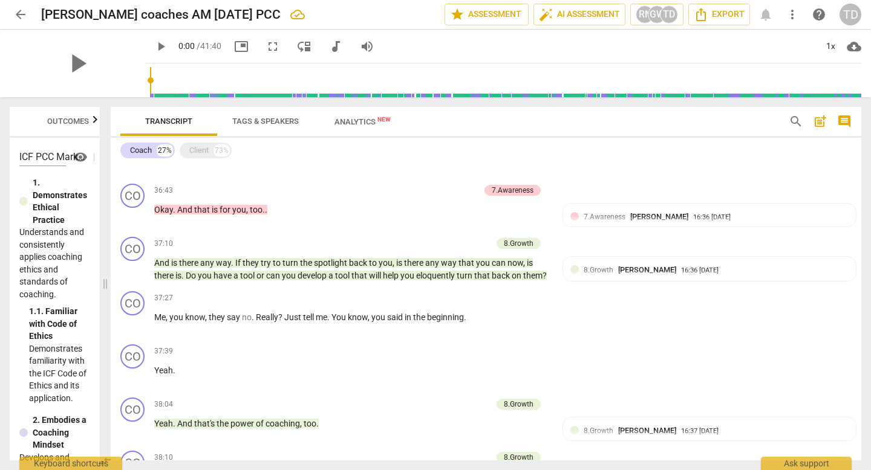
scroll to position [3657, 0]
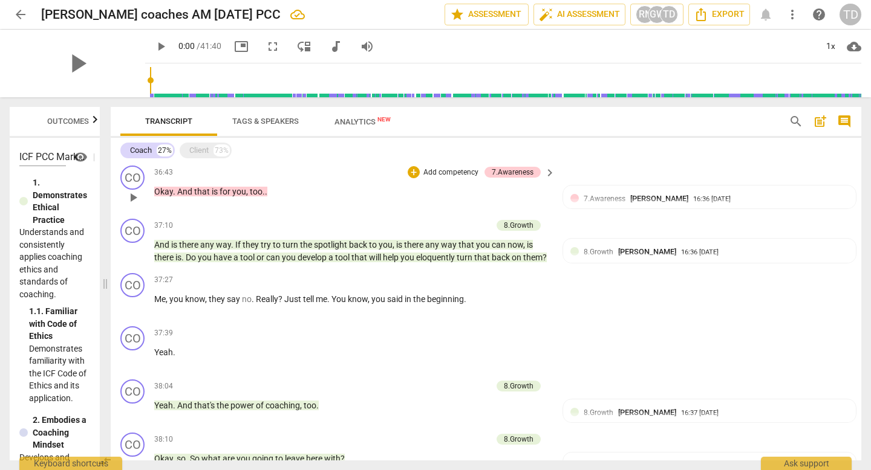
drag, startPoint x: 861, startPoint y: 416, endPoint x: 836, endPoint y: 196, distance: 221.4
click at [836, 197] on div "CO play_arrow pause 00:00 + Add competency 1.Ethicals 3.Agreement [DOMAIN_NAME]…" at bounding box center [486, 312] width 750 height 298
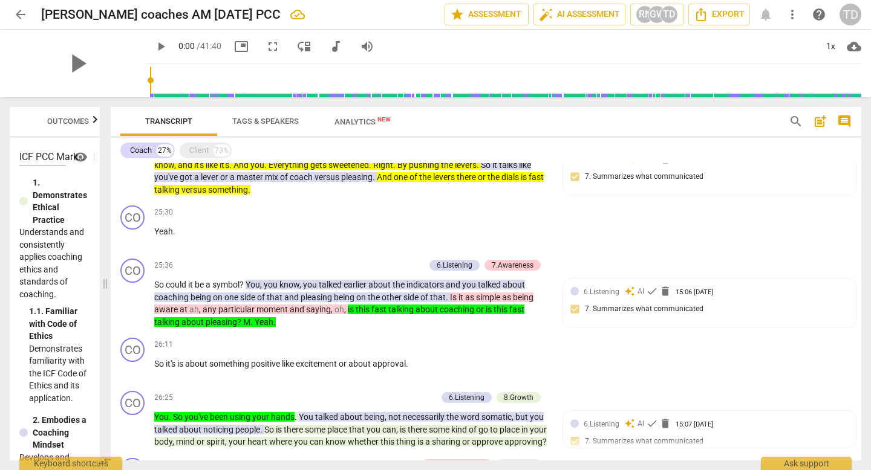
scroll to position [2567, 0]
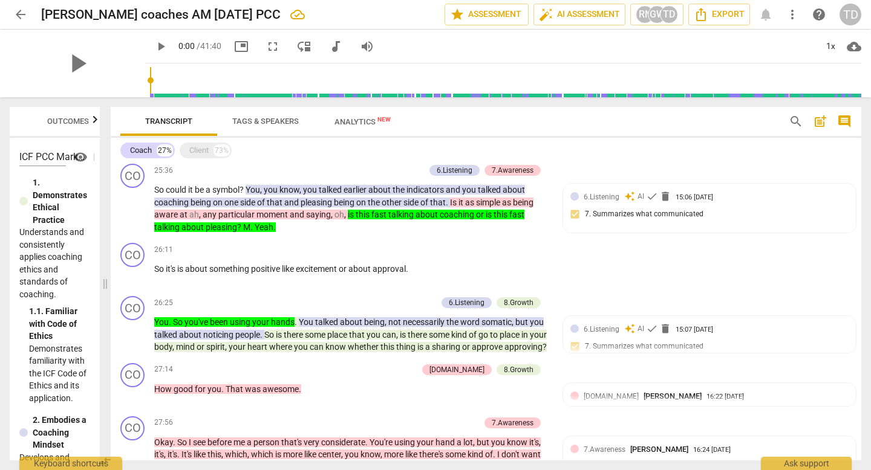
drag, startPoint x: 856, startPoint y: 346, endPoint x: 857, endPoint y: 360, distance: 14.6
click at [857, 361] on div "CO play_arrow pause 00:00 + Add competency 1.Ethicals 3.Agreement [DOMAIN_NAME]…" at bounding box center [486, 312] width 750 height 298
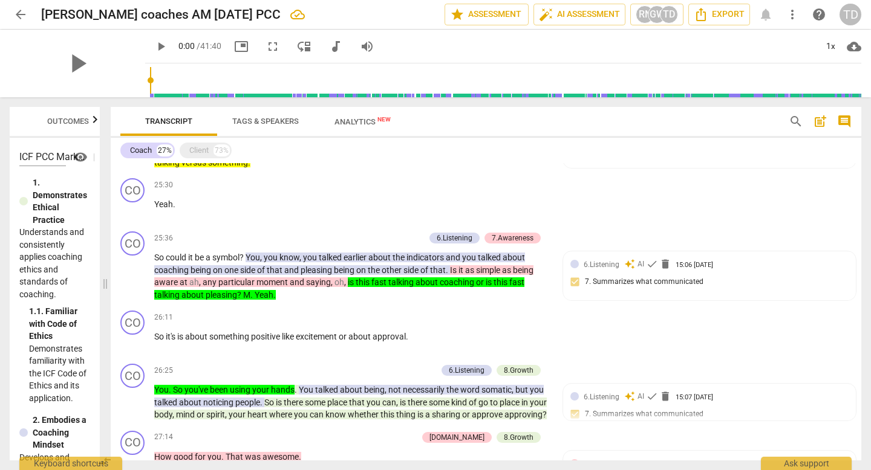
scroll to position [2517, 0]
